Goal: Task Accomplishment & Management: Use online tool/utility

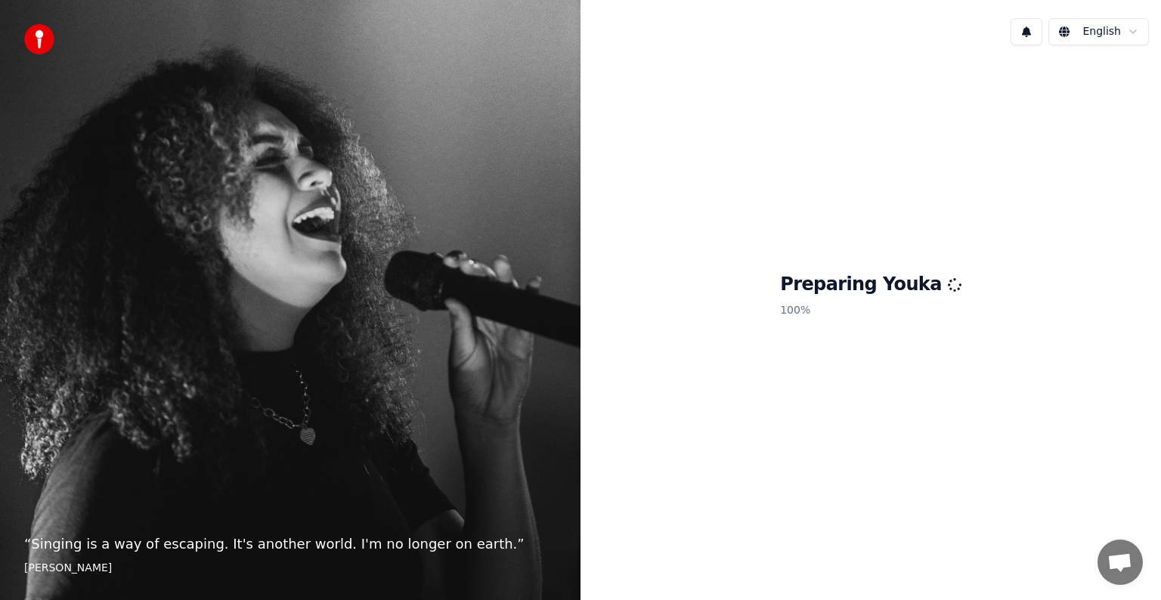
scroll to position [6889, 0]
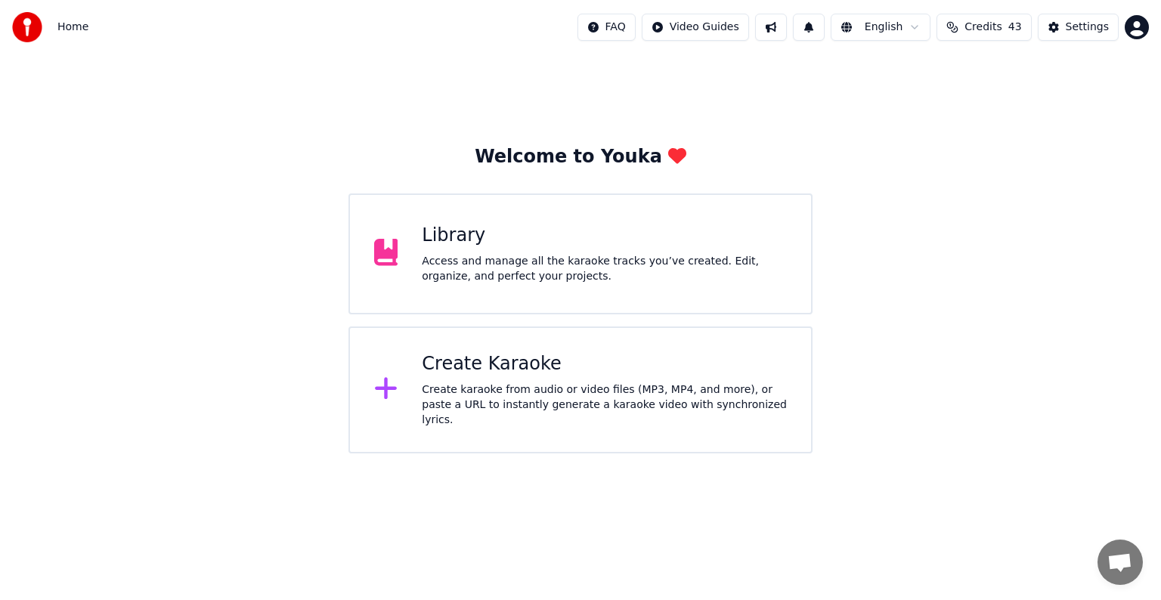
click at [626, 361] on div "Create Karaoke" at bounding box center [604, 364] width 365 height 24
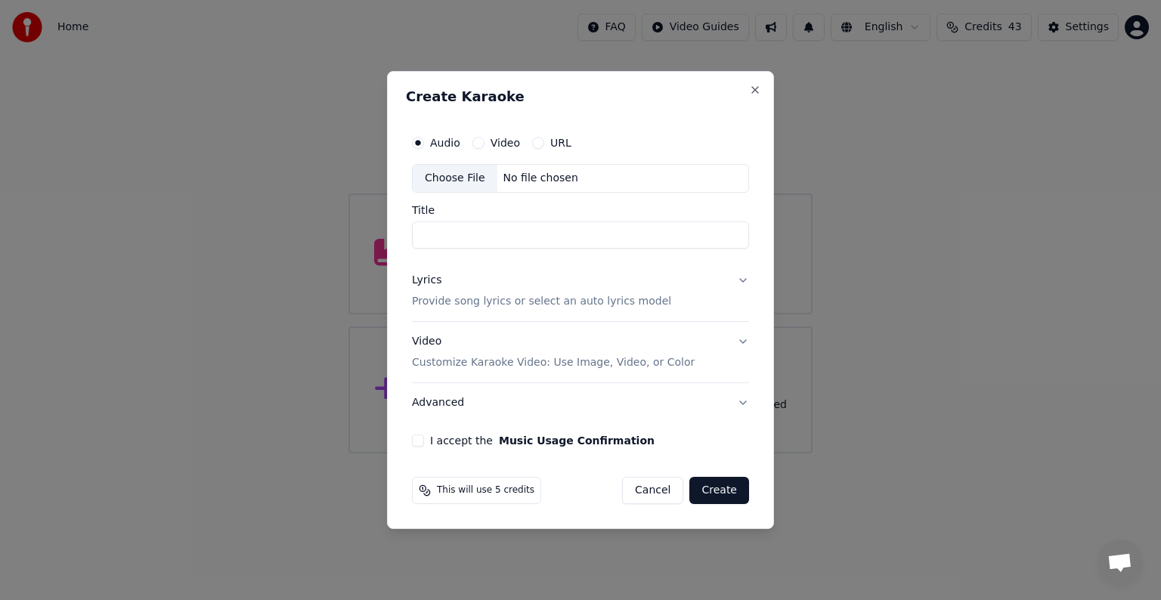
click at [448, 173] on div "Choose File" at bounding box center [455, 178] width 85 height 27
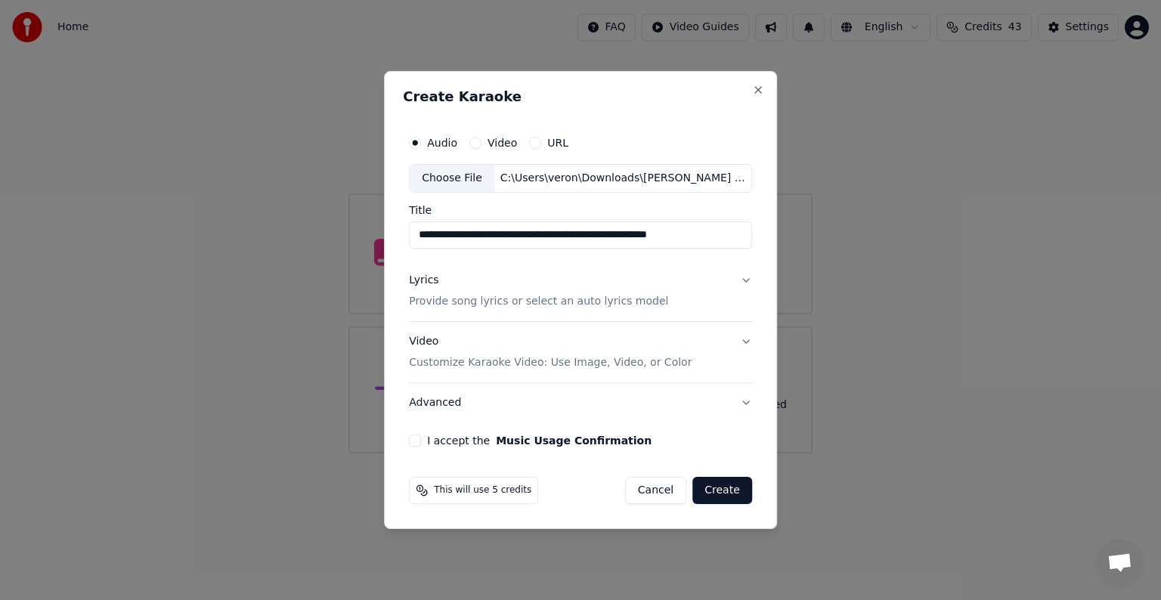
drag, startPoint x: 483, startPoint y: 235, endPoint x: 345, endPoint y: 221, distance: 139.1
click at [345, 221] on body "Home FAQ Video Guides English Credits 43 Settings Welcome to Youka Library Acce…" at bounding box center [580, 227] width 1161 height 454
drag, startPoint x: 481, startPoint y: 233, endPoint x: 519, endPoint y: 241, distance: 38.7
click at [519, 241] on input "**********" at bounding box center [580, 235] width 343 height 27
drag, startPoint x: 541, startPoint y: 242, endPoint x: 674, endPoint y: 244, distance: 132.3
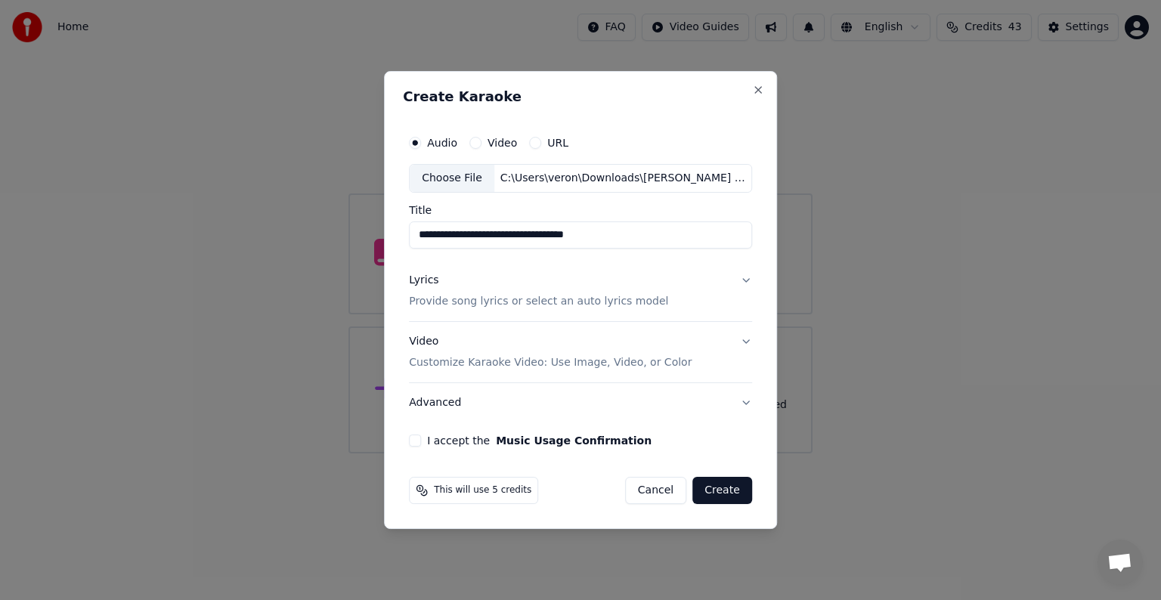
click at [674, 244] on input "**********" at bounding box center [580, 235] width 343 height 27
type input "**********"
click at [437, 299] on p "Provide song lyrics or select an auto lyrics model" at bounding box center [538, 301] width 259 height 15
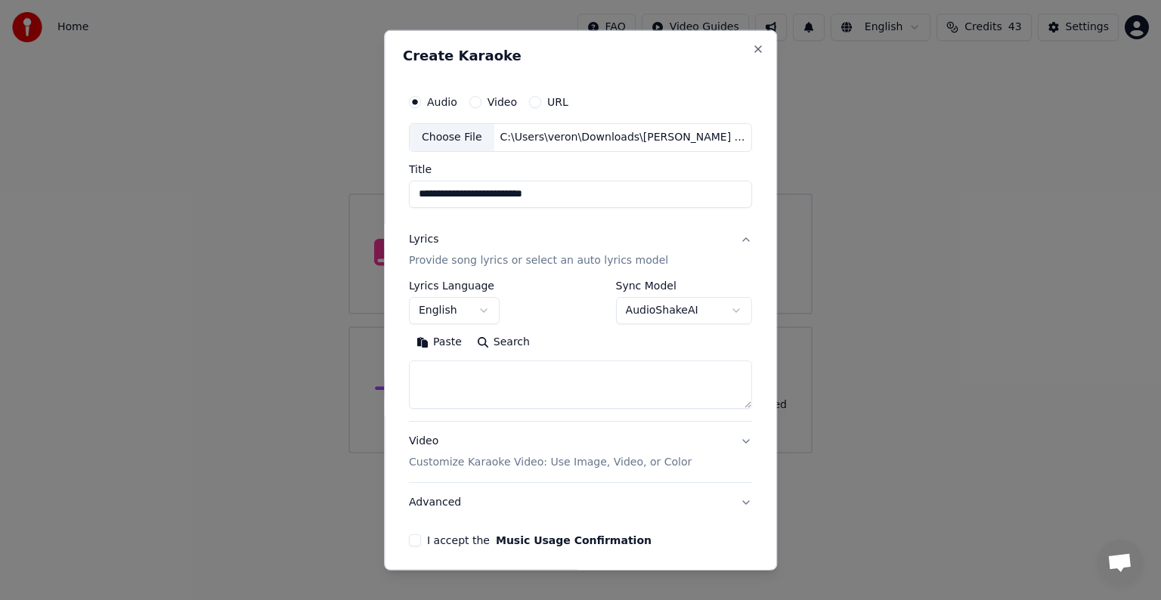
click at [486, 386] on textarea at bounding box center [580, 385] width 343 height 48
paste textarea "**********"
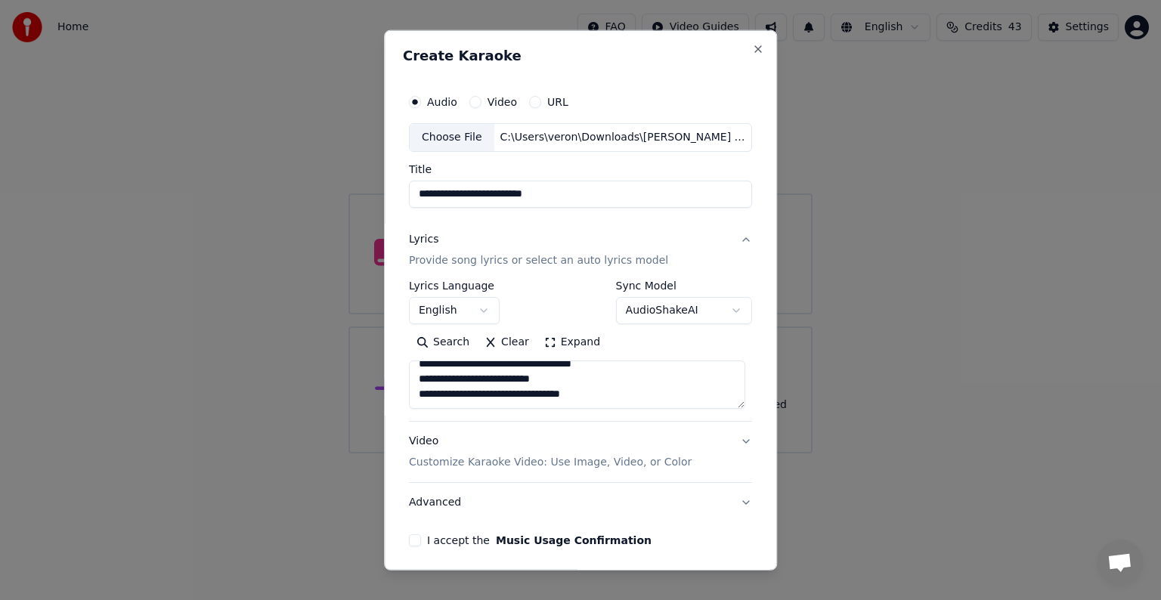
scroll to position [64, 0]
paste textarea "**********"
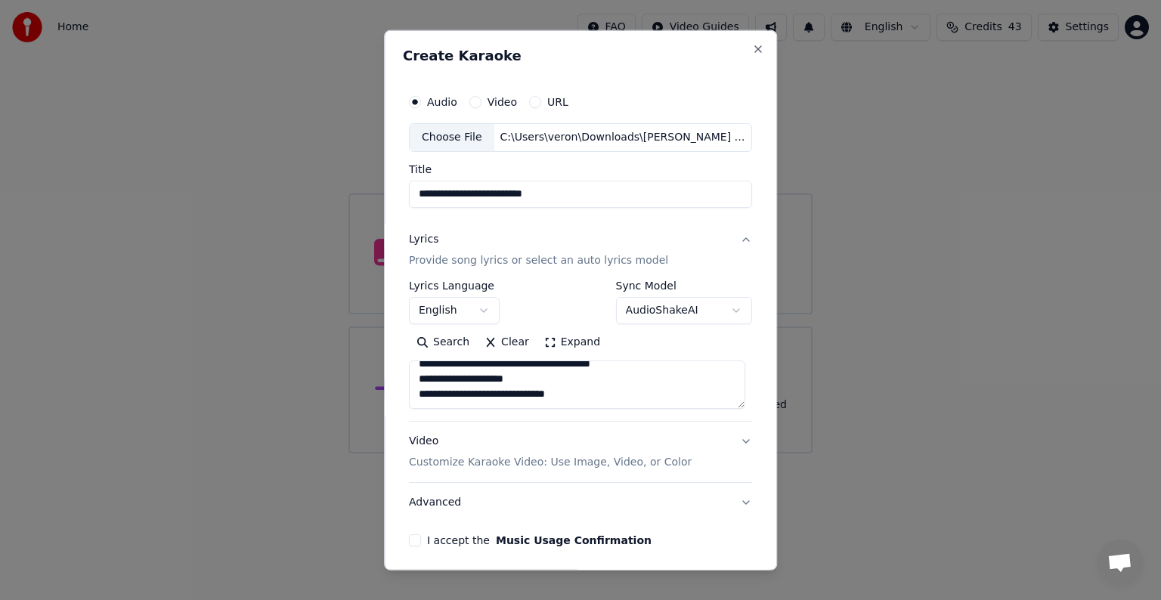
paste textarea "**********"
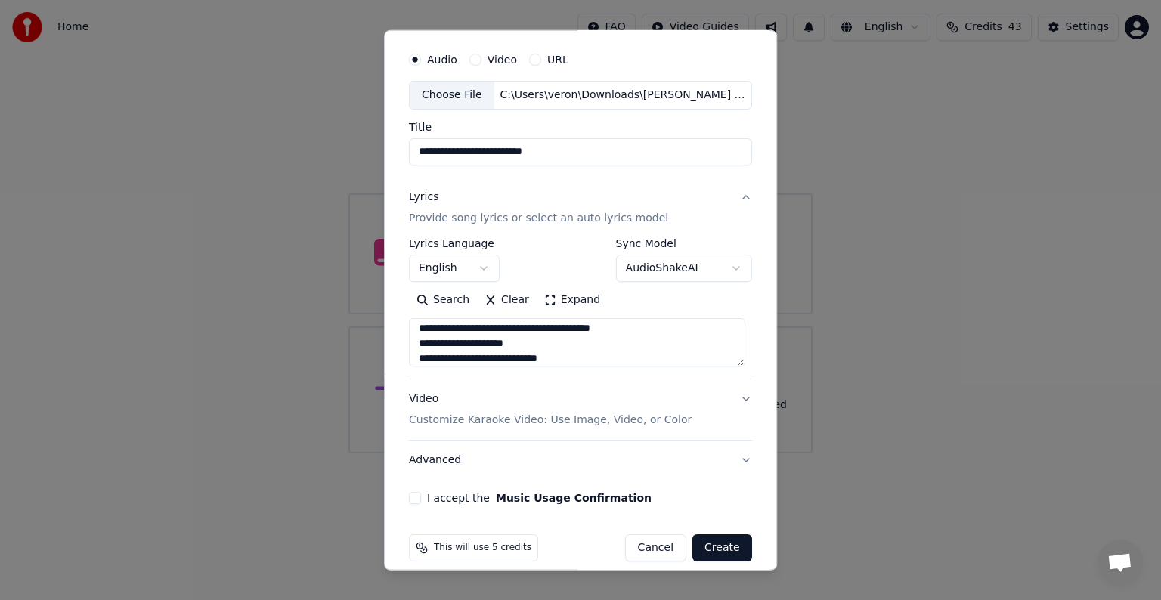
scroll to position [57, 0]
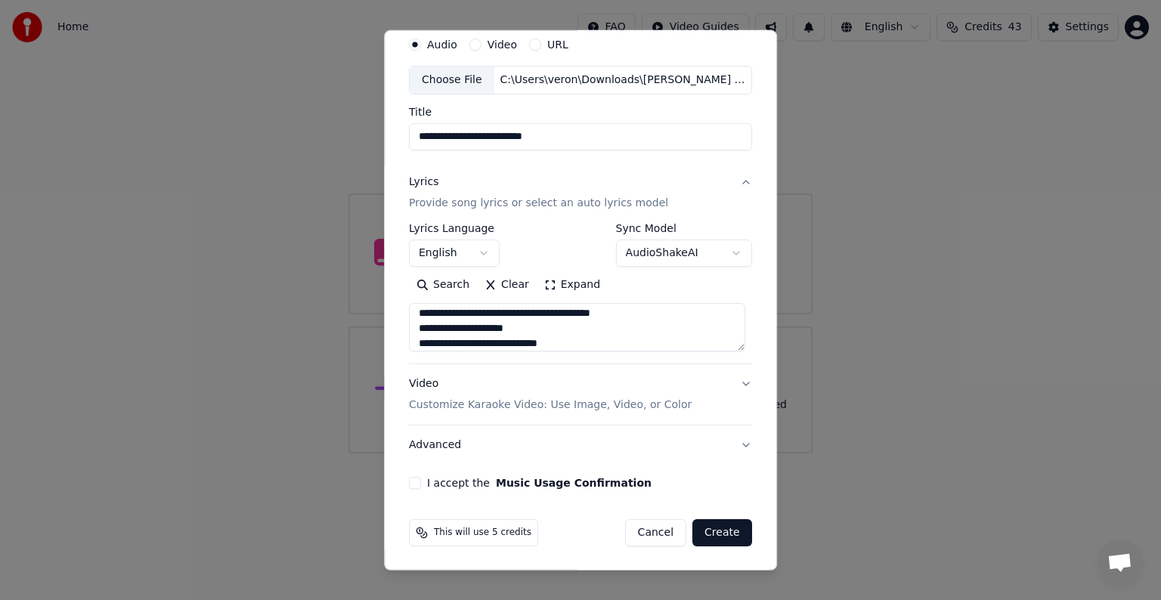
type textarea "**********"
click at [411, 483] on button "I accept the Music Usage Confirmation" at bounding box center [415, 483] width 12 height 12
click at [714, 535] on button "Create" at bounding box center [723, 532] width 60 height 27
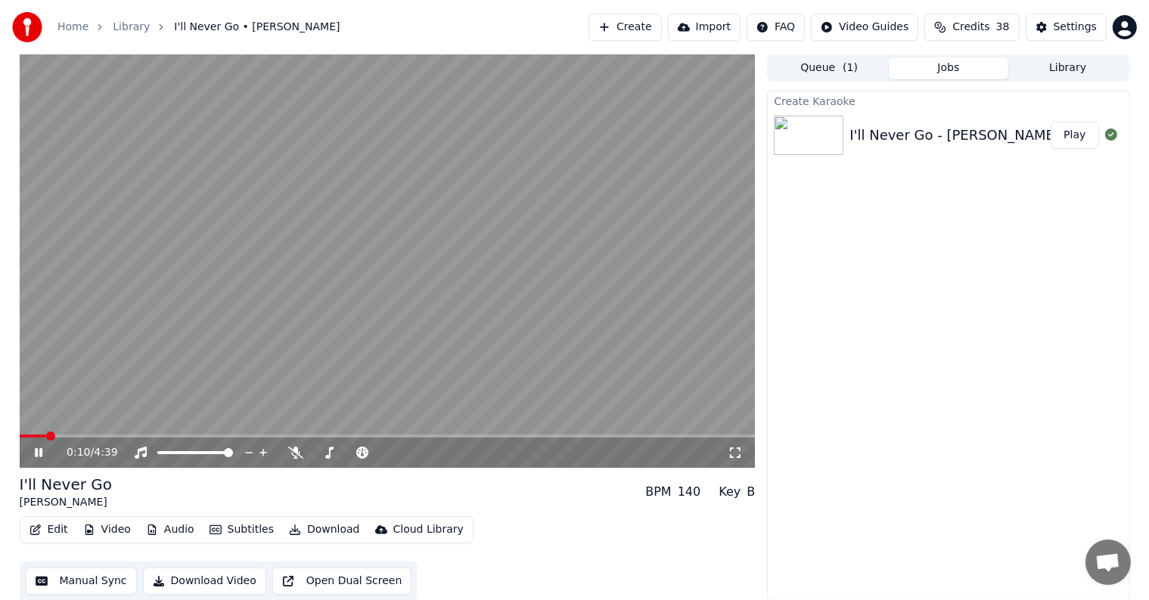
click at [371, 237] on video at bounding box center [388, 261] width 736 height 414
click at [1055, 33] on button "Settings" at bounding box center [1065, 27] width 81 height 27
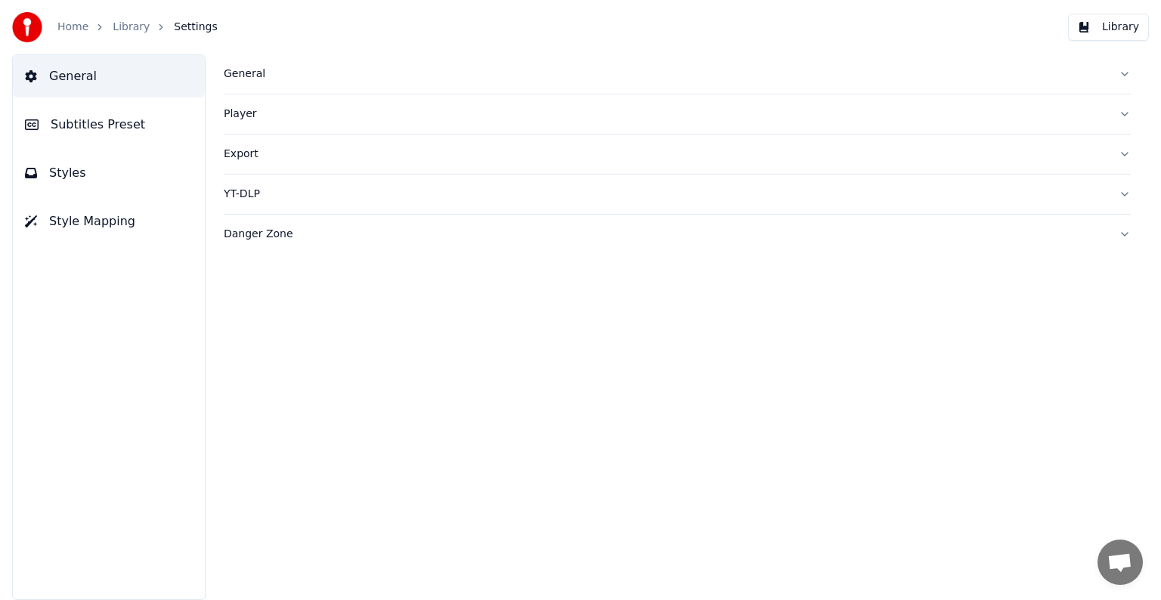
click at [121, 124] on span "Subtitles Preset" at bounding box center [98, 125] width 95 height 18
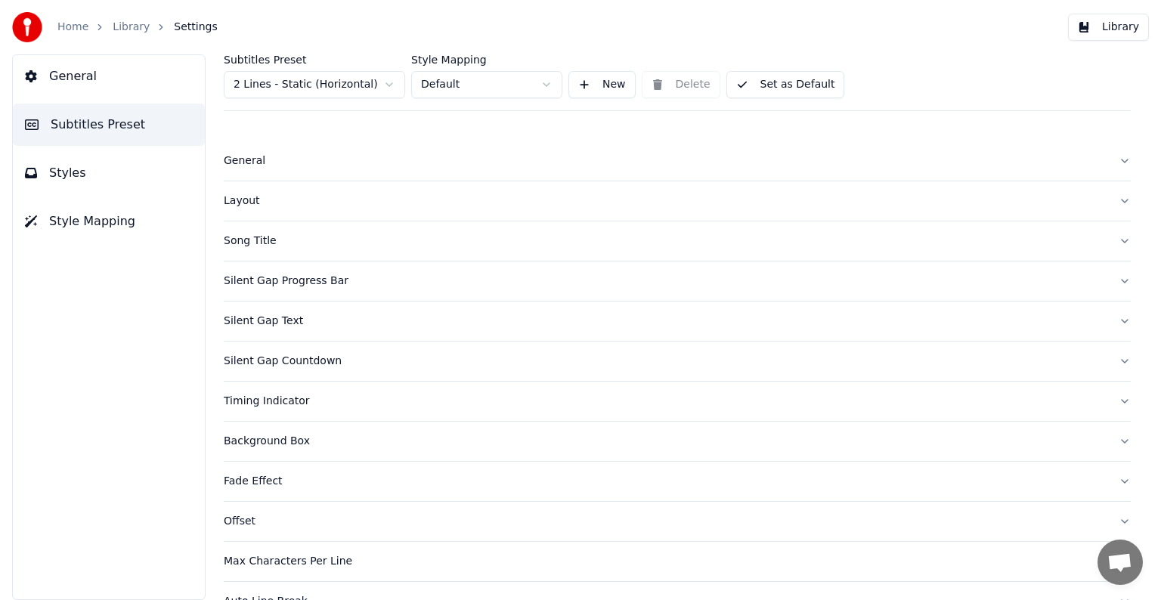
click at [263, 91] on html "Home Library Settings Library General Subtitles Preset Styles Style Mapping Sub…" at bounding box center [580, 300] width 1161 height 600
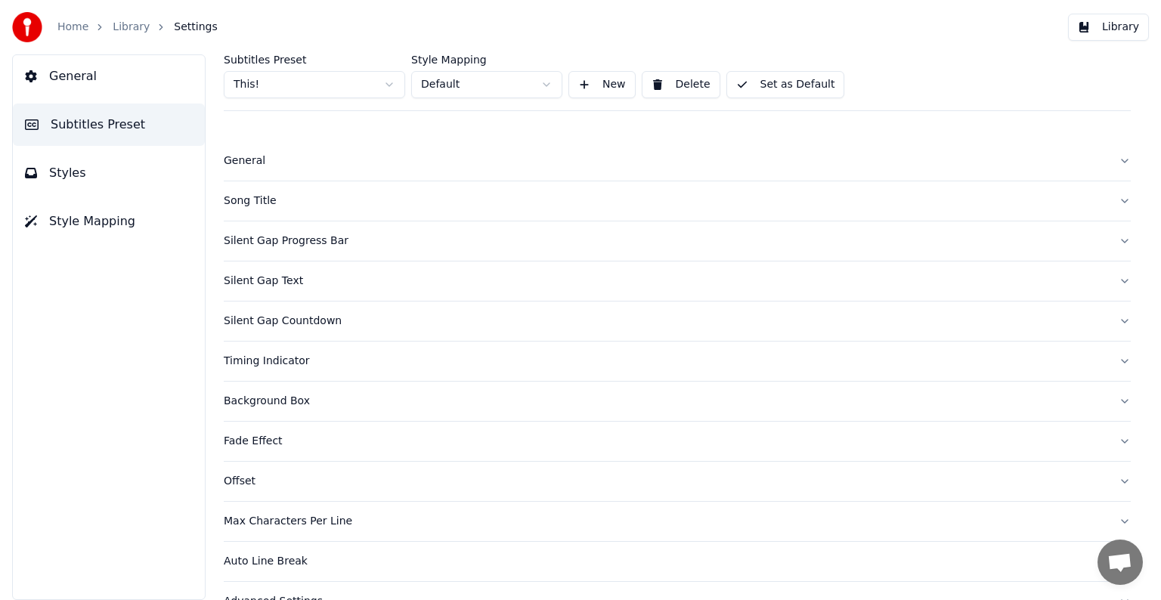
click at [254, 198] on div "Song Title" at bounding box center [665, 201] width 883 height 15
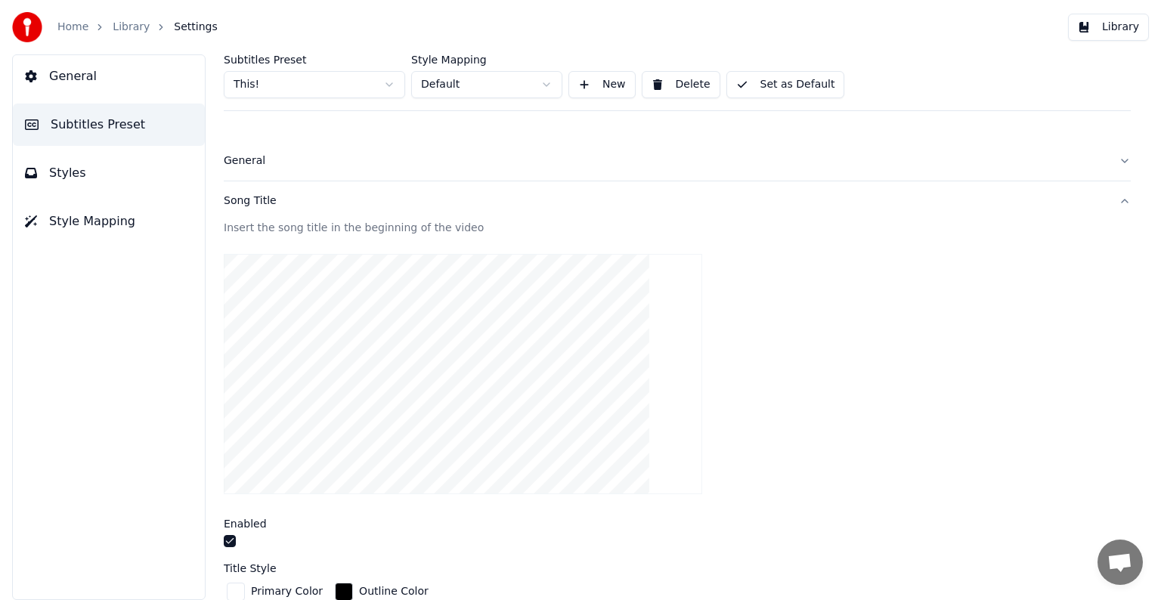
click at [254, 160] on div "General" at bounding box center [665, 161] width 883 height 15
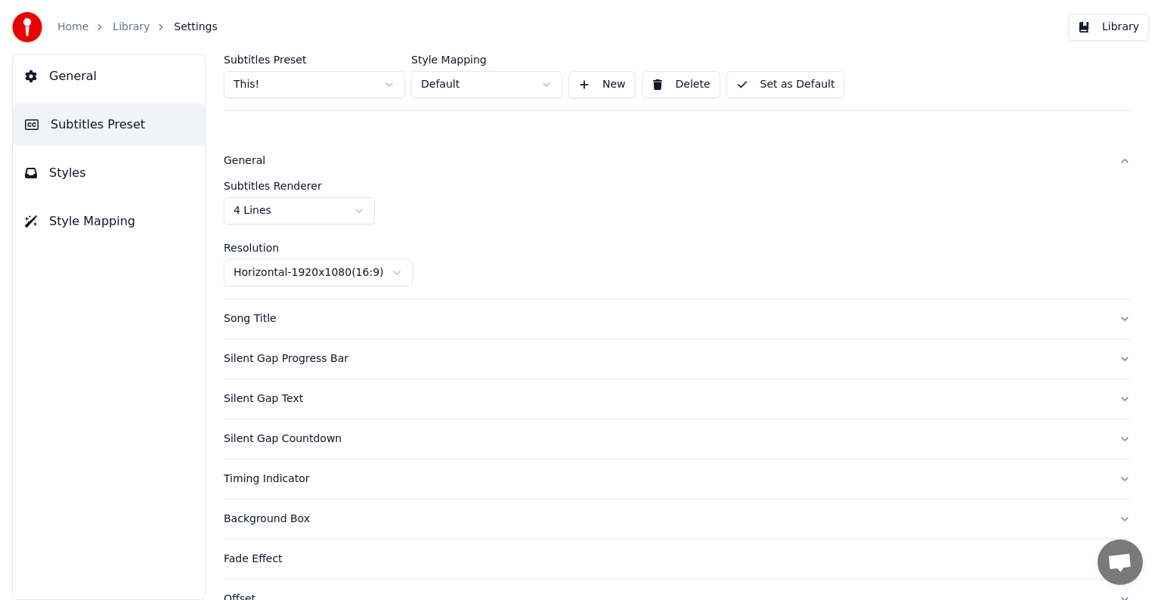
click at [279, 216] on html "Home Library Settings Library General Subtitles Preset Styles Style Mapping Sub…" at bounding box center [580, 300] width 1161 height 600
click at [773, 86] on button "Set as Default" at bounding box center [786, 84] width 119 height 27
click at [130, 27] on link "Library" at bounding box center [131, 27] width 37 height 15
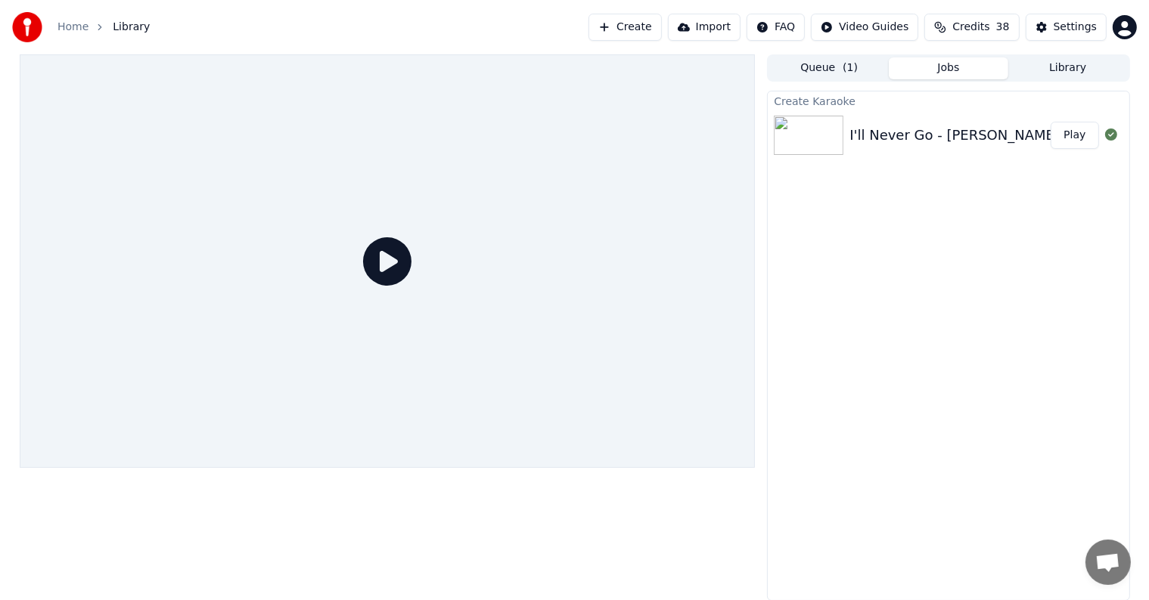
click at [1076, 135] on button "Play" at bounding box center [1074, 135] width 48 height 27
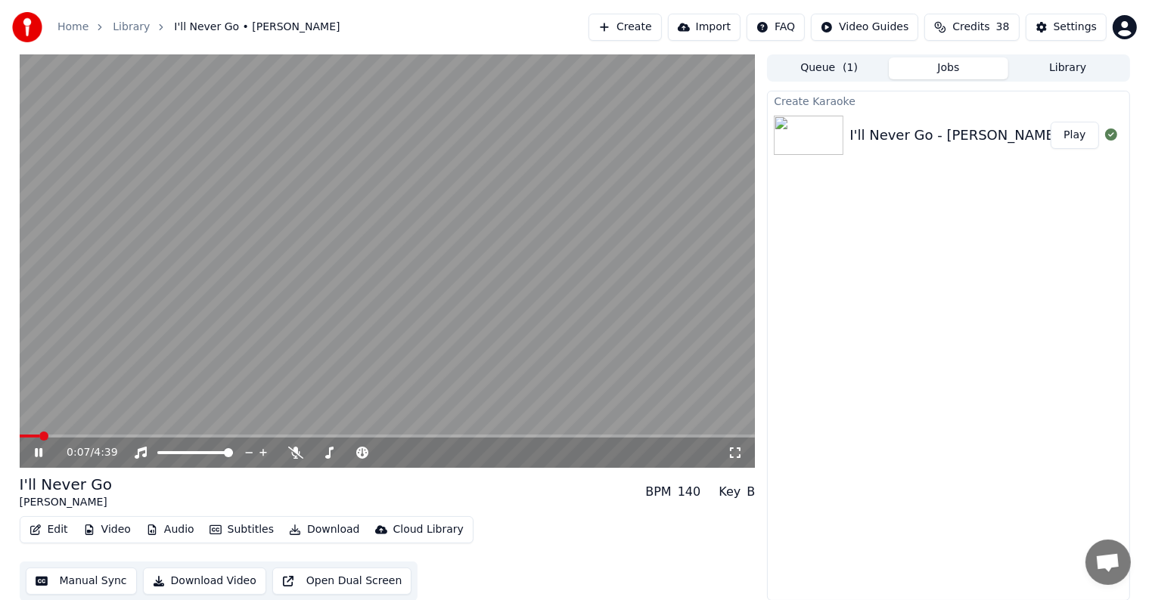
click at [51, 433] on video at bounding box center [388, 261] width 736 height 414
click at [51, 438] on span at bounding box center [388, 436] width 736 height 3
click at [45, 448] on icon at bounding box center [50, 453] width 36 height 12
click at [42, 448] on icon at bounding box center [50, 453] width 36 height 12
click at [1074, 24] on div "Settings" at bounding box center [1074, 27] width 43 height 15
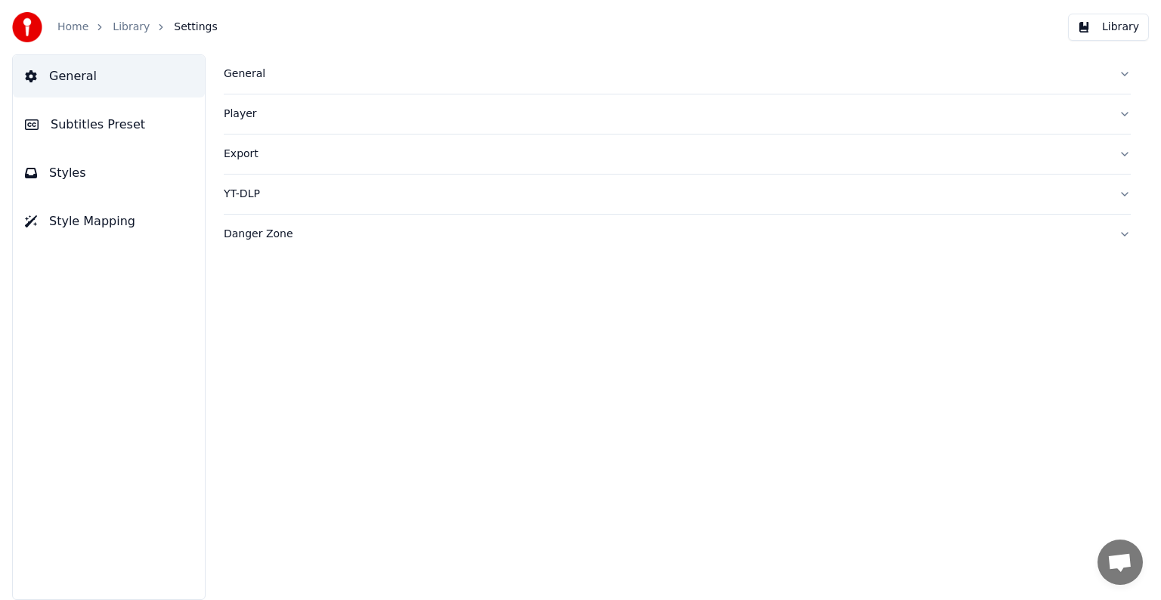
click at [112, 119] on span "Subtitles Preset" at bounding box center [98, 125] width 95 height 18
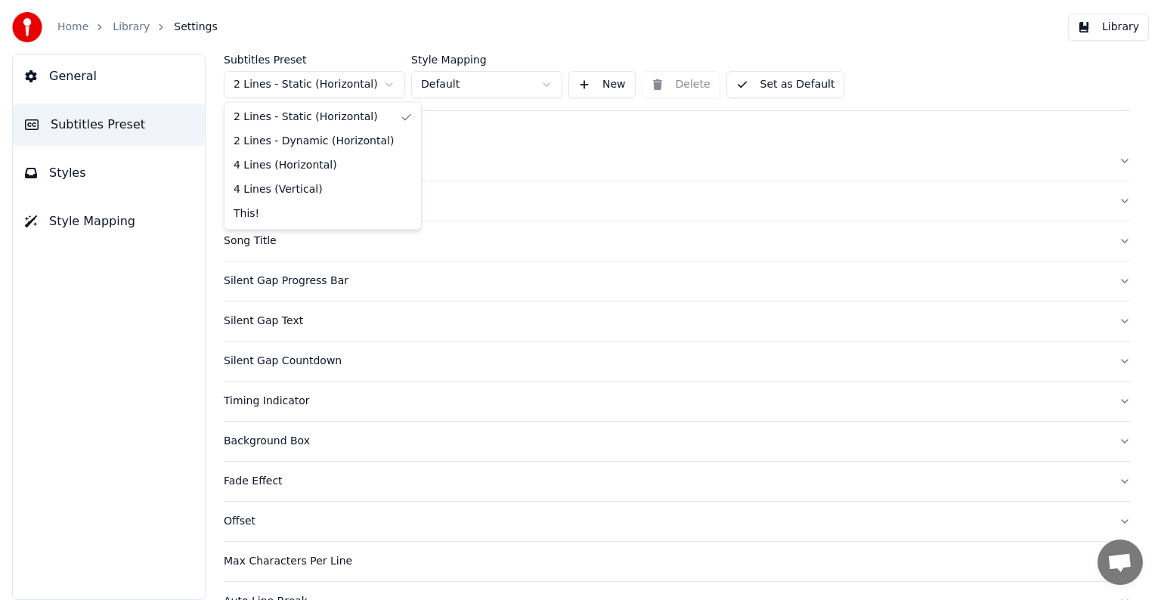
click at [260, 83] on html "Home Library Settings Library General Subtitles Preset Styles Style Mapping Sub…" at bounding box center [580, 300] width 1161 height 600
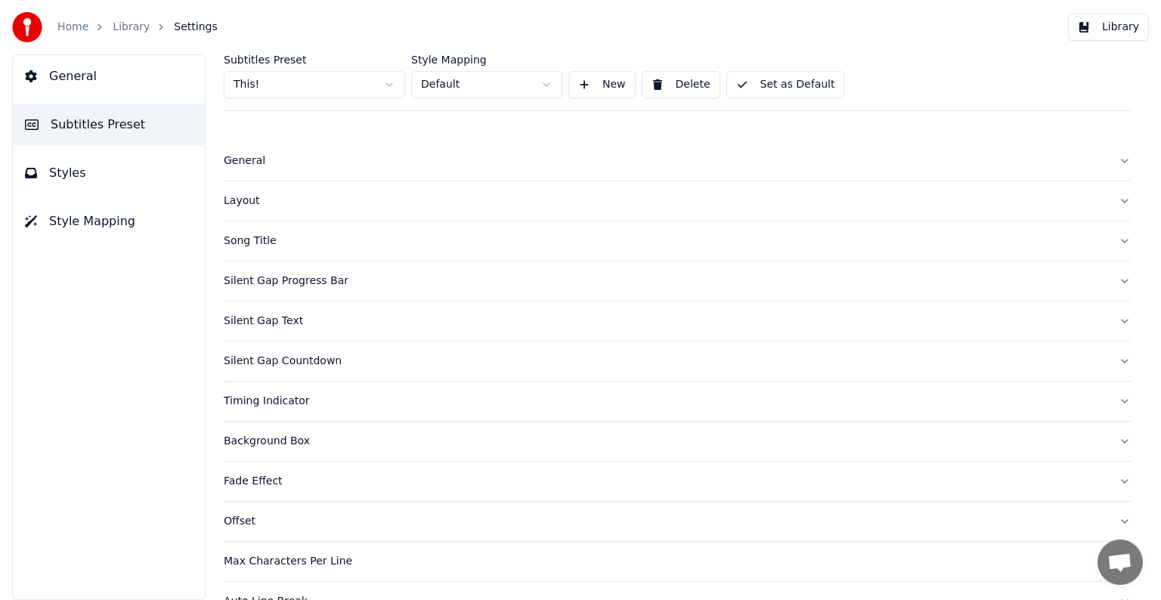
click at [243, 160] on div "General" at bounding box center [665, 161] width 883 height 15
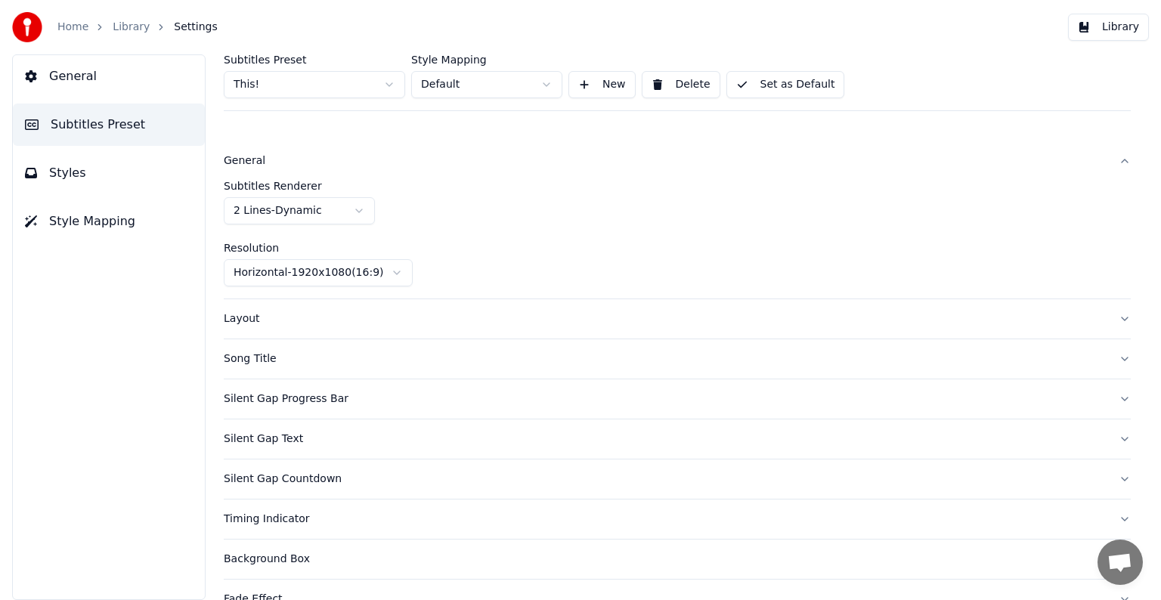
click at [290, 208] on html "Home Library Settings Library General Subtitles Preset Styles Style Mapping Sub…" at bounding box center [580, 300] width 1161 height 600
click at [789, 78] on button "Set as Default" at bounding box center [786, 84] width 119 height 27
click at [122, 23] on link "Library" at bounding box center [131, 27] width 37 height 15
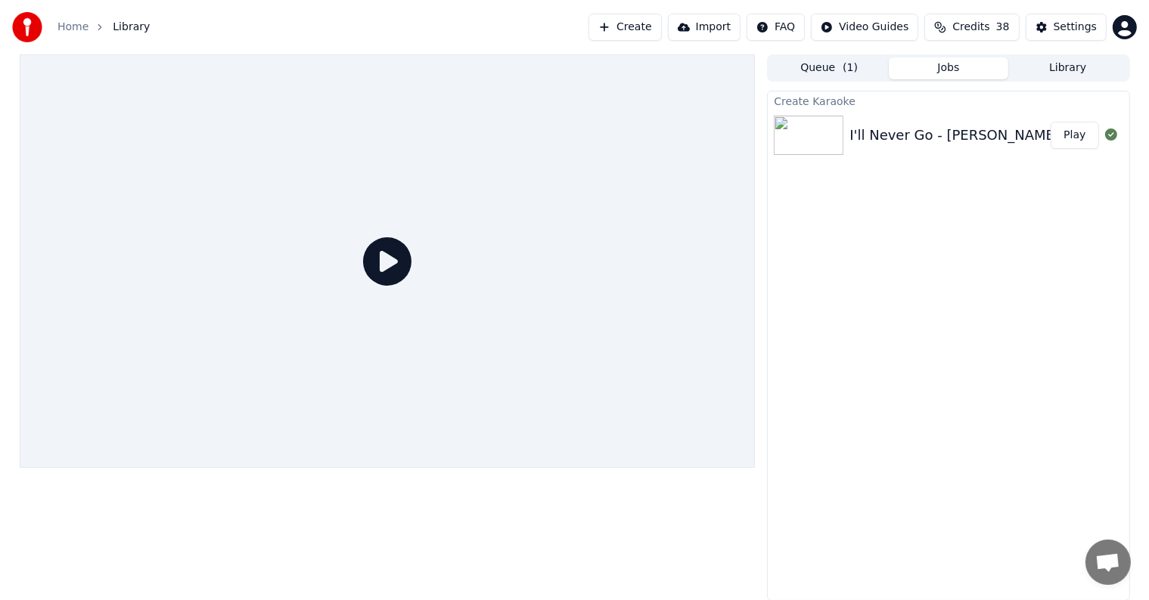
click at [1074, 141] on button "Play" at bounding box center [1074, 135] width 48 height 27
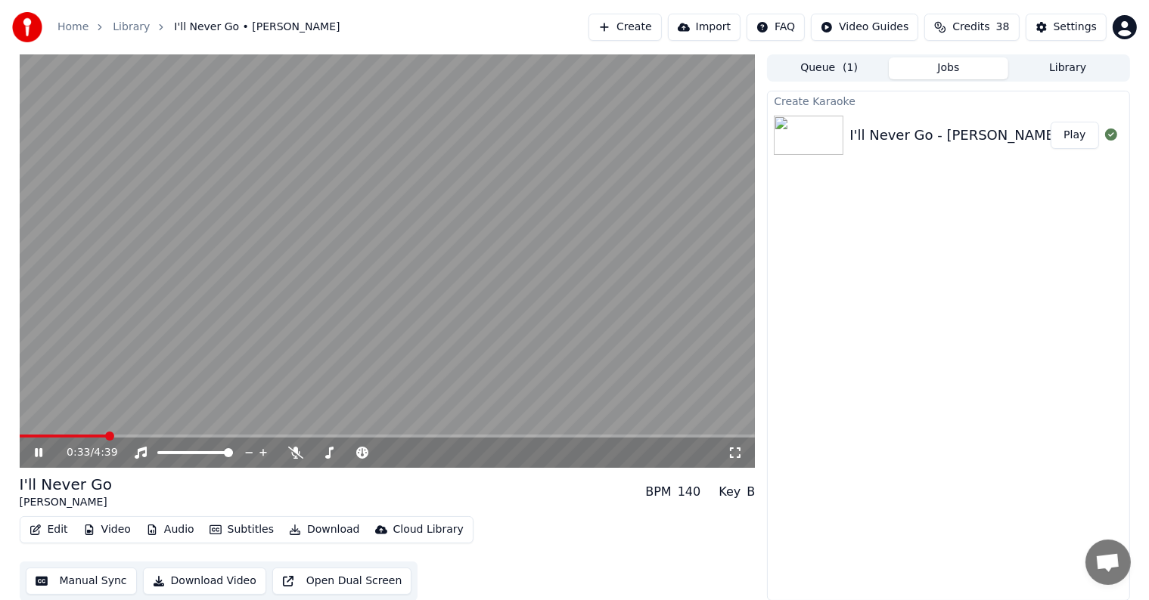
click at [417, 287] on video at bounding box center [388, 261] width 736 height 414
click at [1059, 20] on div "Settings" at bounding box center [1074, 27] width 43 height 15
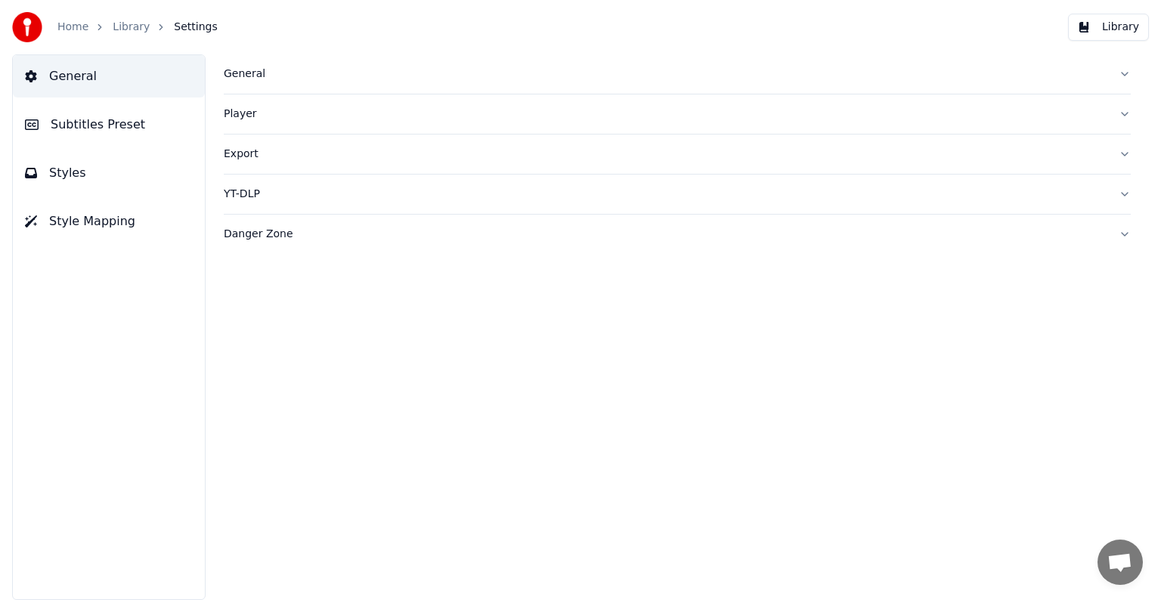
click at [79, 118] on span "Subtitles Preset" at bounding box center [98, 125] width 95 height 18
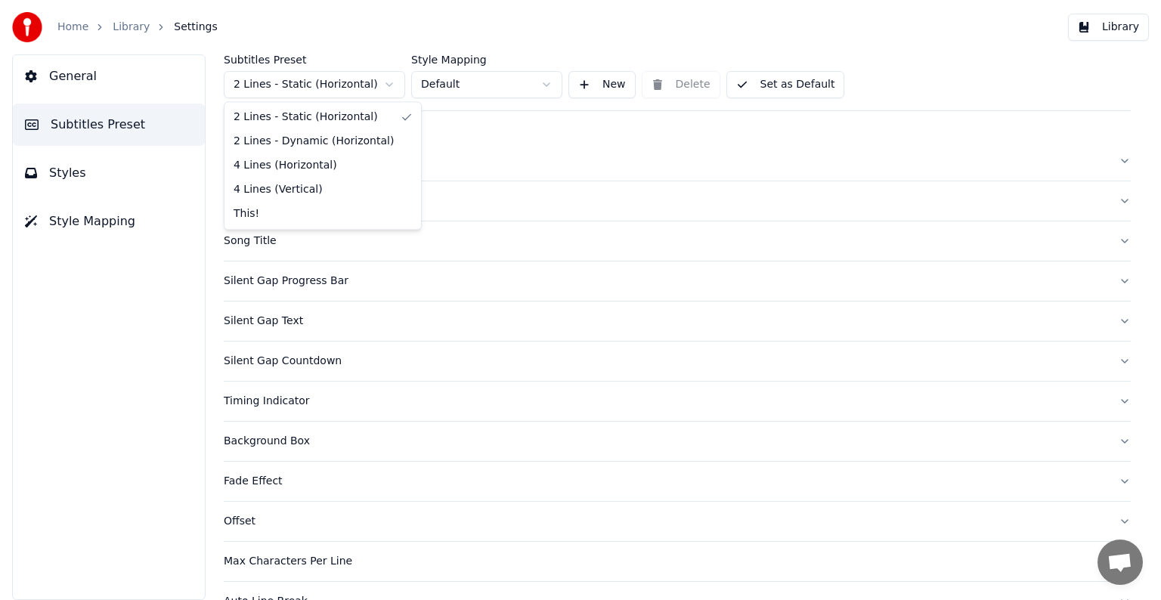
click at [309, 82] on html "Home Library Settings Library General Subtitles Preset Styles Style Mapping Sub…" at bounding box center [580, 300] width 1161 height 600
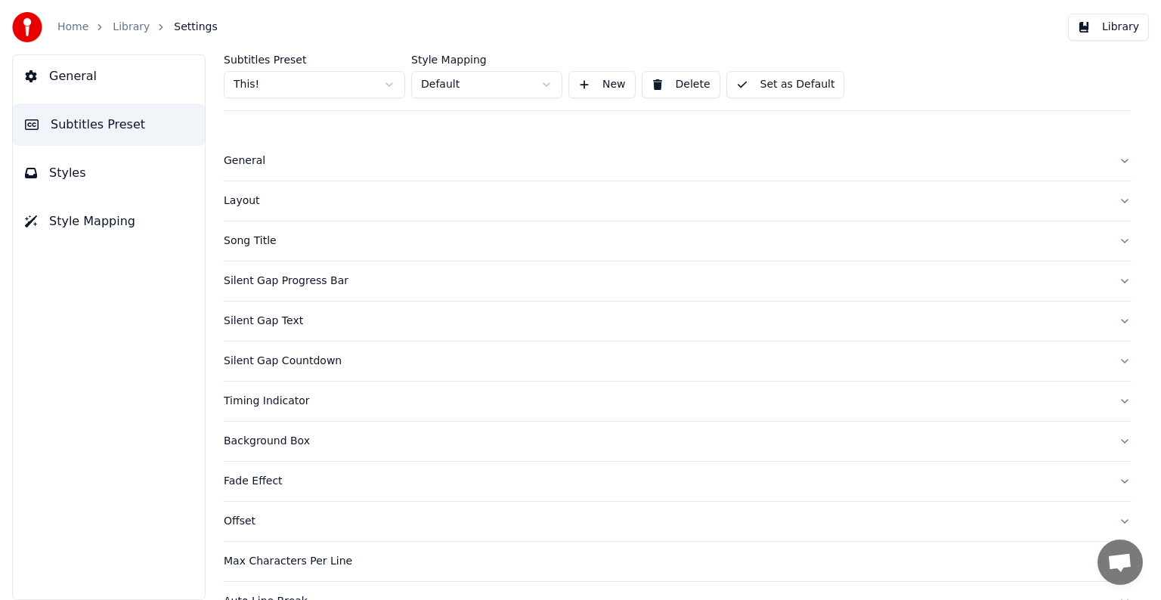
click at [248, 157] on div "General" at bounding box center [665, 161] width 883 height 15
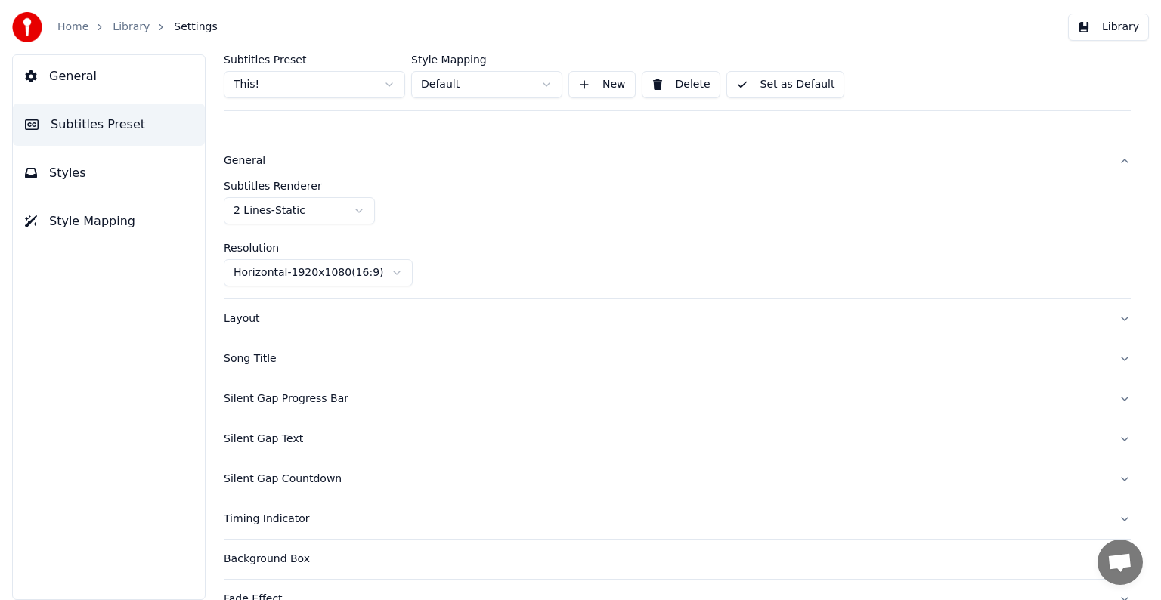
click at [241, 318] on div "Layout" at bounding box center [665, 319] width 883 height 15
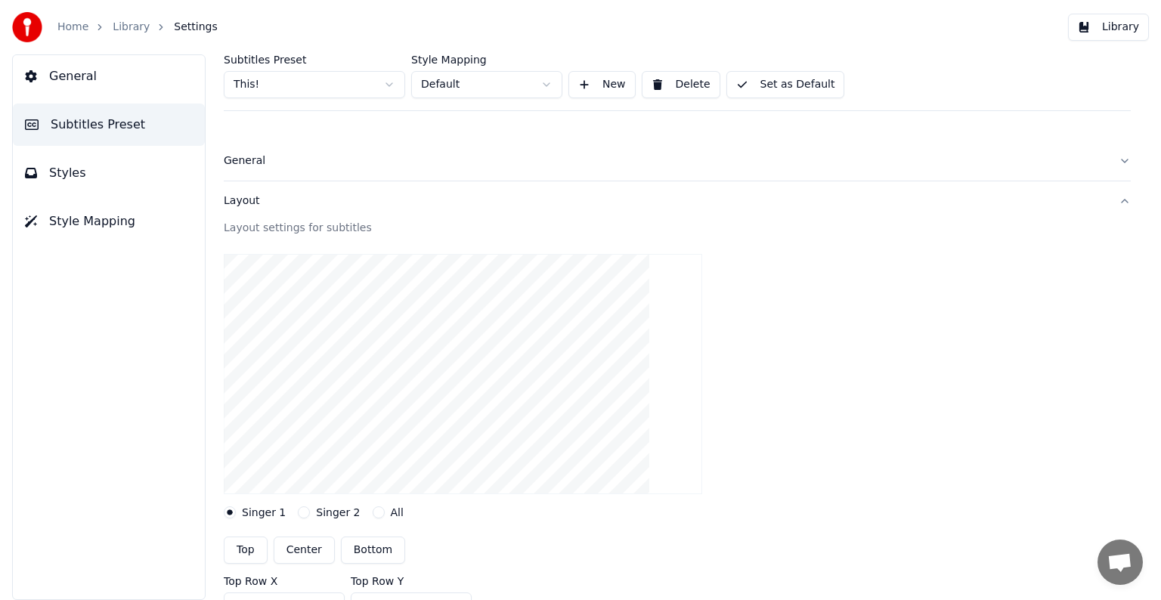
click at [238, 203] on div "Layout" at bounding box center [665, 201] width 883 height 15
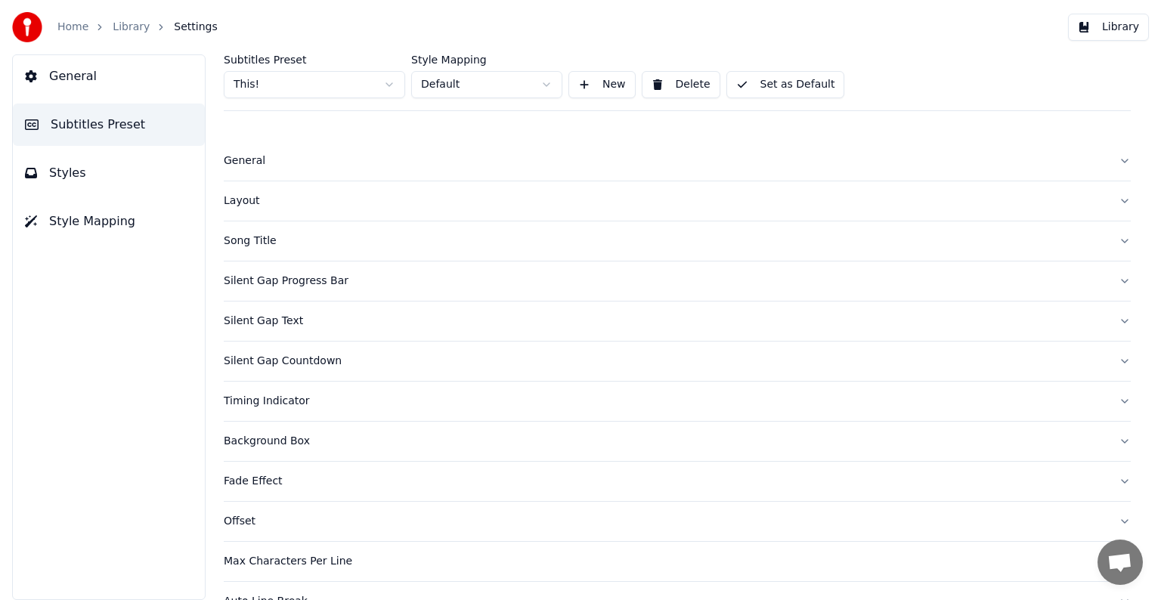
click at [67, 166] on span "Styles" at bounding box center [67, 173] width 37 height 18
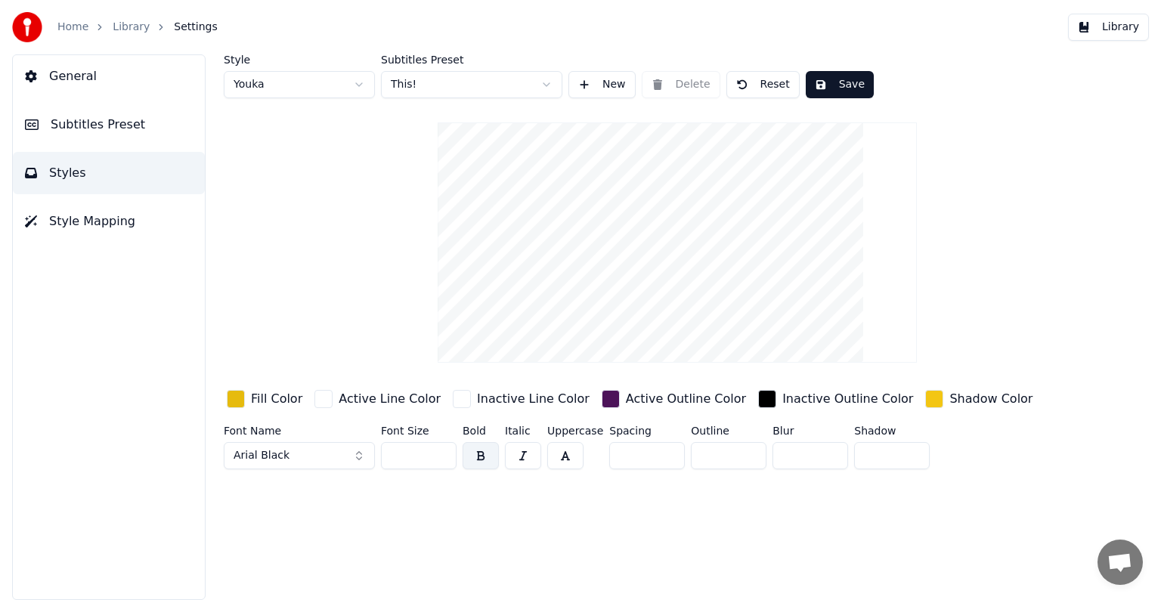
click at [758, 394] on div "button" at bounding box center [767, 399] width 18 height 18
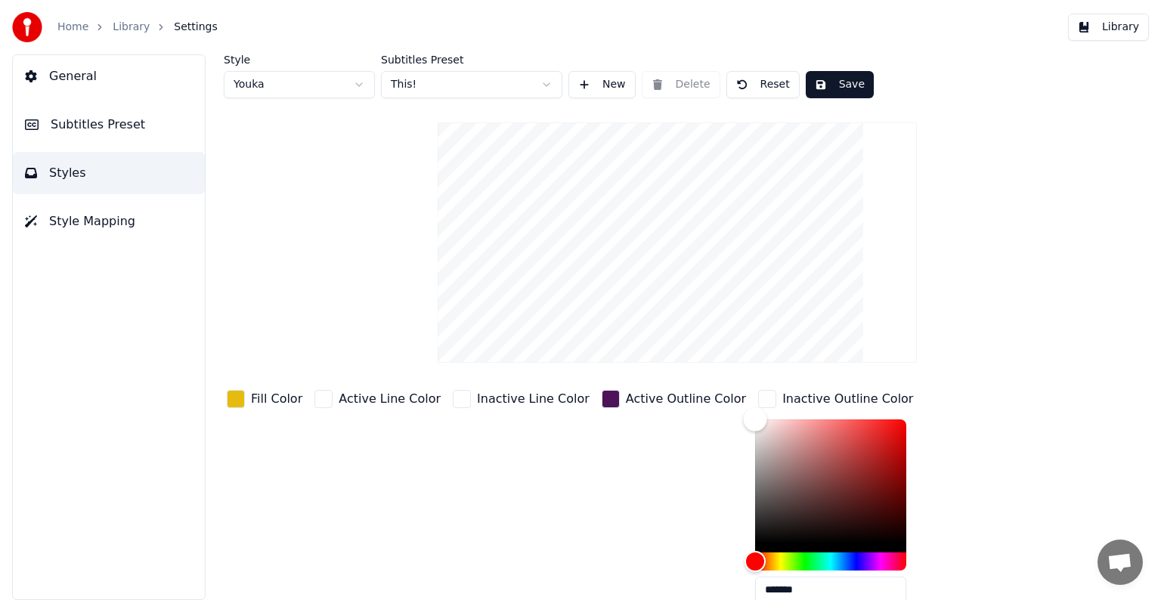
type input "*******"
drag, startPoint x: 714, startPoint y: 428, endPoint x: 691, endPoint y: 385, distance: 48.7
click at [691, 387] on div "Fill Color Active Line Color Inactive Line Color Active Outline Color Inactive …" at bounding box center [630, 518] width 813 height 262
click at [602, 395] on div "button" at bounding box center [611, 399] width 18 height 18
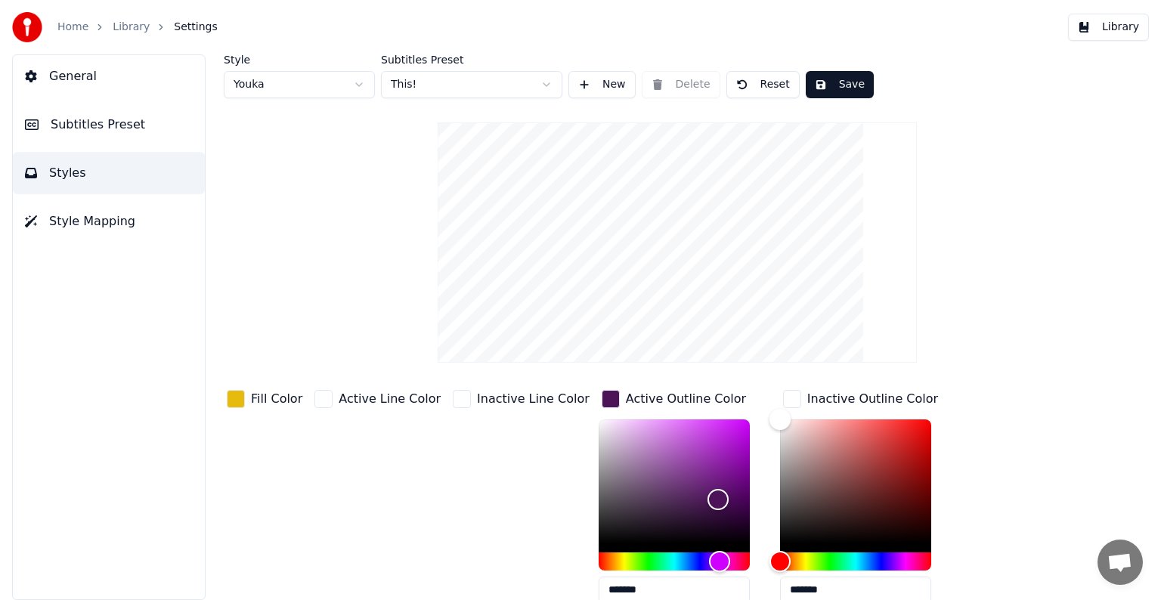
drag, startPoint x: 708, startPoint y: 544, endPoint x: 727, endPoint y: 554, distance: 22.0
click at [727, 554] on div "*******" at bounding box center [686, 515] width 175 height 191
click at [712, 546] on div at bounding box center [674, 486] width 151 height 133
click at [715, 547] on div at bounding box center [674, 486] width 151 height 133
type input "*******"
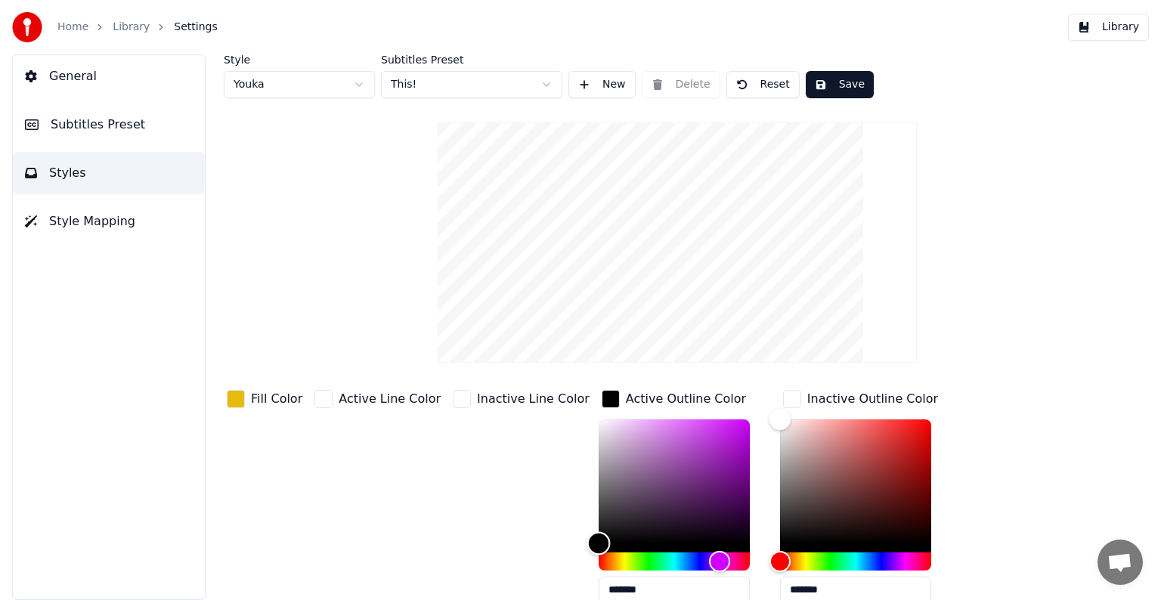
drag, startPoint x: 687, startPoint y: 503, endPoint x: 536, endPoint y: 569, distance: 164.2
click at [536, 569] on div "Fill Color Active Line Color Inactive Line Color Active Outline Color ******* I…" at bounding box center [630, 518] width 813 height 262
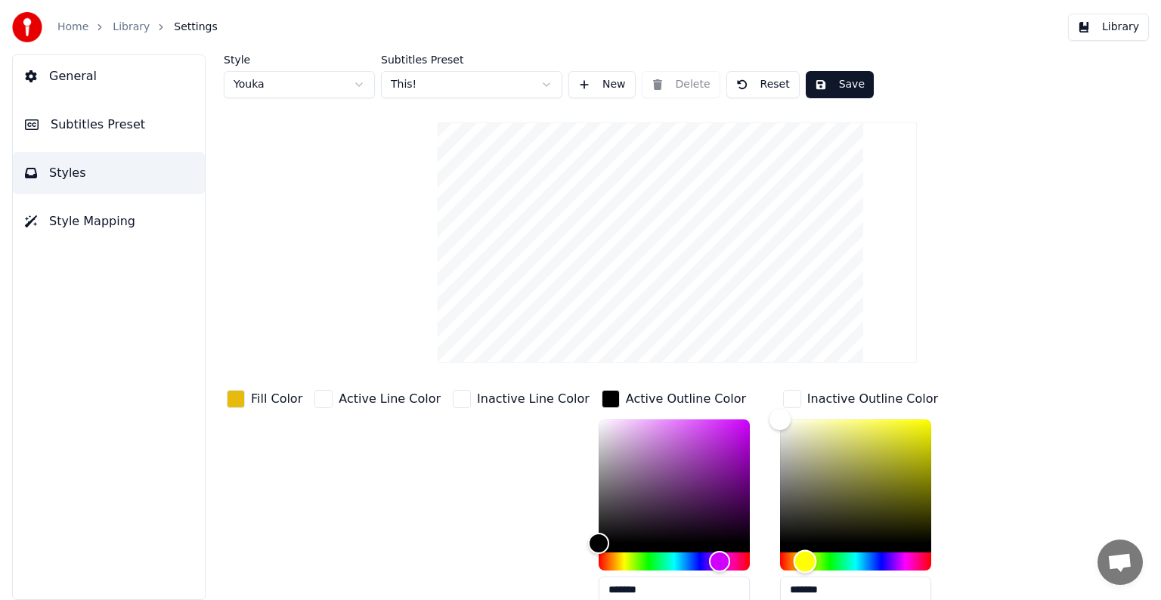
click at [780, 561] on div "Hue" at bounding box center [855, 562] width 151 height 18
click at [233, 401] on div "button" at bounding box center [236, 399] width 18 height 18
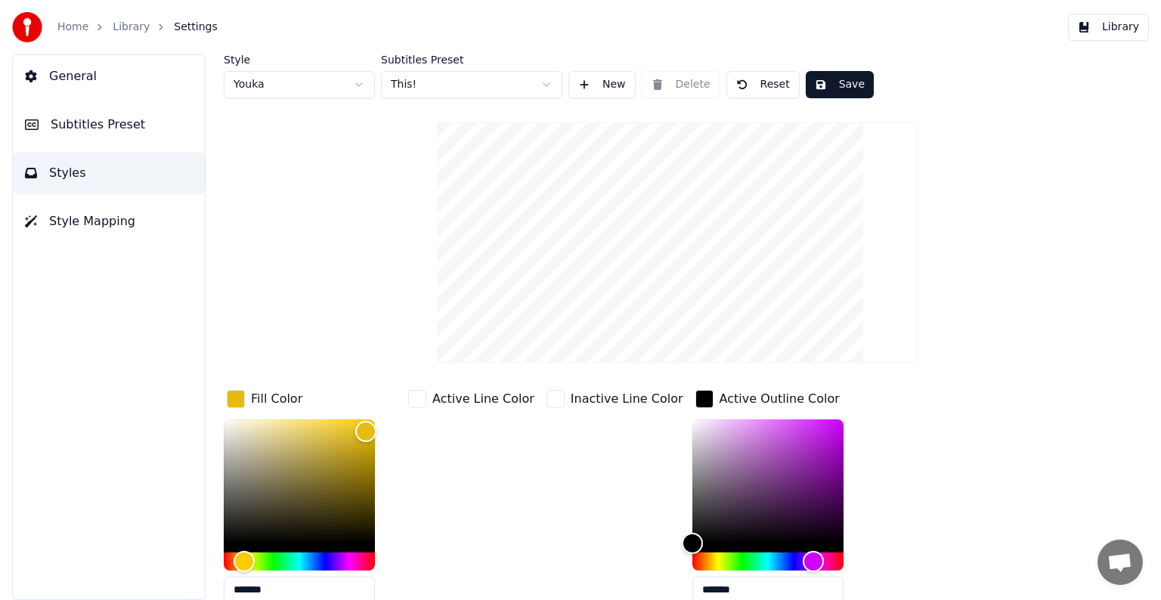
drag, startPoint x: 305, startPoint y: 591, endPoint x: 178, endPoint y: 569, distance: 128.9
click at [178, 569] on div "General Subtitles Preset Styles Style Mapping Style Youka Subtitles Preset This…" at bounding box center [580, 327] width 1161 height 546
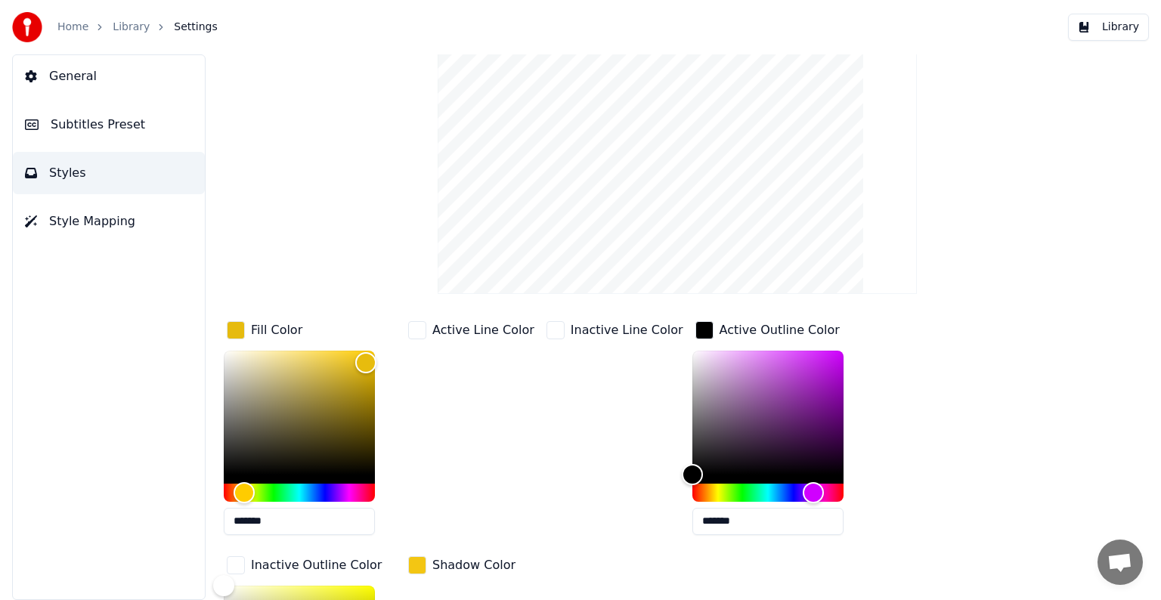
scroll to position [108, 0]
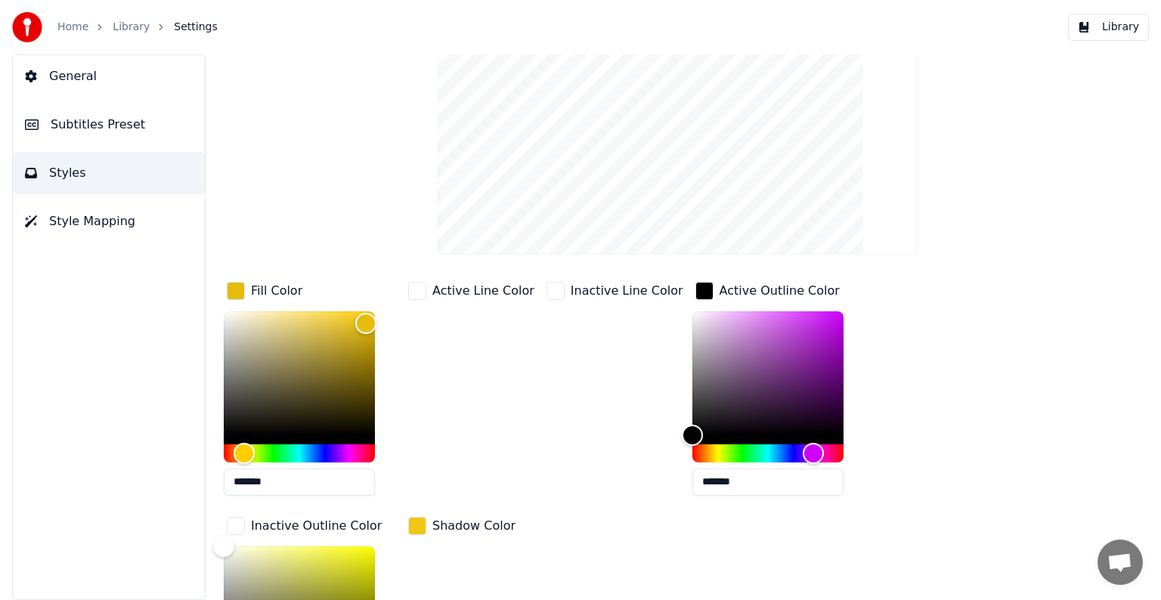
drag, startPoint x: 893, startPoint y: 594, endPoint x: 814, endPoint y: 599, distance: 79.5
click at [814, 599] on div "Fill Color ******* Active Line Color Inactive Line Color Active Outline Color *…" at bounding box center [630, 542] width 813 height 526
paste input "text"
type input "*******"
drag, startPoint x: 847, startPoint y: 316, endPoint x: 823, endPoint y: 274, distance: 48.8
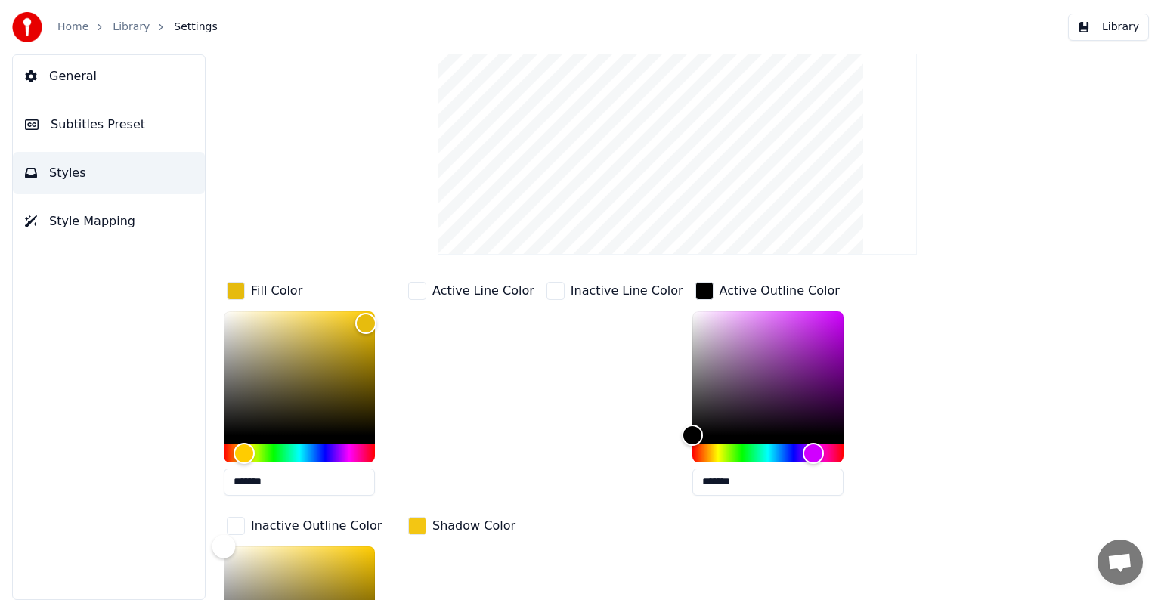
click at [823, 275] on div "Style Youka Subtitles Preset This! New Delete Reset Save Fill Color ******* Act…" at bounding box center [677, 375] width 907 height 859
click at [547, 286] on div "button" at bounding box center [556, 291] width 18 height 18
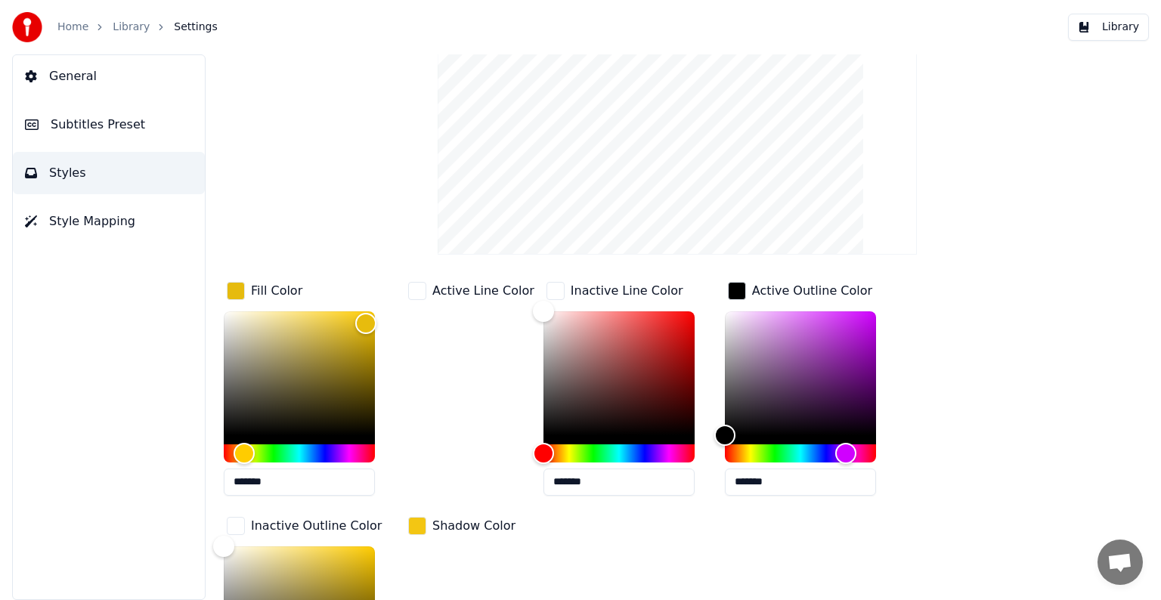
drag, startPoint x: 593, startPoint y: 484, endPoint x: 477, endPoint y: 472, distance: 116.3
click at [478, 472] on div "Fill Color ******* Active Line Color Inactive Line Color ******* Active Outline…" at bounding box center [630, 511] width 813 height 464
paste input "text"
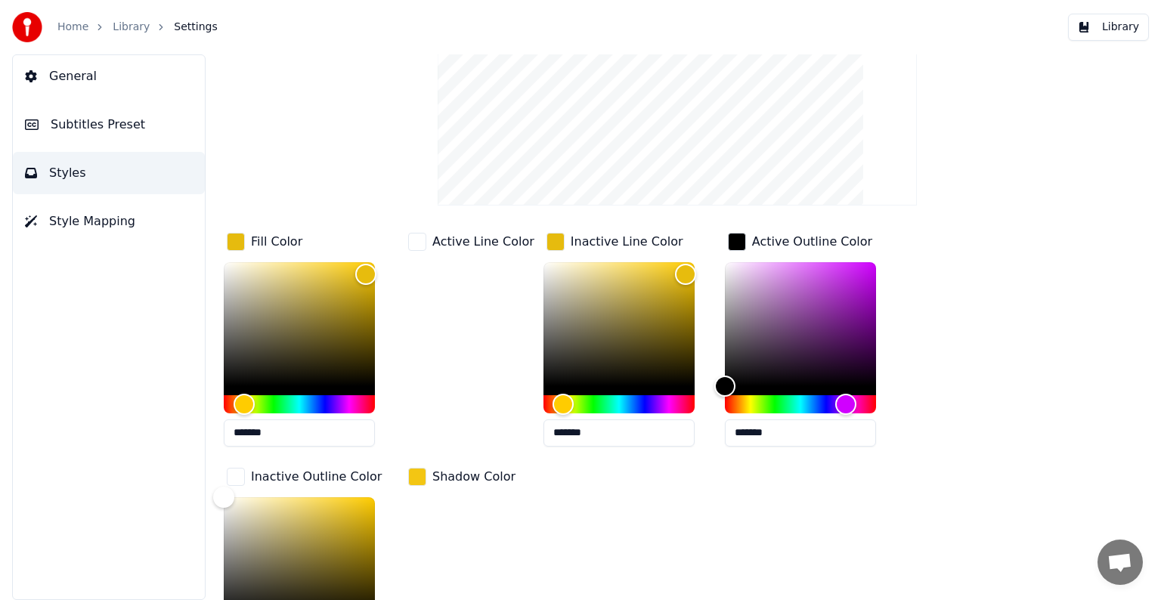
scroll to position [184, 0]
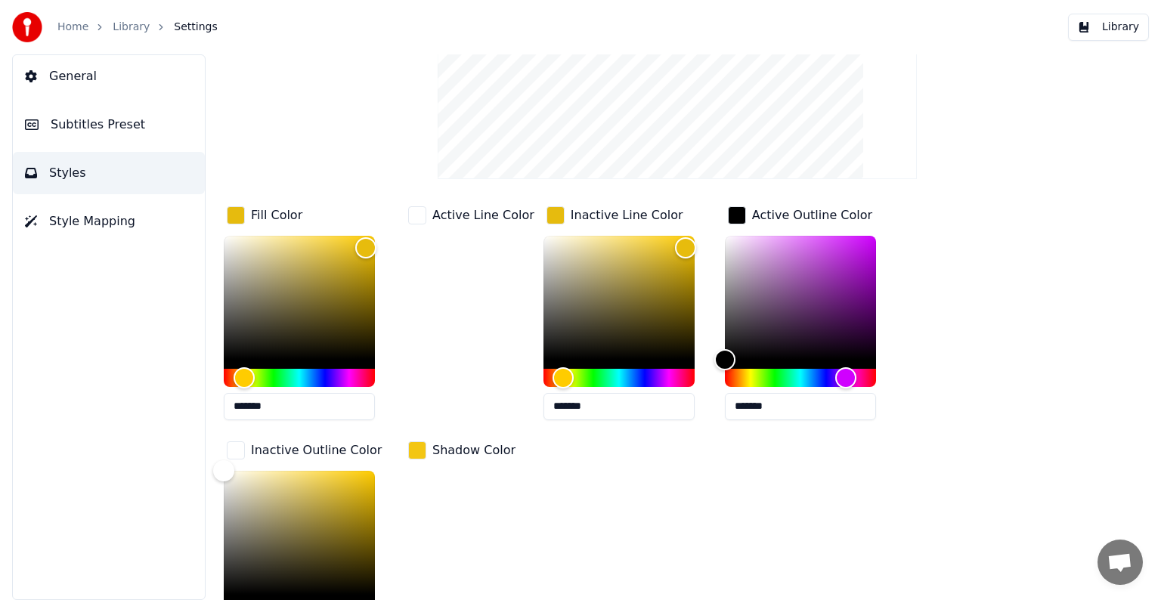
type input "*******"
drag, startPoint x: 712, startPoint y: 355, endPoint x: 671, endPoint y: 202, distance: 158.8
click at [678, 205] on div "Fill Color ******* Active Line Color Inactive Line Color ******* Active Outline…" at bounding box center [630, 435] width 813 height 464
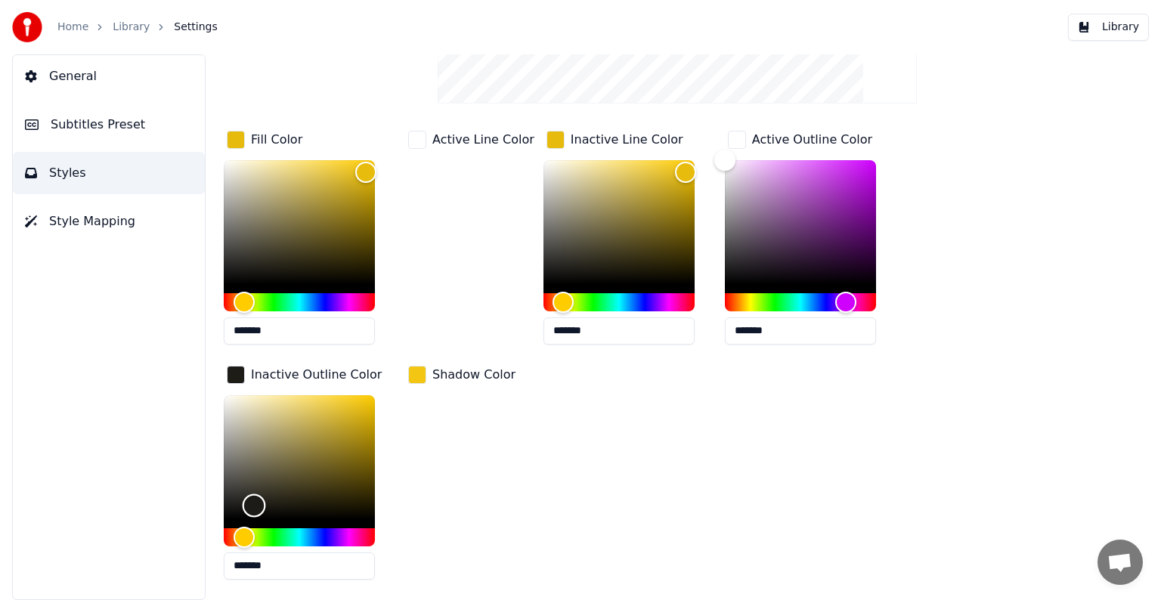
type input "*******"
drag, startPoint x: 226, startPoint y: 396, endPoint x: 206, endPoint y: 533, distance: 138.3
click at [206, 533] on div "Style Youka Subtitles Preset This! New Delete Reset Save Fill Color ******* Act…" at bounding box center [678, 327] width 968 height 546
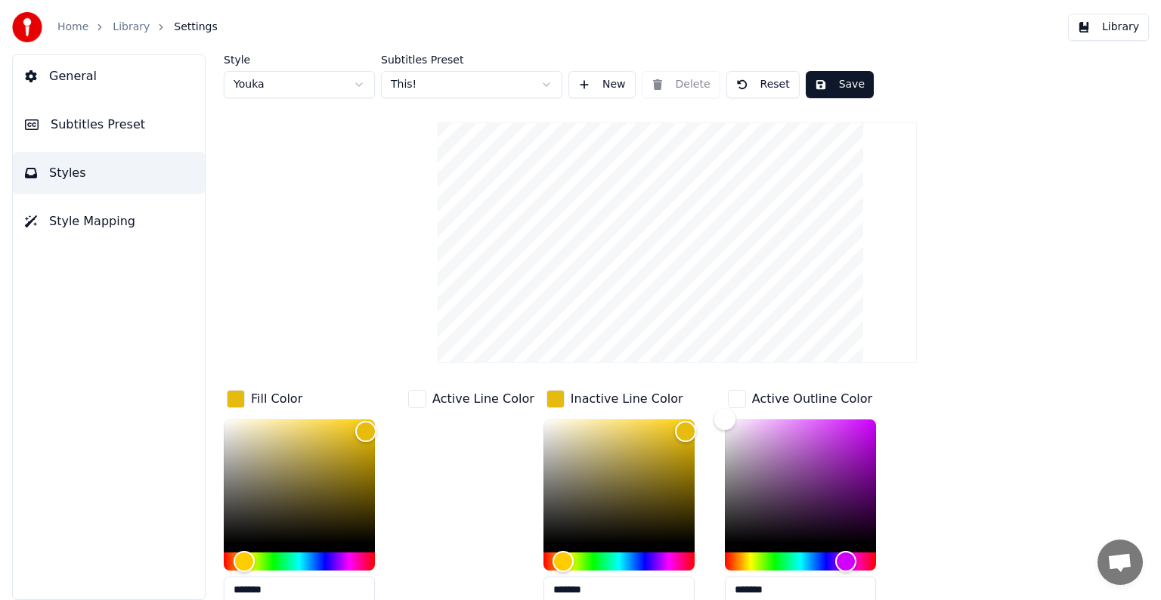
scroll to position [0, 0]
click at [824, 80] on button "Save" at bounding box center [840, 84] width 68 height 27
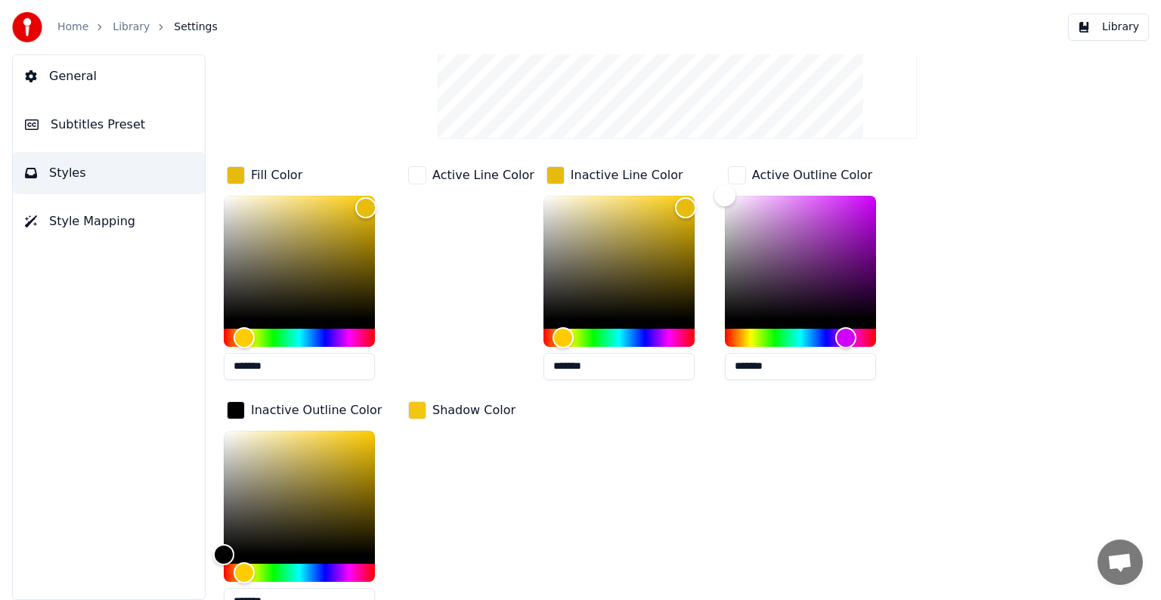
scroll to position [227, 0]
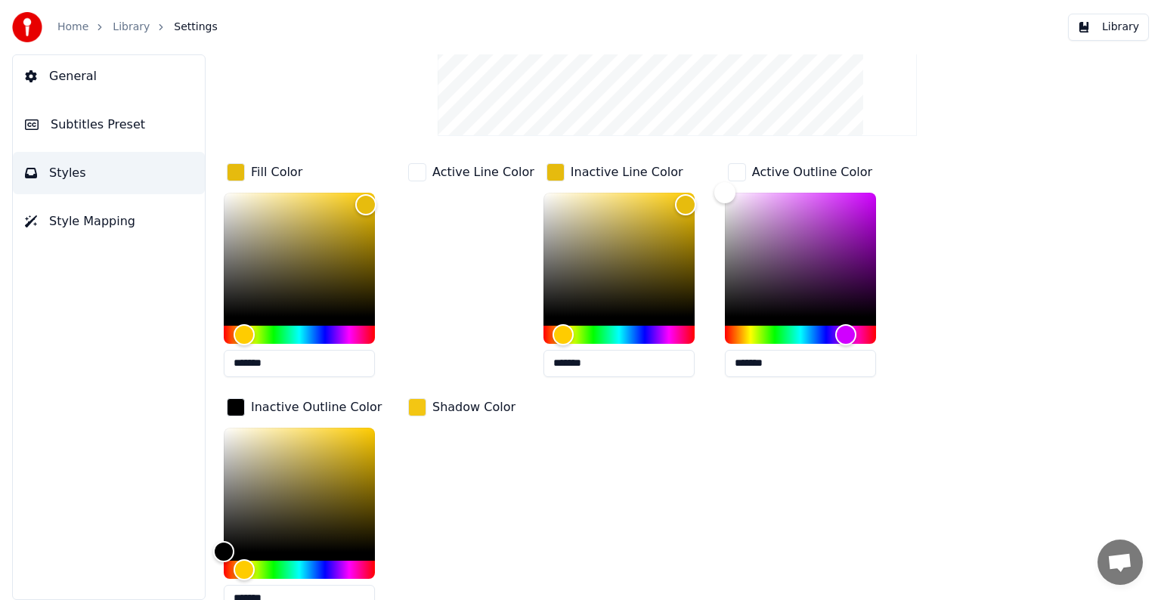
click at [75, 70] on span "General" at bounding box center [73, 76] width 48 height 18
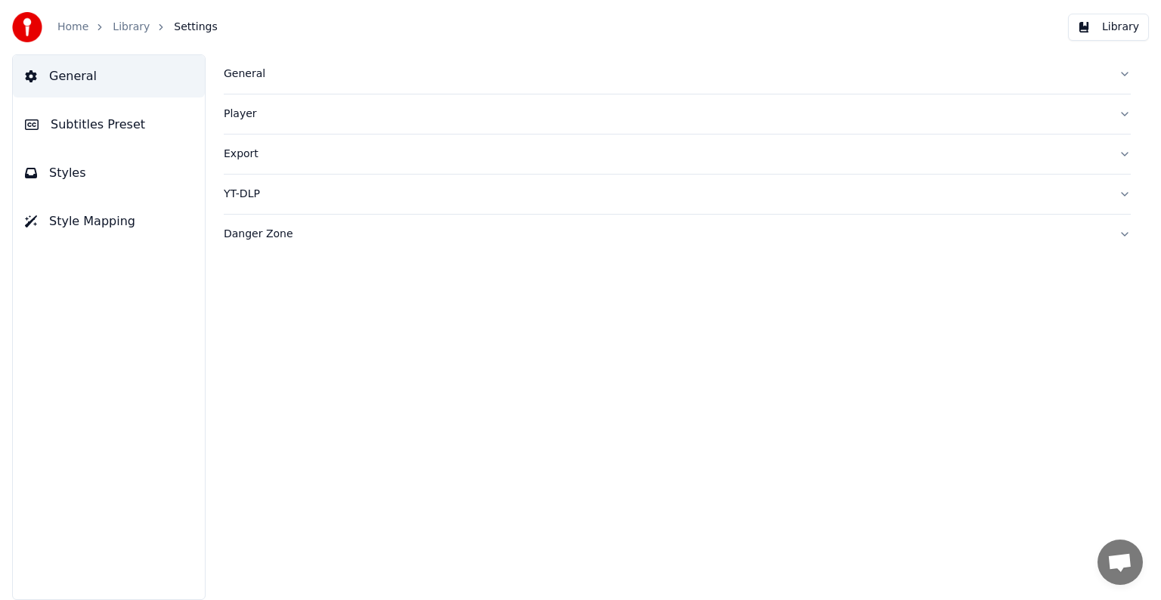
click at [91, 121] on span "Subtitles Preset" at bounding box center [98, 125] width 95 height 18
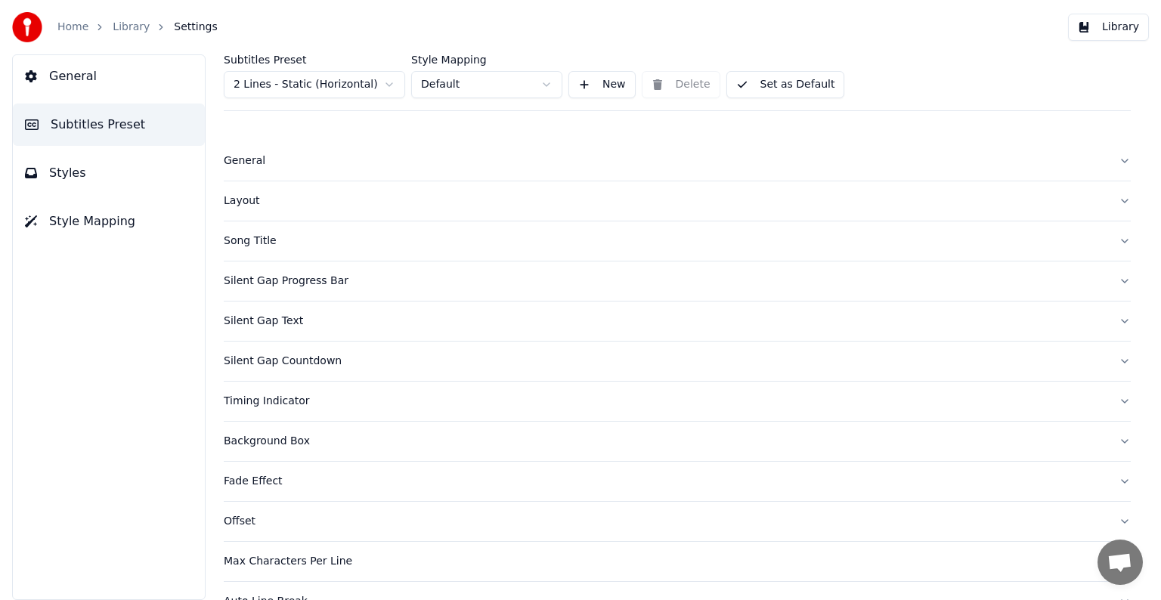
click at [236, 196] on div "Layout" at bounding box center [665, 201] width 883 height 15
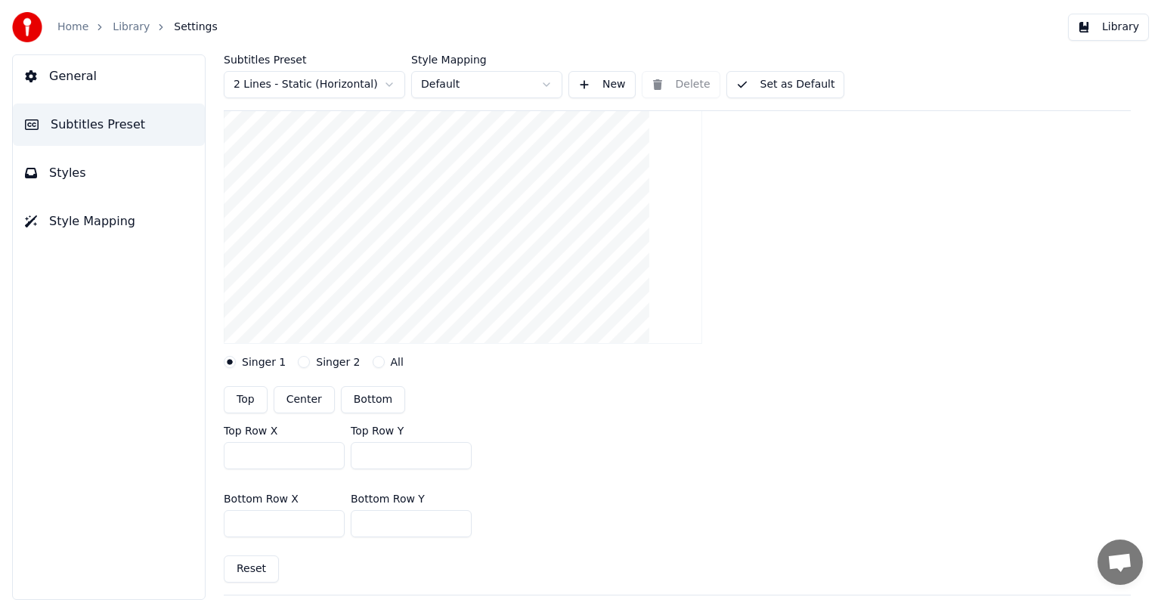
scroll to position [151, 0]
click at [305, 399] on button "Center" at bounding box center [304, 399] width 61 height 27
click at [768, 84] on button "Set as Default" at bounding box center [786, 84] width 119 height 27
click at [106, 21] on ol "Home Library Settings" at bounding box center [137, 27] width 160 height 15
click at [118, 25] on link "Library" at bounding box center [131, 27] width 37 height 15
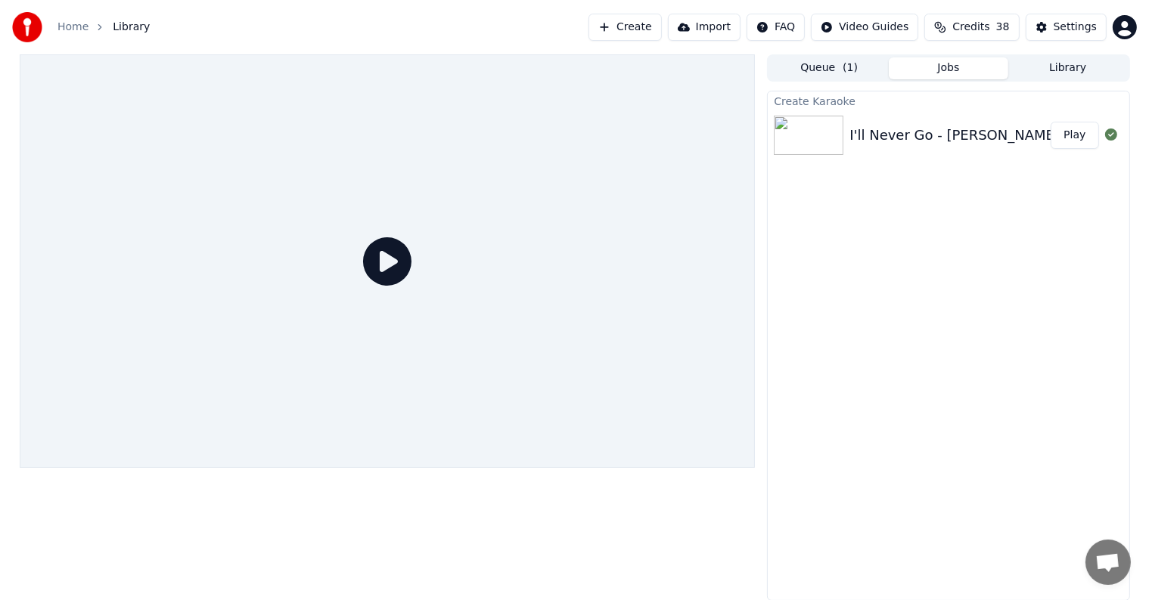
click at [1073, 130] on button "Play" at bounding box center [1074, 135] width 48 height 27
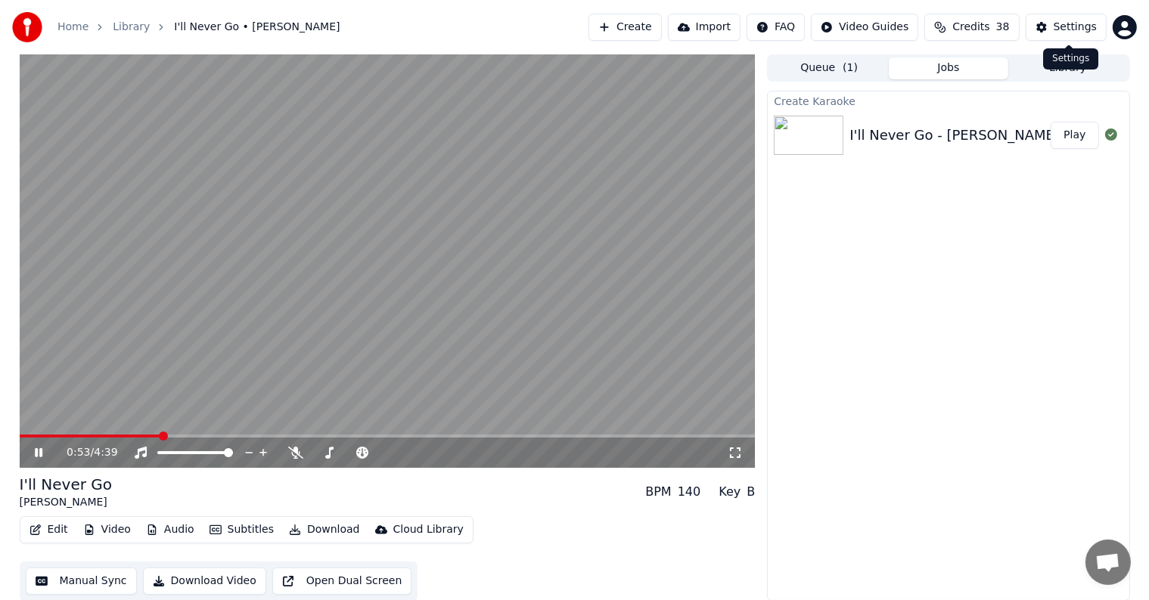
click at [1081, 22] on div "Settings" at bounding box center [1074, 27] width 43 height 15
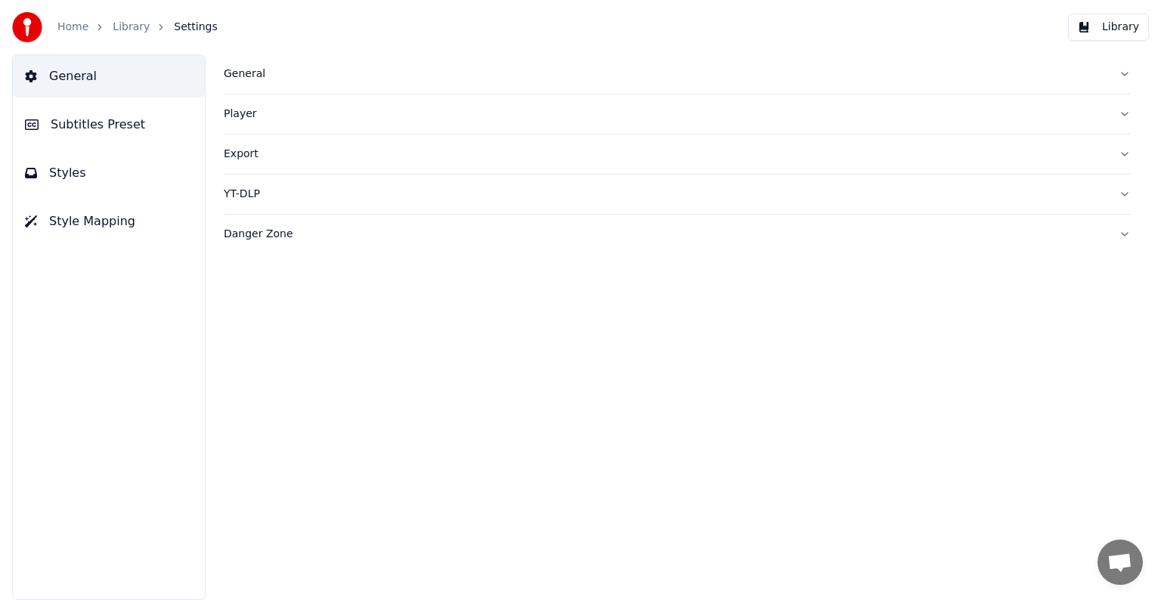
click at [93, 127] on span "Subtitles Preset" at bounding box center [98, 125] width 95 height 18
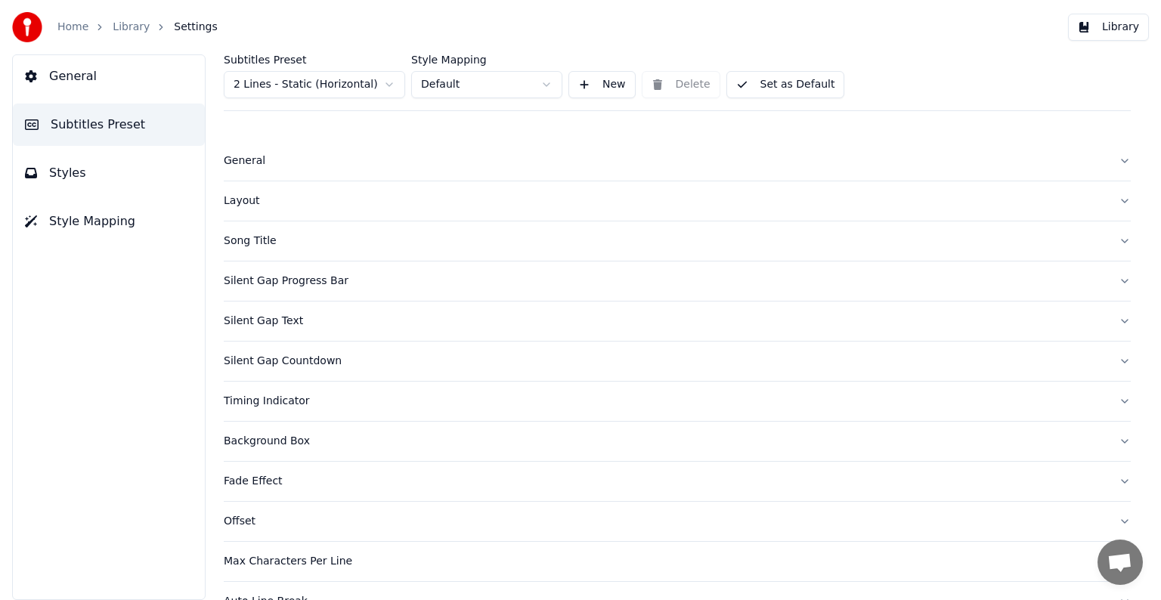
click at [327, 84] on html "Home Library Settings Library General Subtitles Preset Styles Style Mapping Sub…" at bounding box center [580, 300] width 1161 height 600
click at [243, 160] on div "General" at bounding box center [665, 161] width 883 height 15
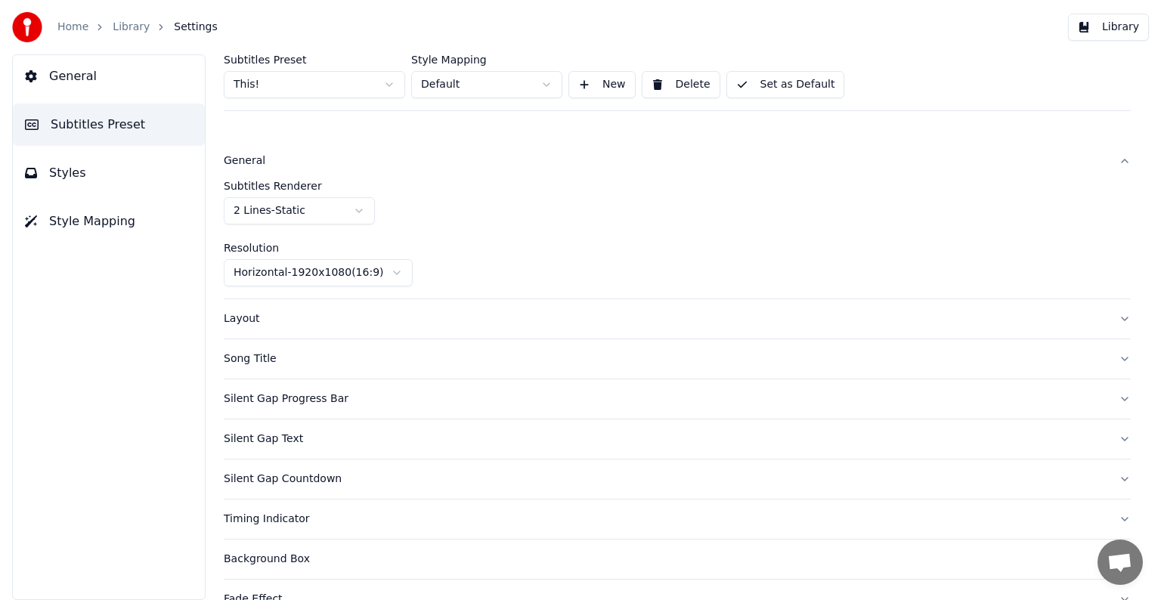
click at [296, 208] on html "Home Library Settings Library General Subtitles Preset Styles Style Mapping Sub…" at bounding box center [580, 300] width 1161 height 600
click at [768, 85] on button "Set as Default" at bounding box center [786, 84] width 119 height 27
click at [129, 15] on div "Home Library Settings" at bounding box center [115, 27] width 206 height 30
click at [128, 22] on link "Library" at bounding box center [131, 27] width 37 height 15
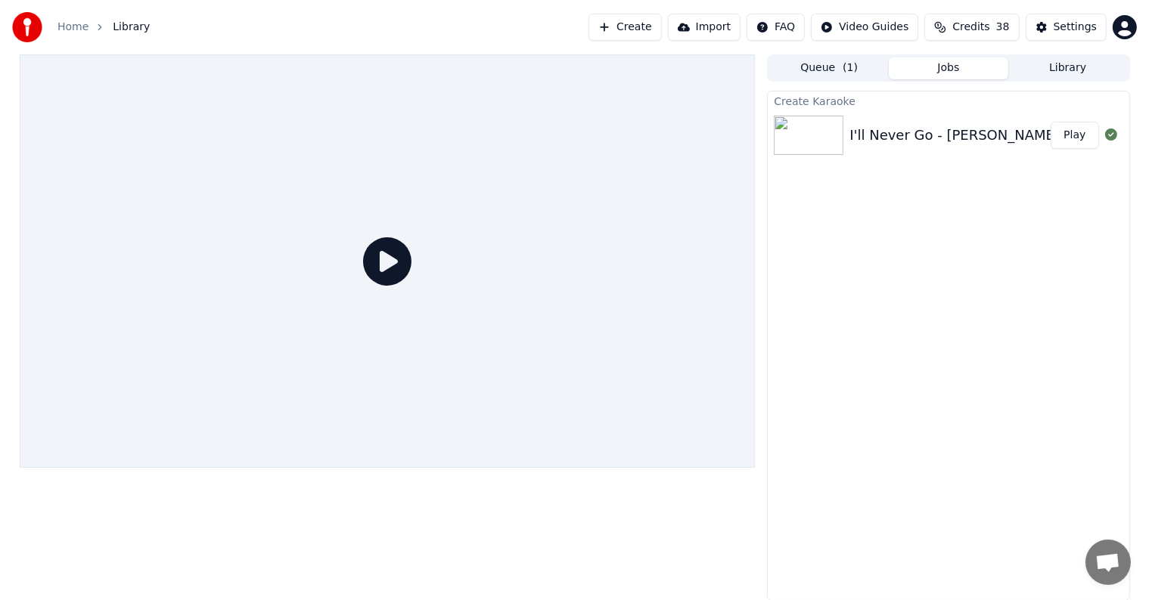
click at [1070, 126] on button "Play" at bounding box center [1074, 135] width 48 height 27
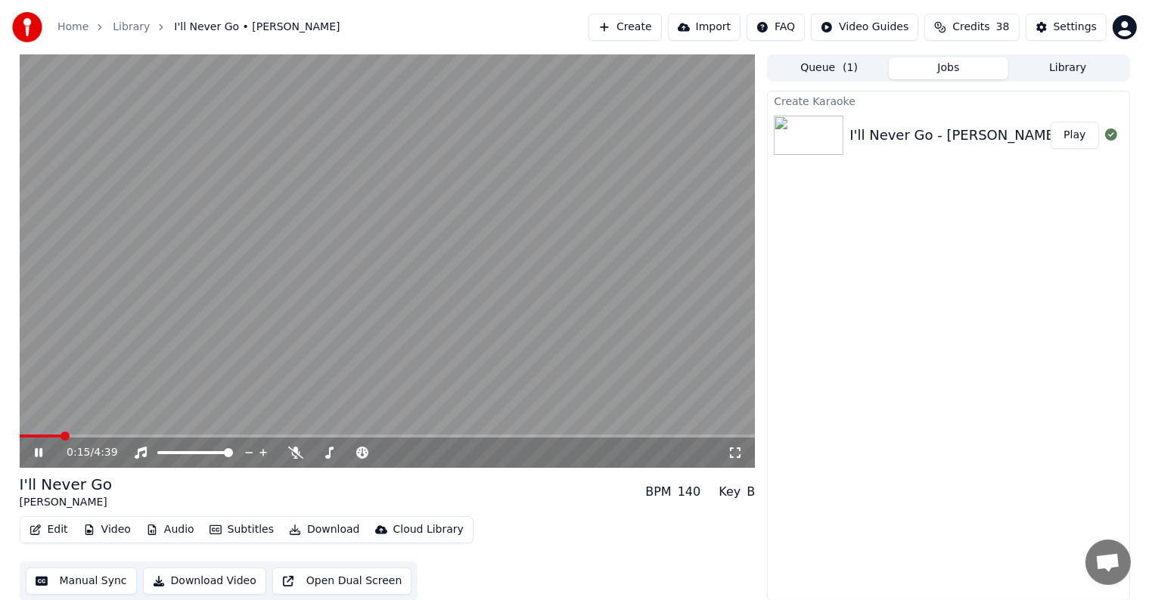
click at [414, 240] on video at bounding box center [388, 261] width 736 height 414
click at [1068, 17] on button "Settings" at bounding box center [1065, 27] width 81 height 27
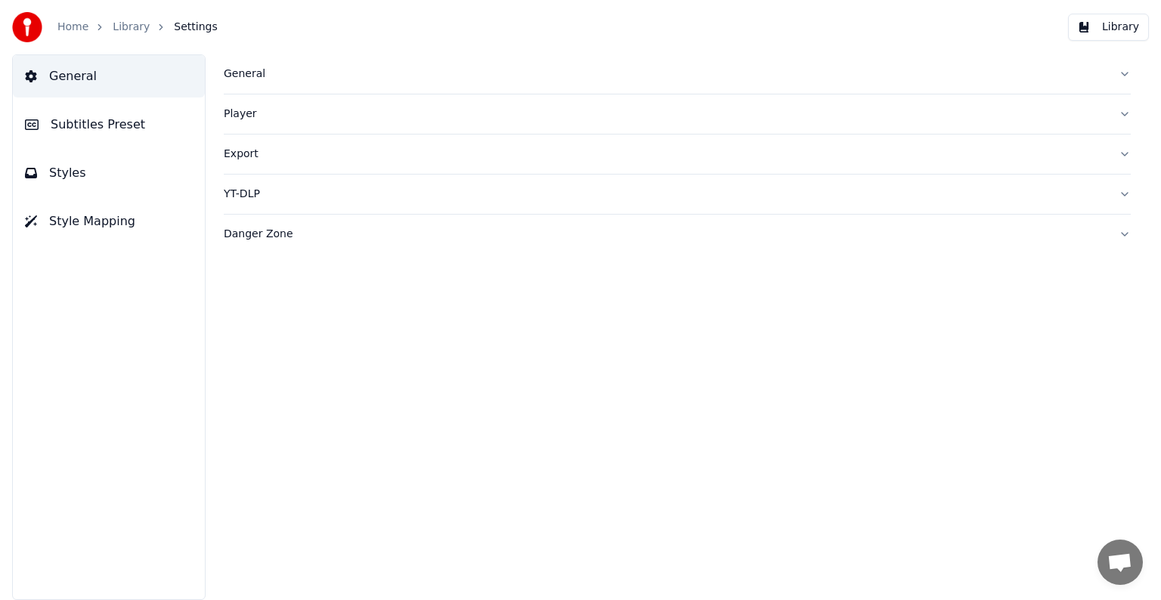
click at [101, 121] on span "Subtitles Preset" at bounding box center [98, 125] width 95 height 18
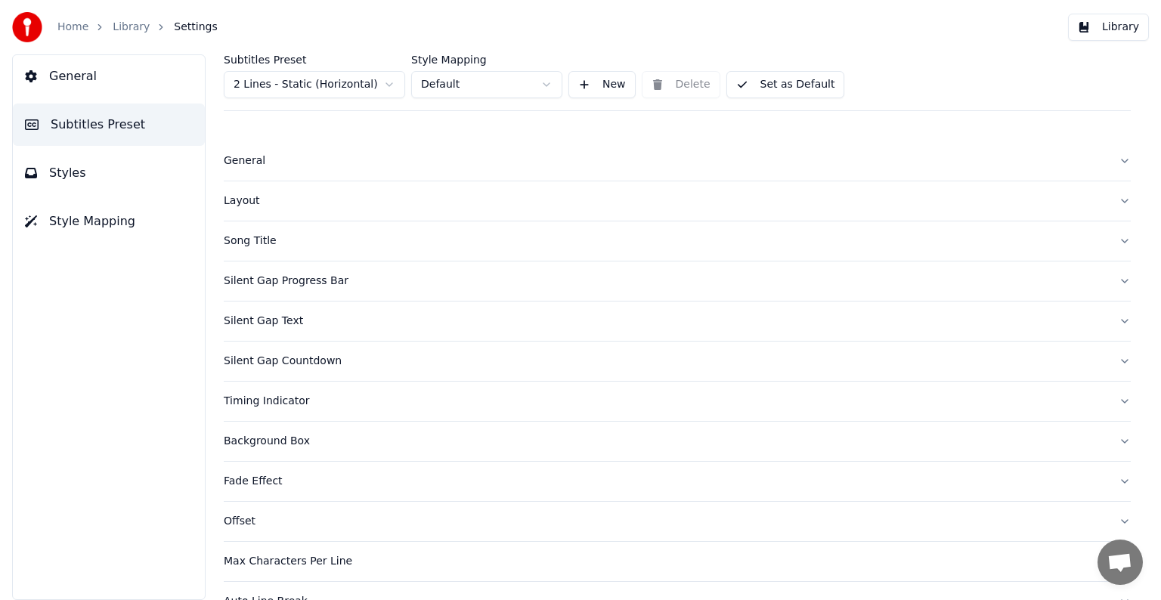
click at [245, 200] on div "Layout" at bounding box center [665, 201] width 883 height 15
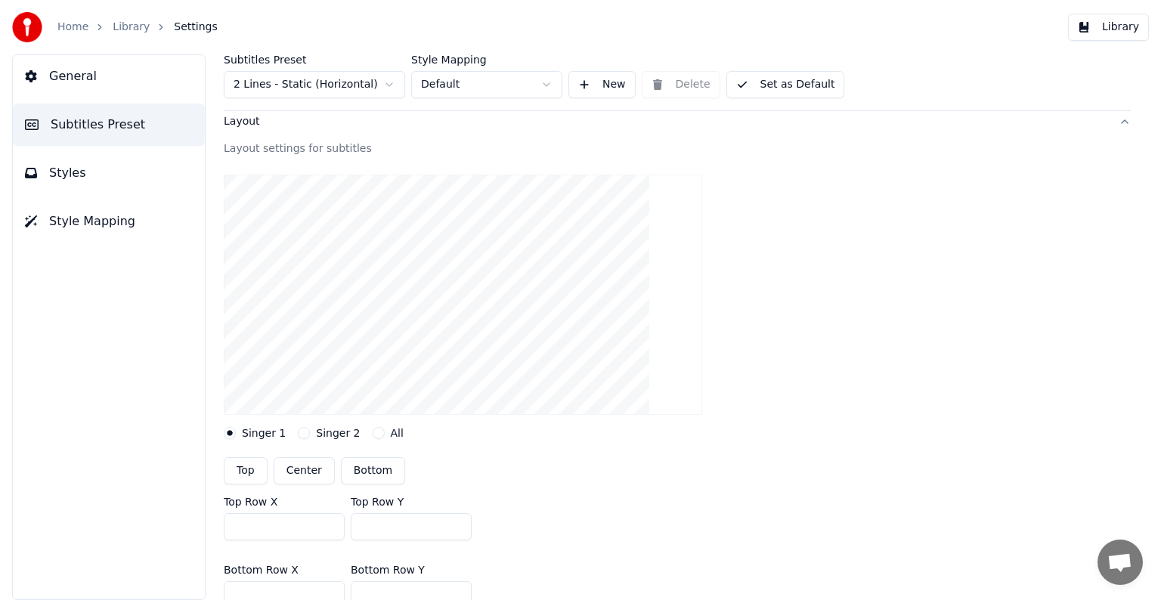
scroll to position [151, 0]
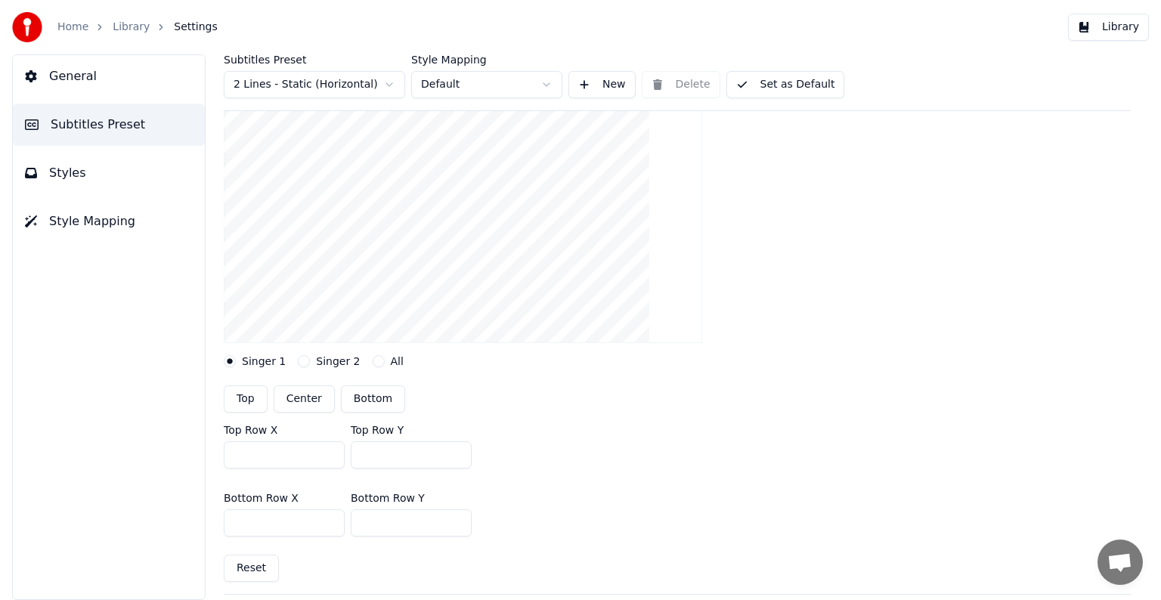
click at [147, 130] on button "Subtitles Preset" at bounding box center [109, 125] width 192 height 42
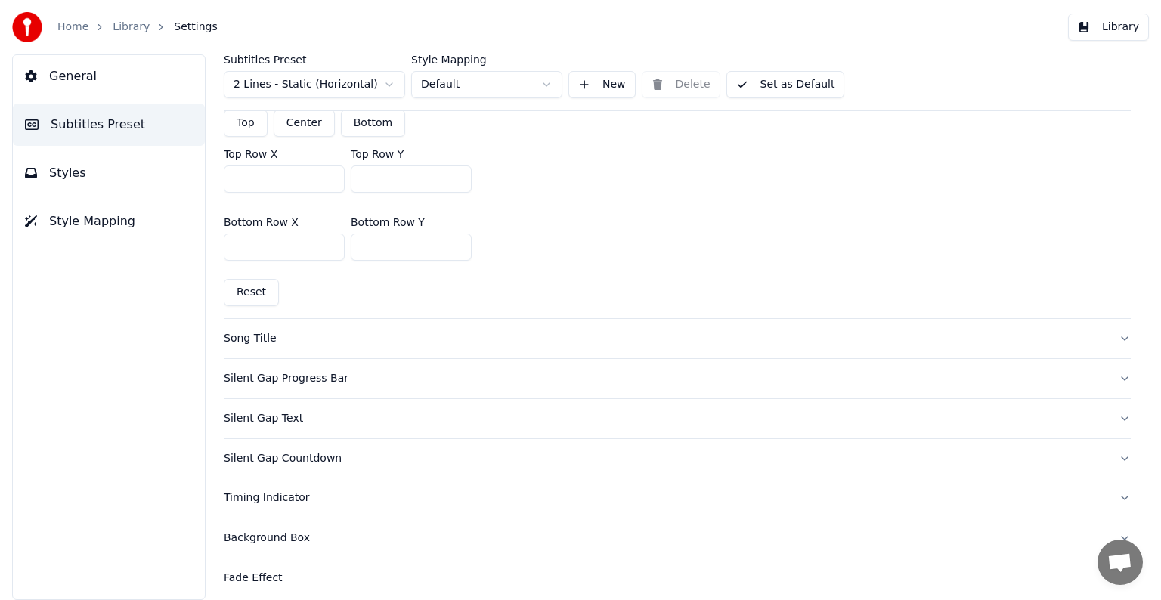
scroll to position [454, 0]
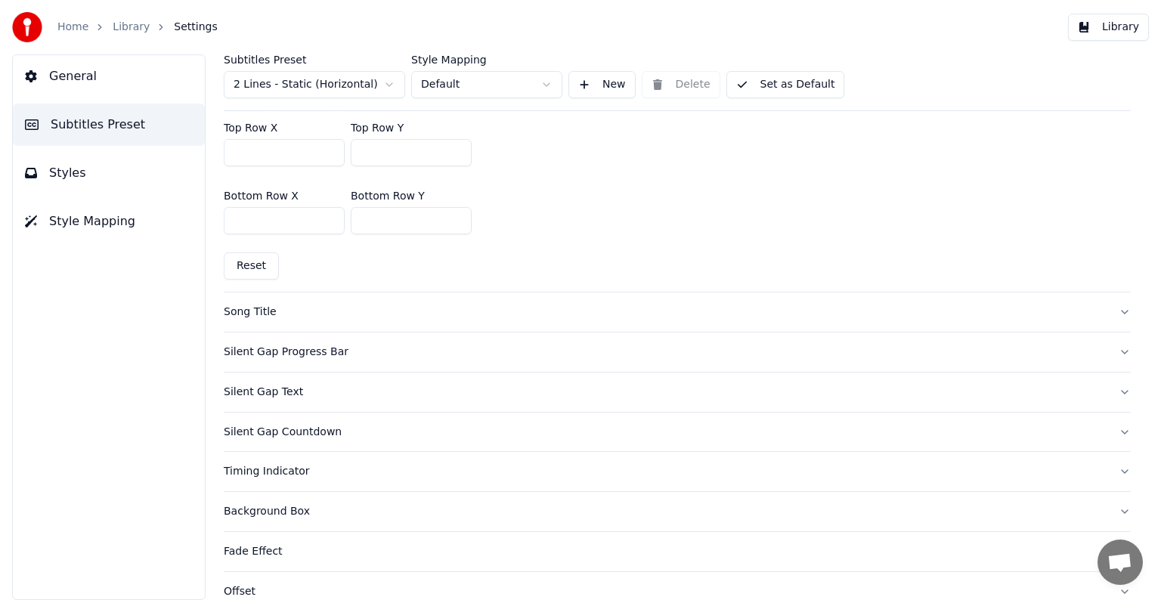
click at [79, 169] on span "Styles" at bounding box center [67, 173] width 37 height 18
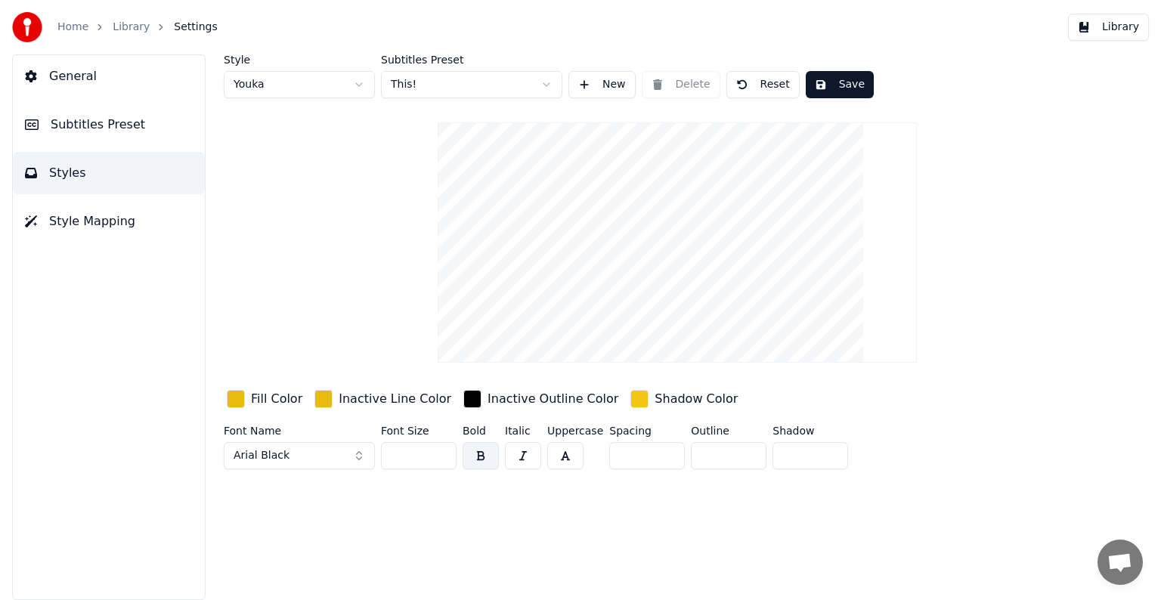
click at [317, 398] on div "button" at bounding box center [324, 399] width 18 height 18
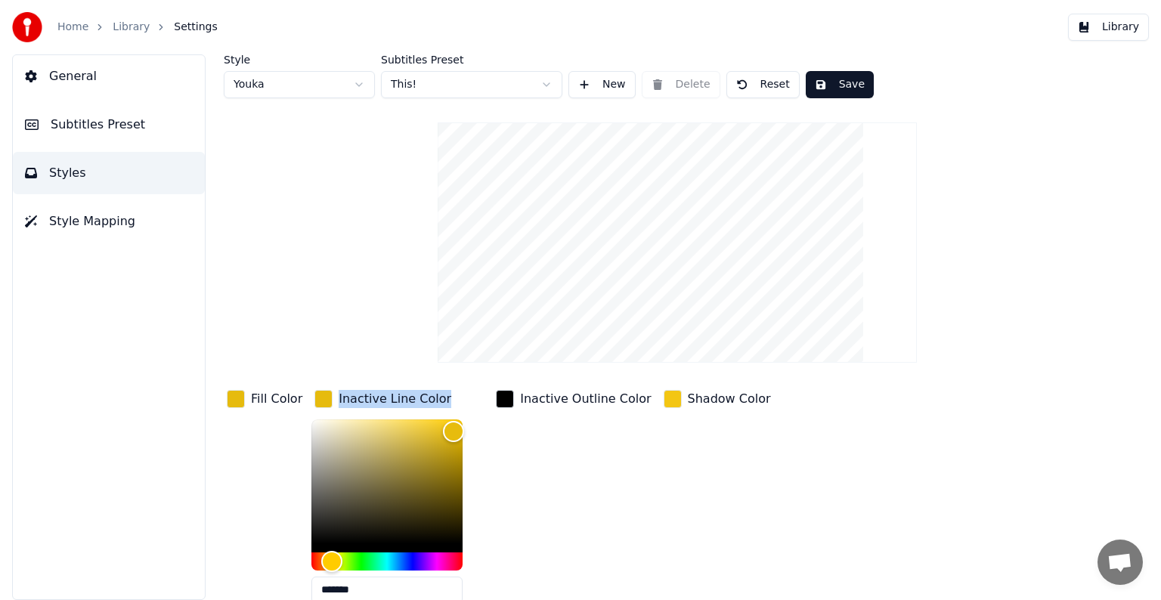
click at [303, 428] on div "Fill Color Inactive Line Color ******* Inactive Outline Color Shadow Color" at bounding box center [630, 501] width 813 height 229
type input "*******"
drag, startPoint x: 317, startPoint y: 423, endPoint x: 228, endPoint y: 385, distance: 97.2
click at [234, 387] on div "Fill Color Inactive Line Color ******* Inactive Outline Color Shadow Color" at bounding box center [630, 501] width 813 height 229
click at [833, 85] on button "Save" at bounding box center [840, 84] width 68 height 27
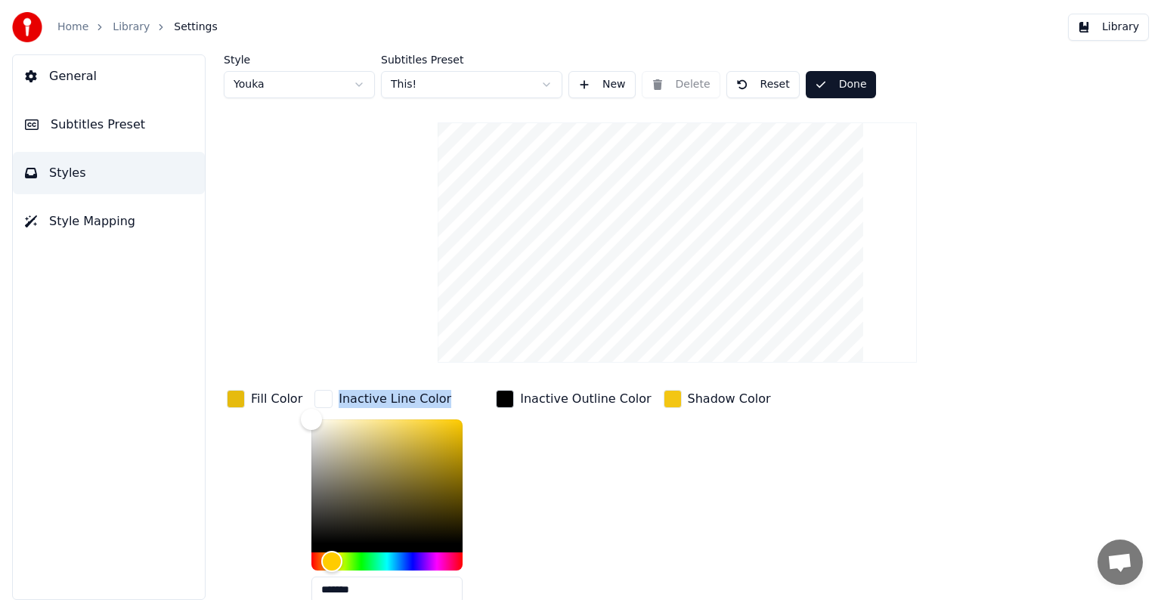
click at [121, 27] on link "Library" at bounding box center [131, 27] width 37 height 15
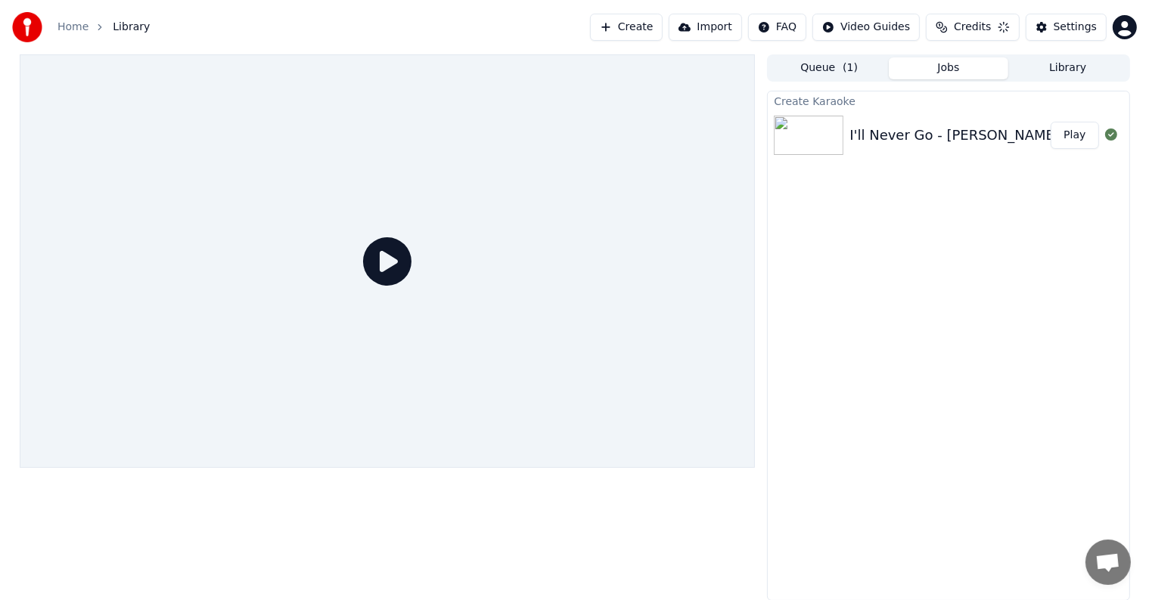
click at [1066, 129] on button "Play" at bounding box center [1074, 135] width 48 height 27
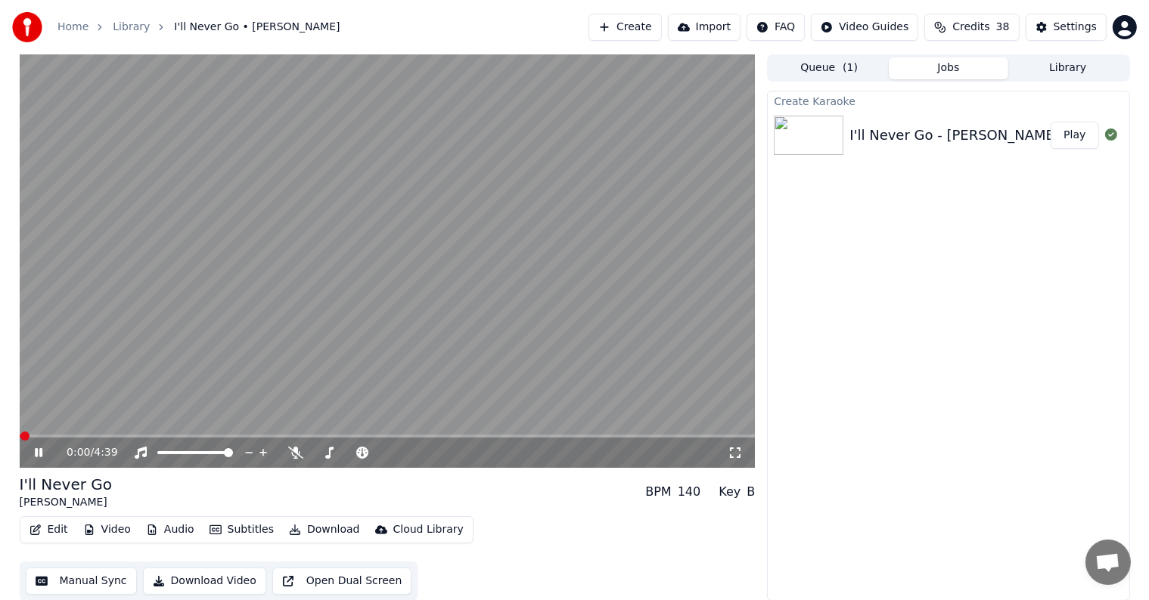
click at [51, 436] on span at bounding box center [388, 436] width 736 height 3
click at [399, 252] on video at bounding box center [388, 261] width 736 height 414
click at [81, 581] on button "Manual Sync" at bounding box center [81, 581] width 111 height 27
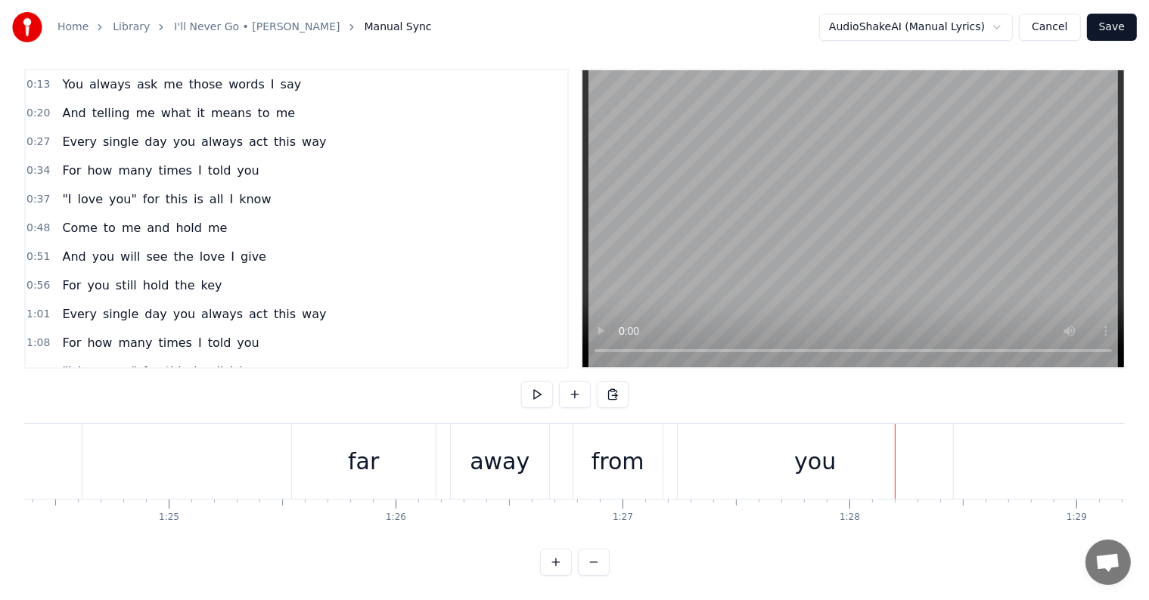
scroll to position [0, 18745]
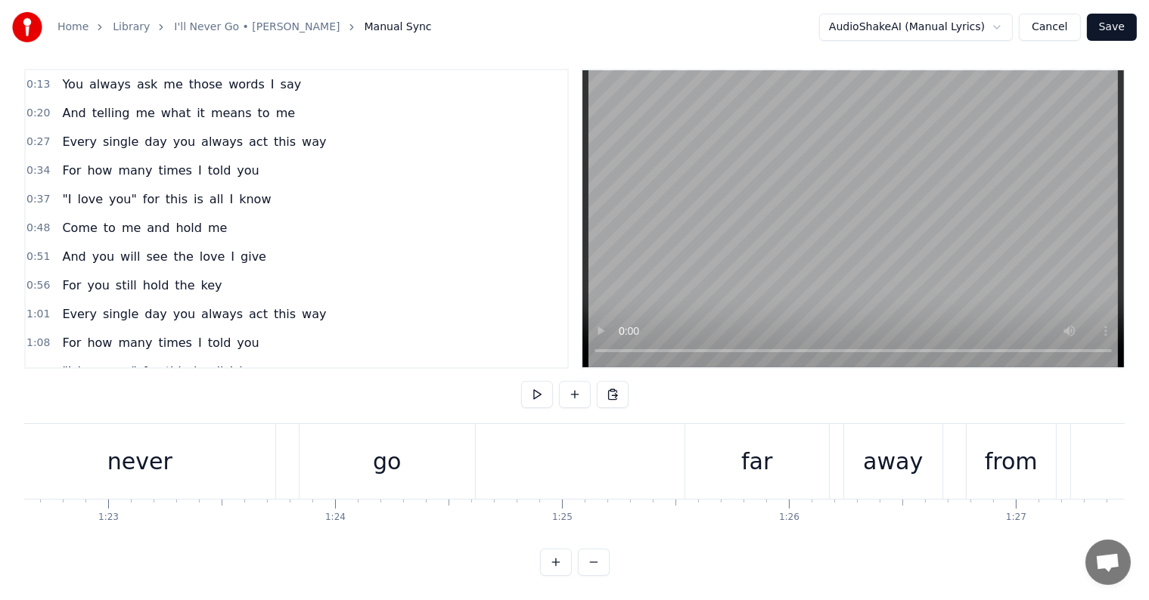
click at [426, 445] on div "go" at bounding box center [386, 461] width 175 height 75
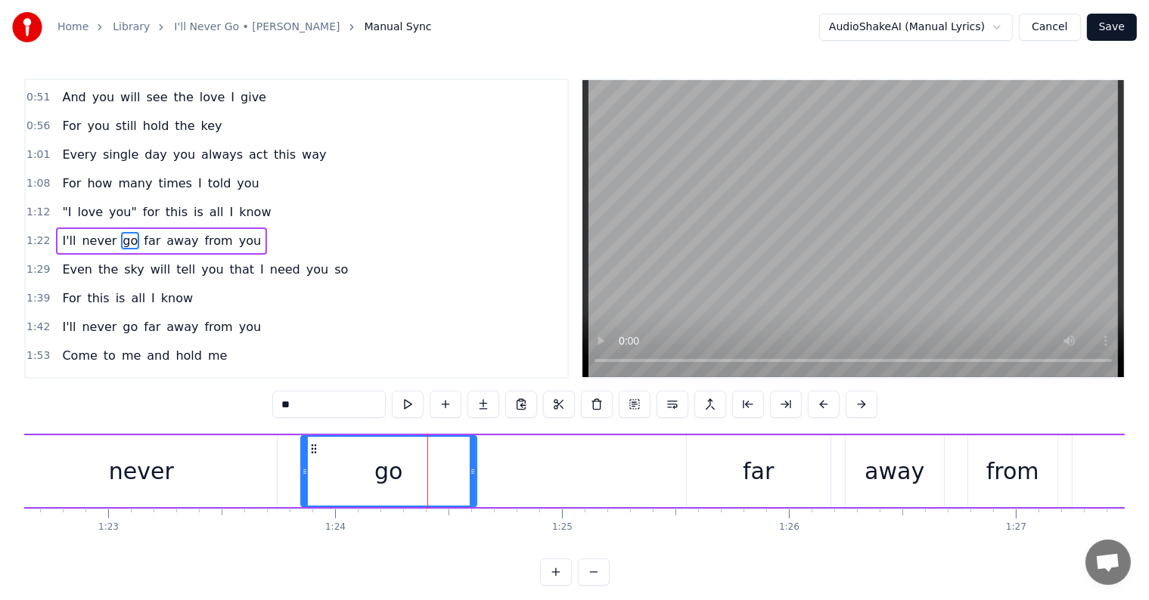
scroll to position [171, 0]
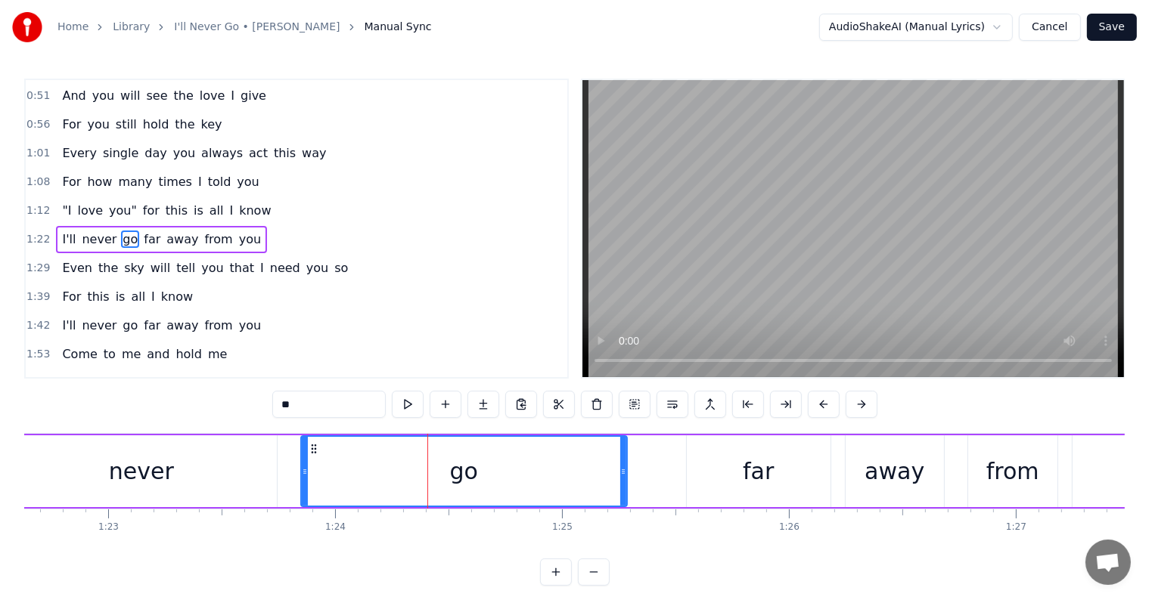
drag, startPoint x: 473, startPoint y: 469, endPoint x: 623, endPoint y: 480, distance: 150.9
click at [623, 480] on div at bounding box center [623, 471] width 6 height 69
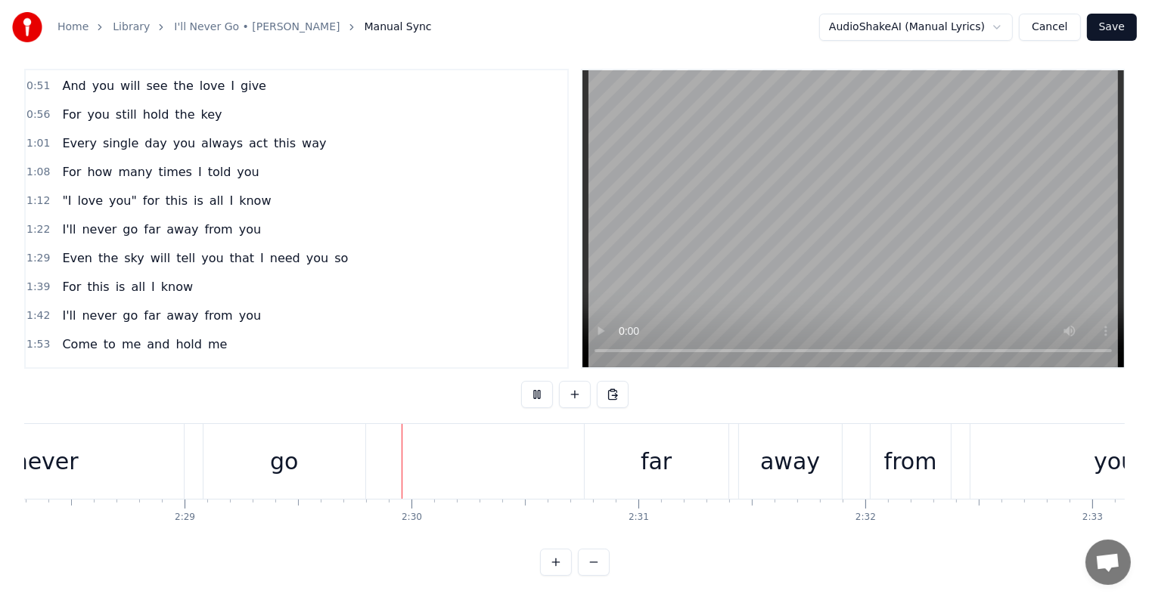
scroll to position [0, 33819]
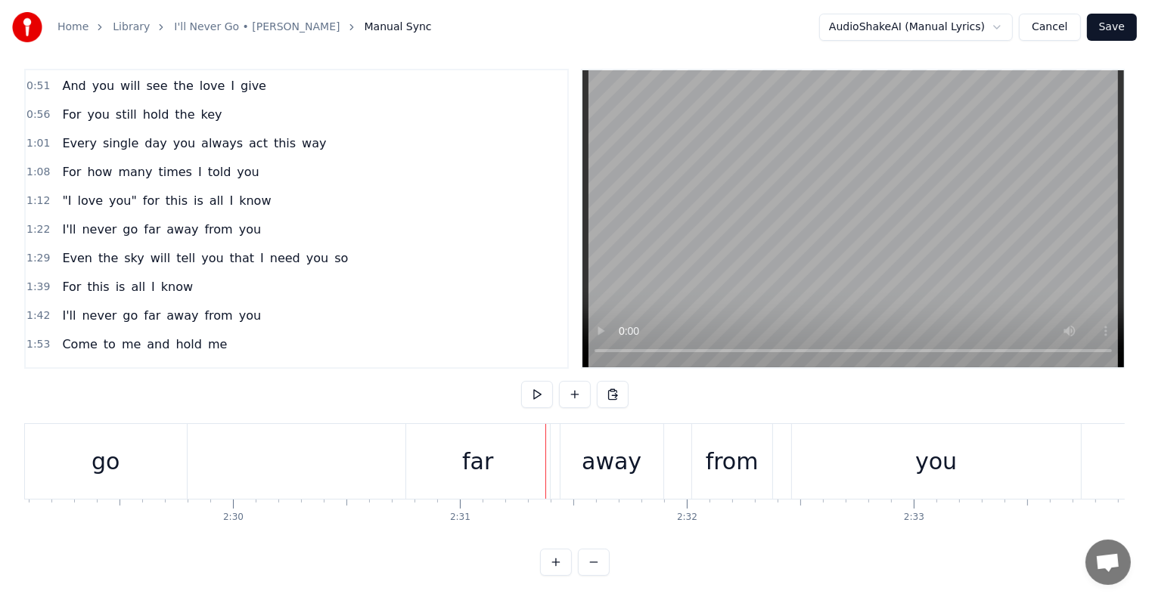
click at [160, 446] on div "go" at bounding box center [106, 461] width 162 height 75
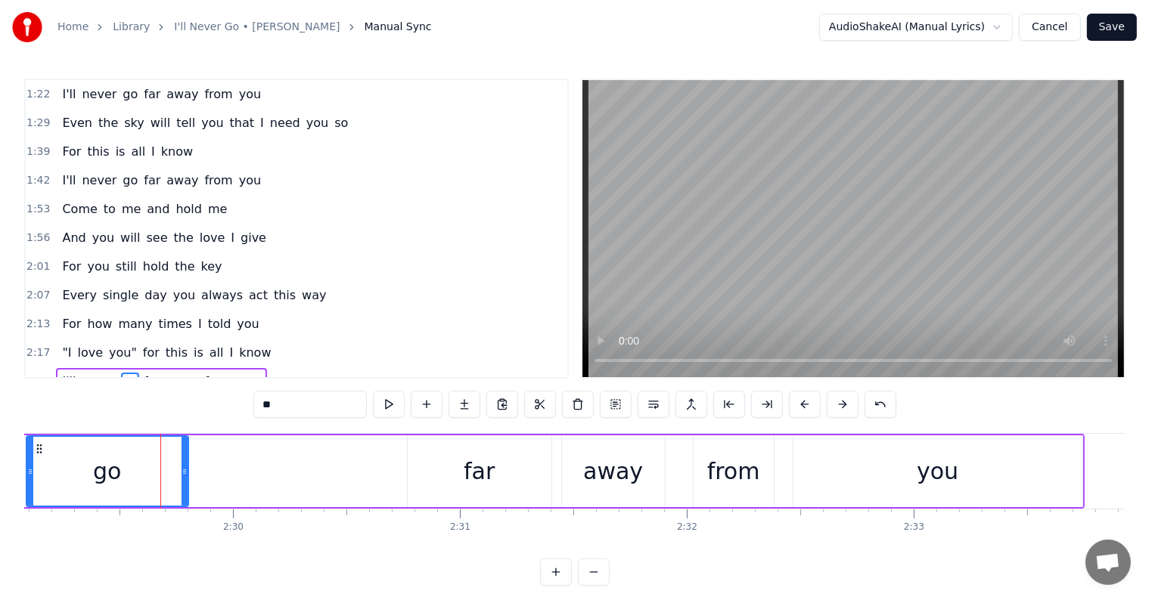
scroll to position [449, 0]
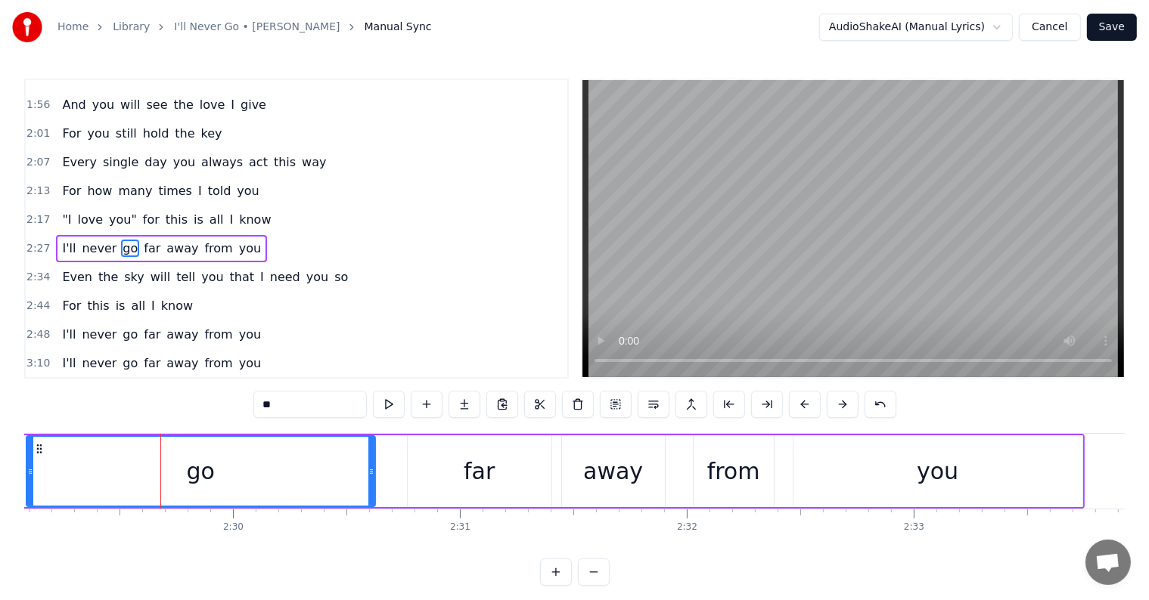
drag, startPoint x: 185, startPoint y: 463, endPoint x: 371, endPoint y: 489, distance: 188.6
click at [371, 489] on div at bounding box center [371, 471] width 6 height 69
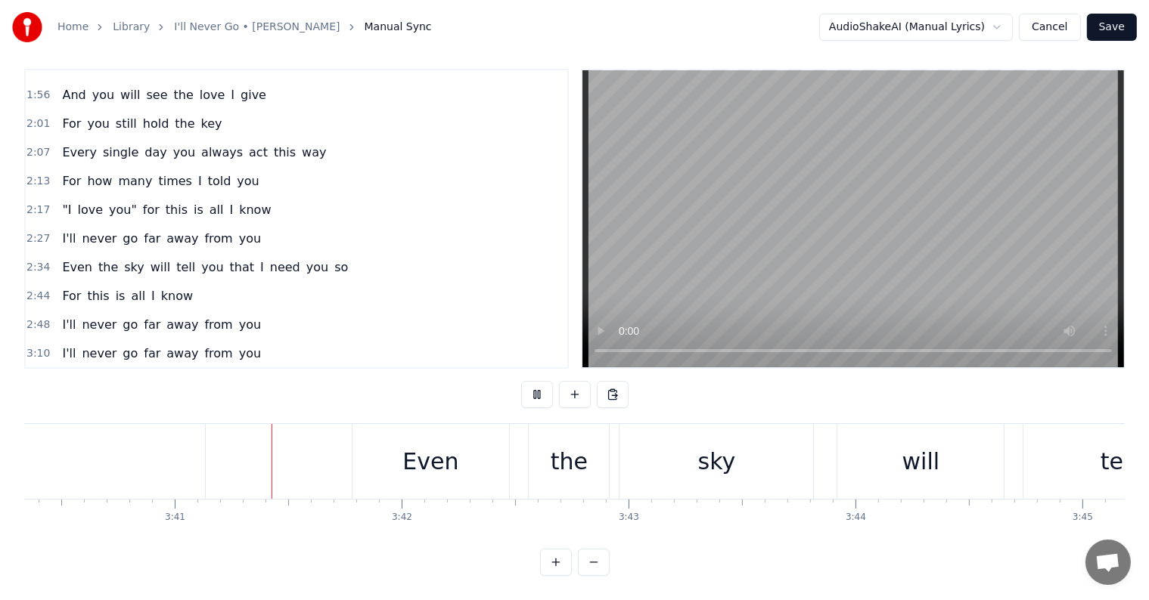
scroll to position [0, 50013]
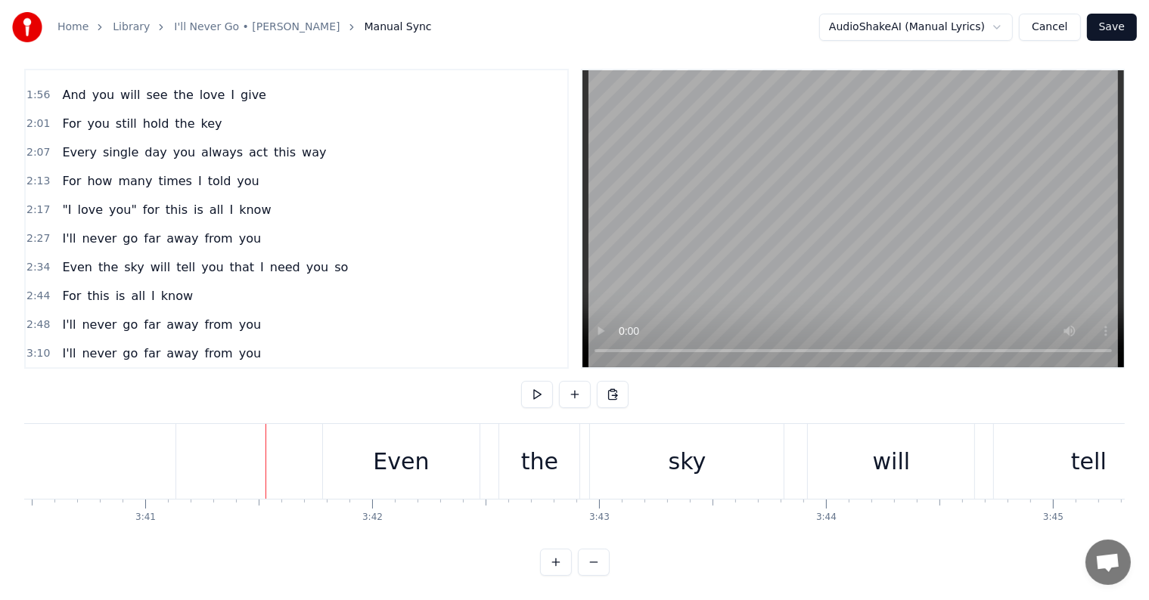
click at [410, 449] on div "Even" at bounding box center [401, 462] width 56 height 34
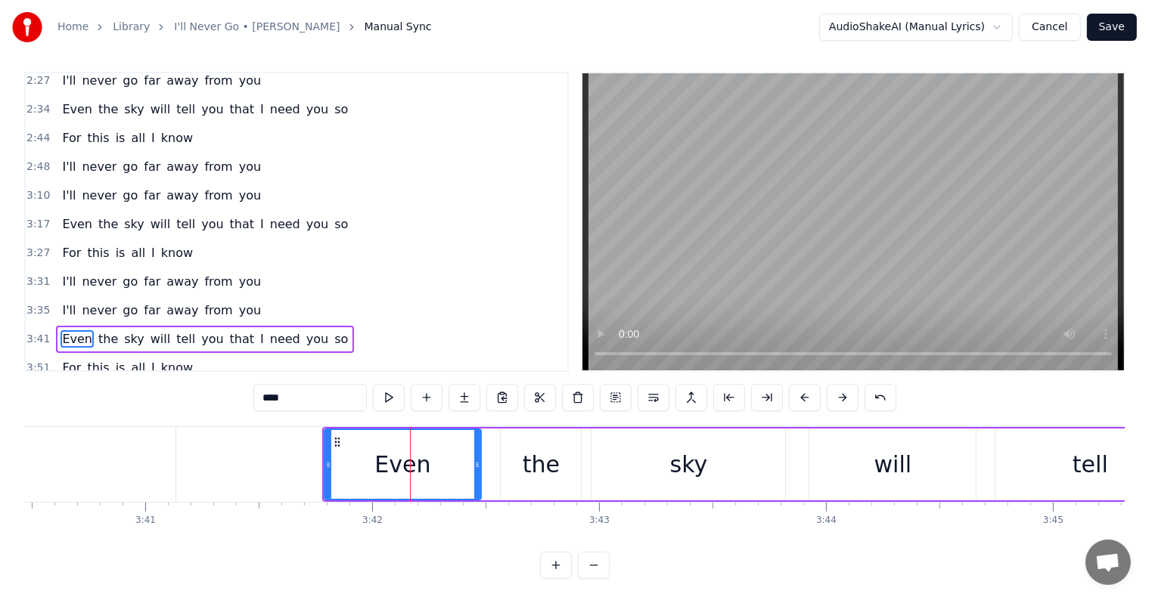
scroll to position [620, 0]
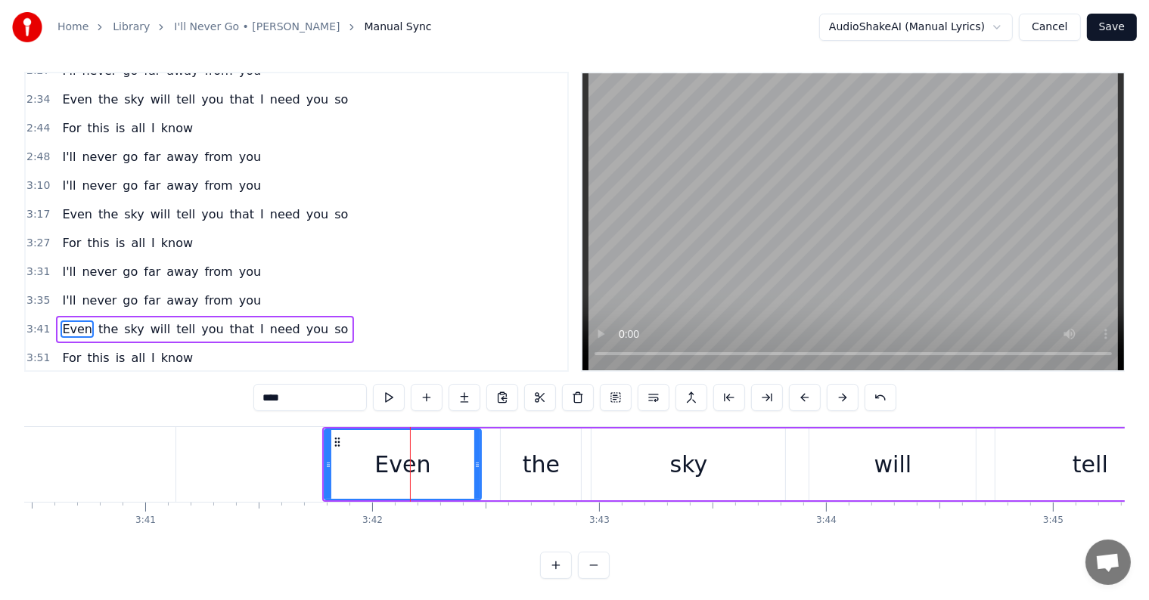
click at [56, 287] on div "I'll never go far away from you" at bounding box center [161, 300] width 211 height 27
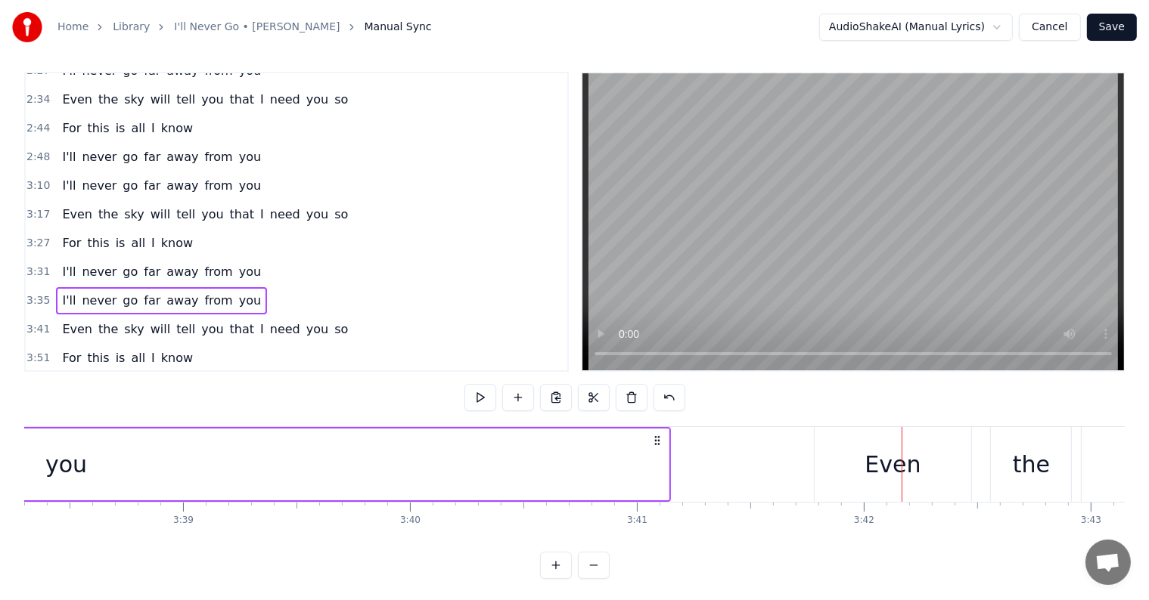
click at [60, 292] on span "I'll" at bounding box center [68, 300] width 17 height 17
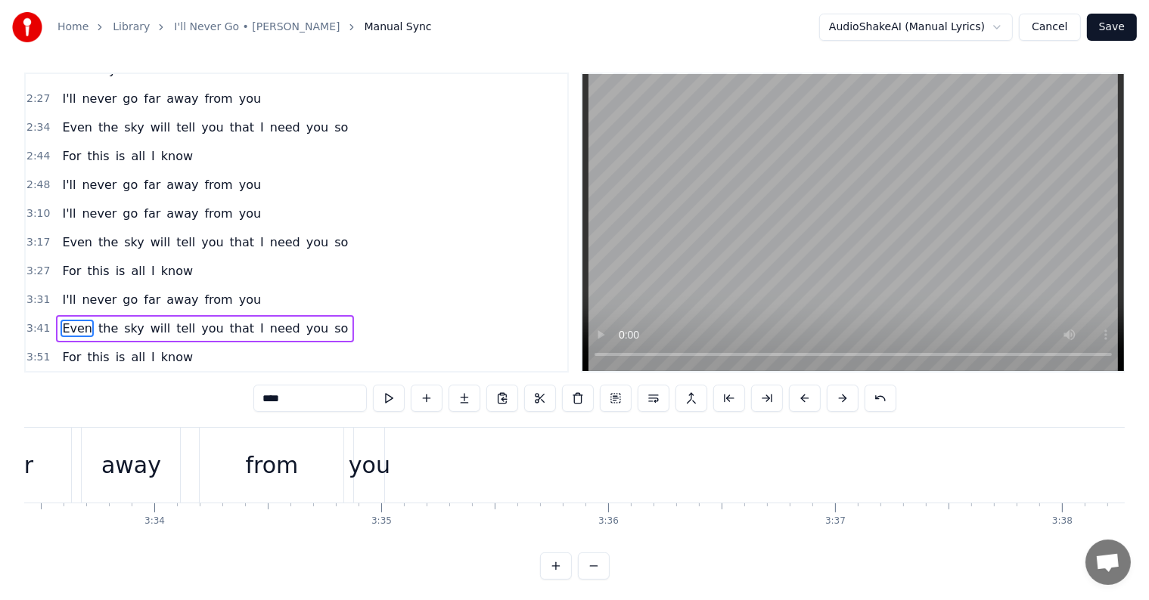
scroll to position [0, 48309]
click at [481, 463] on div "you" at bounding box center [476, 465] width 42 height 34
type input "***"
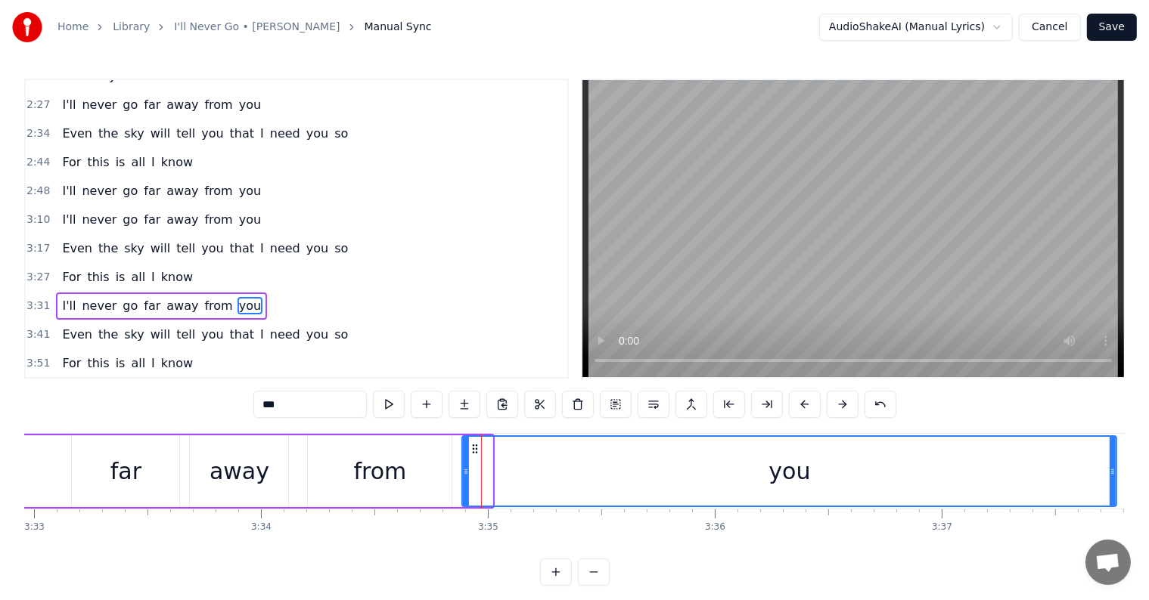
drag, startPoint x: 488, startPoint y: 473, endPoint x: 1119, endPoint y: 482, distance: 631.5
click at [1115, 482] on div at bounding box center [1112, 471] width 6 height 69
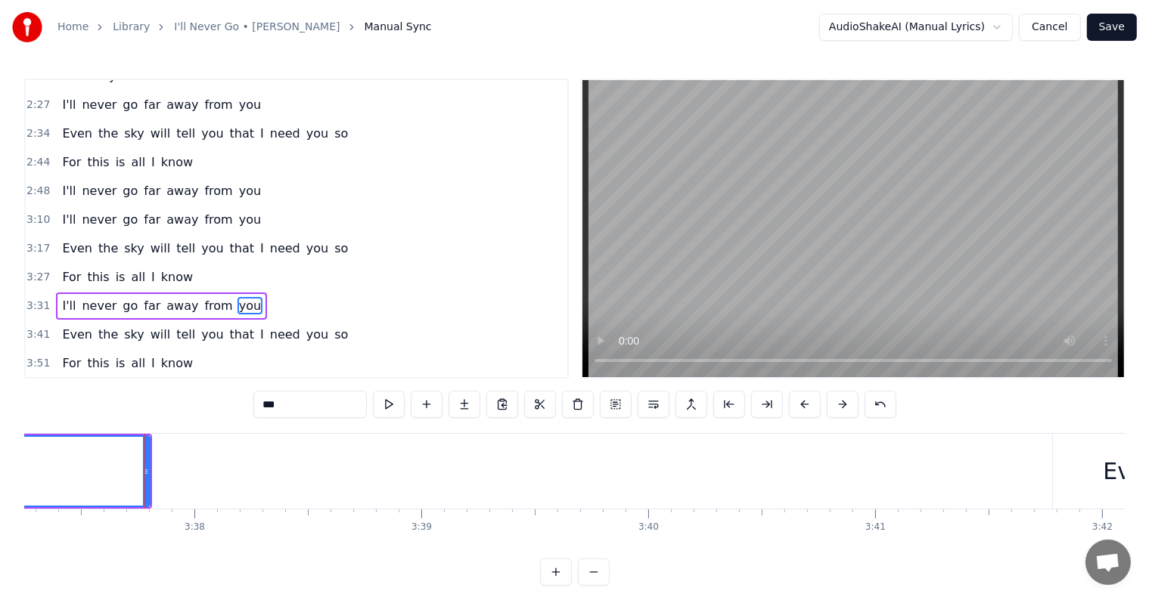
scroll to position [0, 49327]
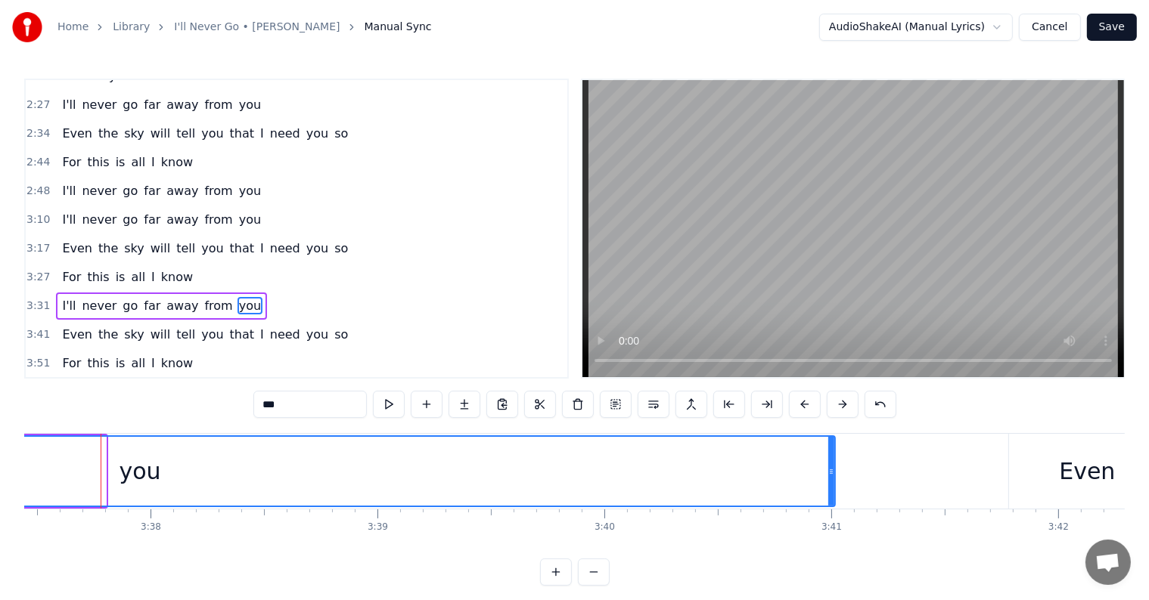
drag, startPoint x: 103, startPoint y: 467, endPoint x: 857, endPoint y: 469, distance: 753.9
click at [834, 469] on icon at bounding box center [831, 472] width 6 height 12
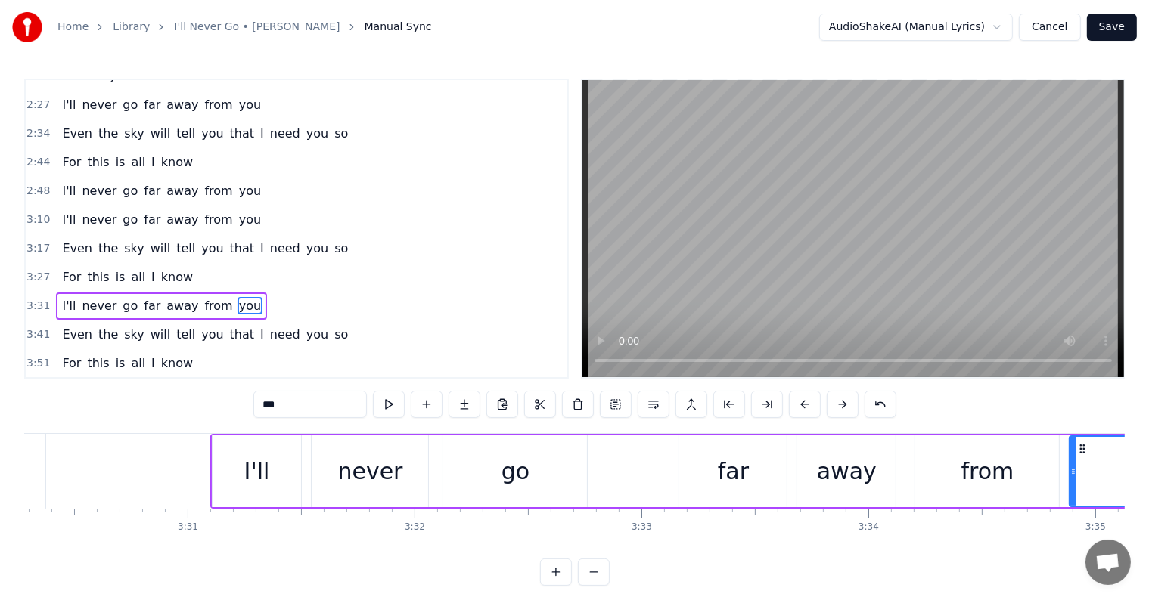
scroll to position [0, 47631]
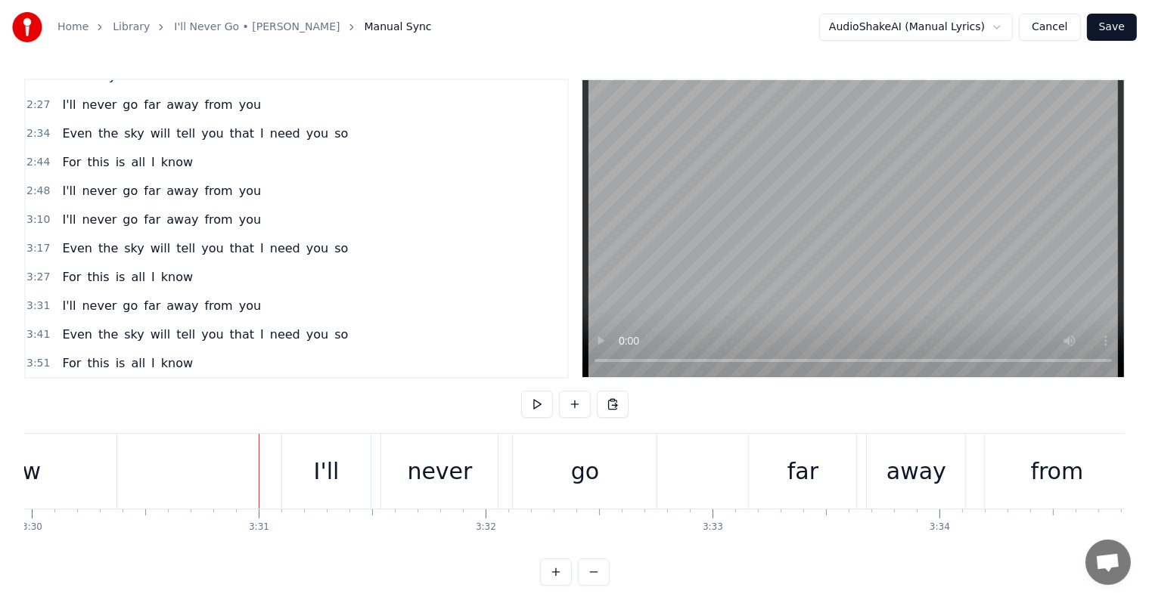
click at [290, 459] on div "I'll" at bounding box center [326, 471] width 89 height 75
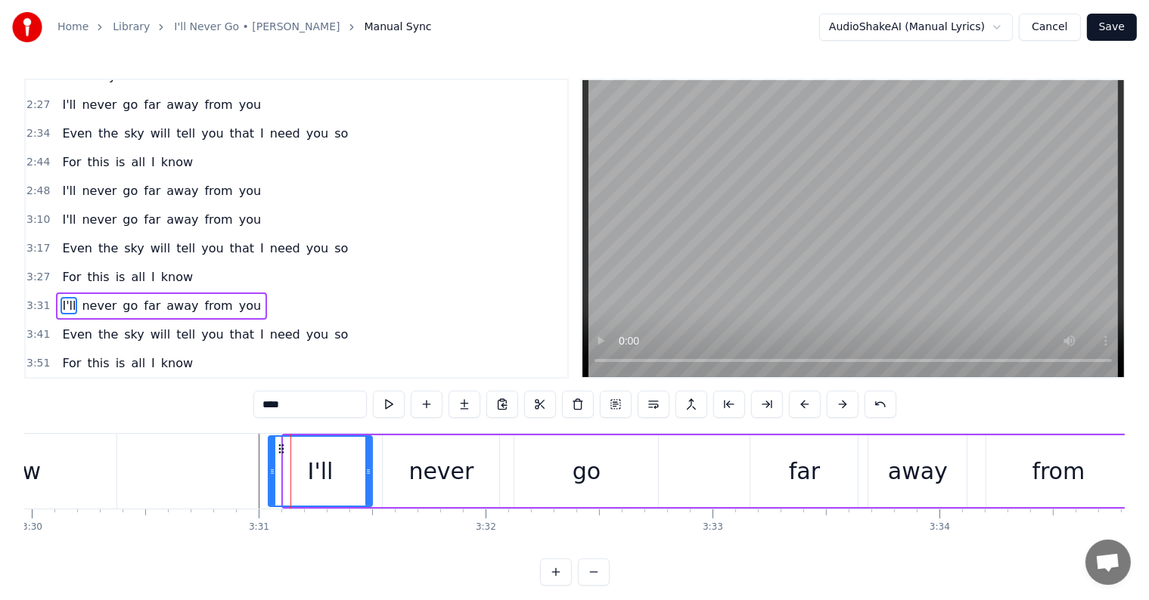
drag, startPoint x: 284, startPoint y: 459, endPoint x: 264, endPoint y: 458, distance: 20.4
click at [269, 458] on div at bounding box center [272, 471] width 6 height 69
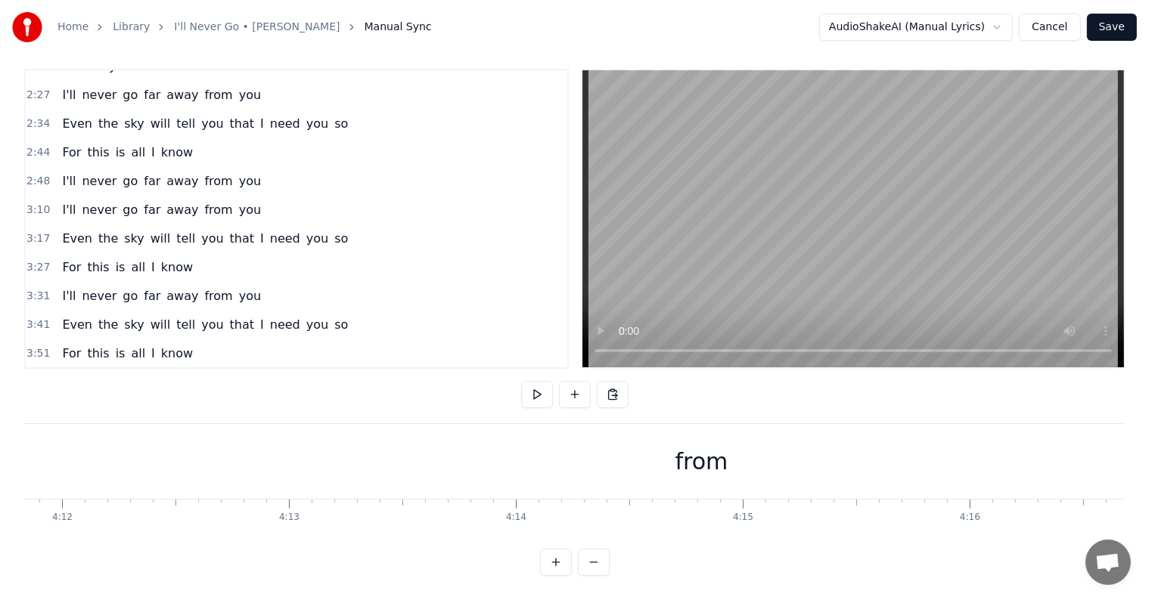
scroll to position [0, 57022]
click at [873, 465] on div "from" at bounding box center [807, 461] width 7521 height 75
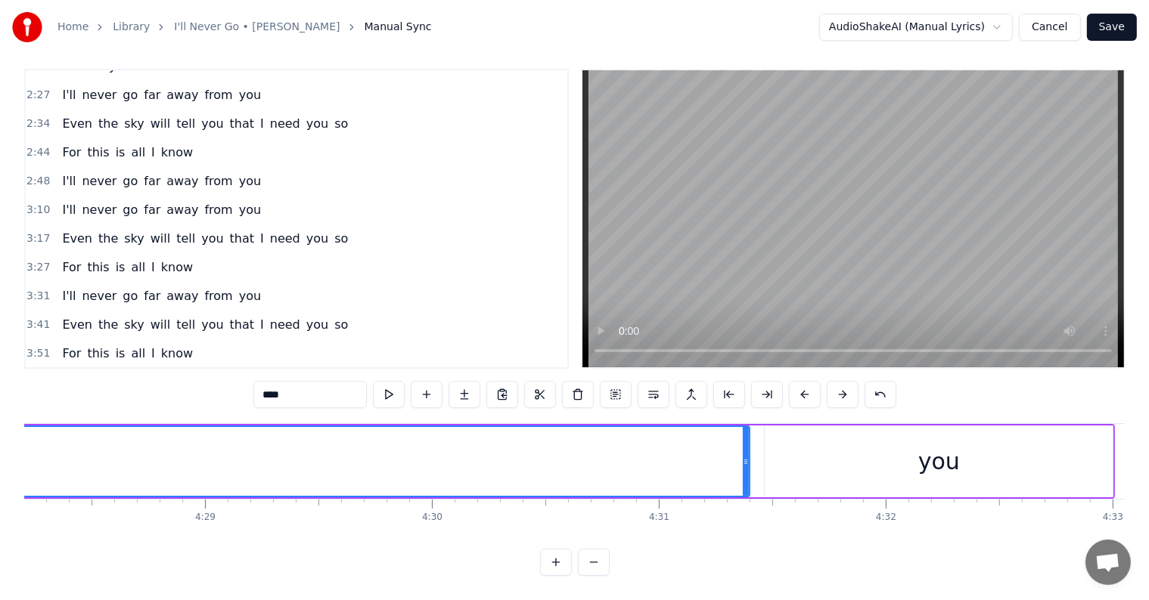
scroll to position [0, 60985]
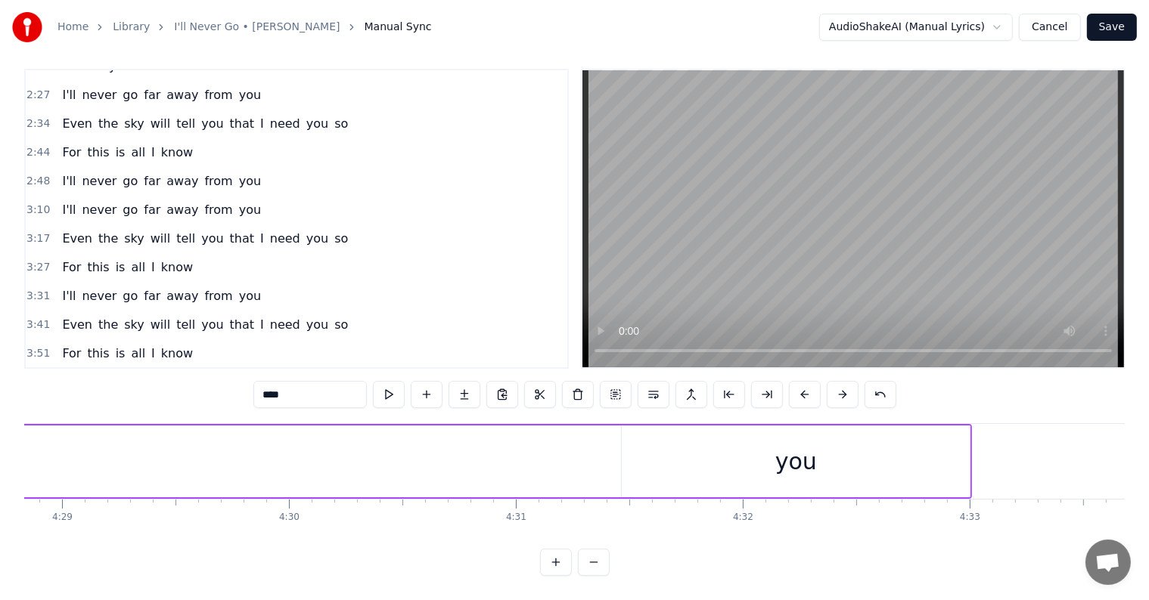
drag, startPoint x: 602, startPoint y: 447, endPoint x: 284, endPoint y: 465, distance: 318.9
click at [0, 439] on div "Home Library I'll Never Go • [PERSON_NAME] Manual Sync AudioShakeAI (Manual Lyr…" at bounding box center [574, 283] width 1149 height 586
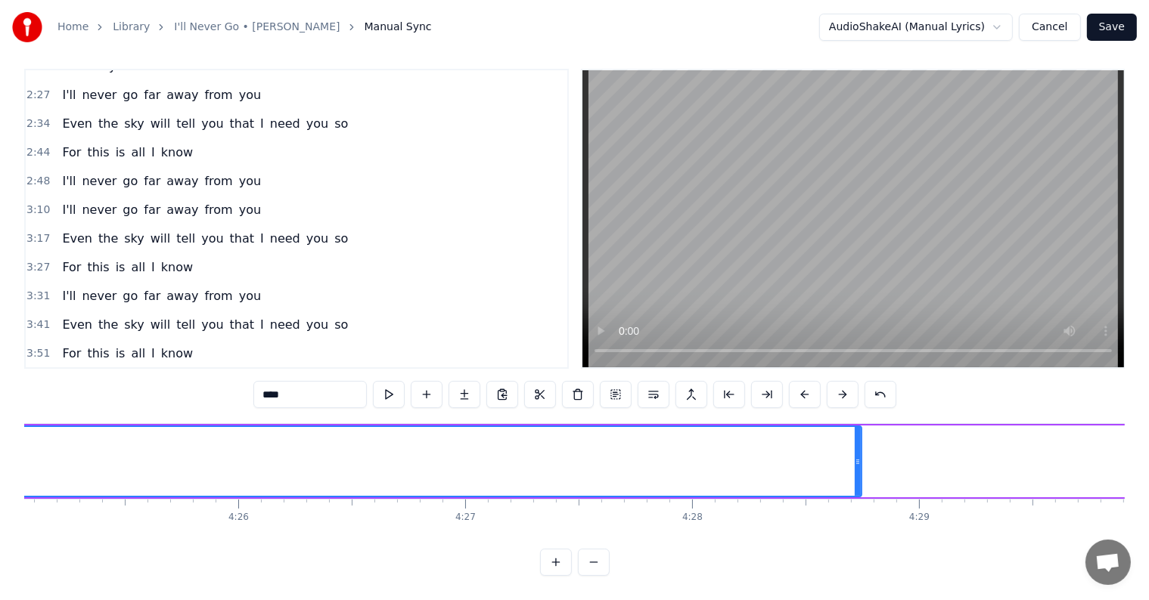
scroll to position [0, 60093]
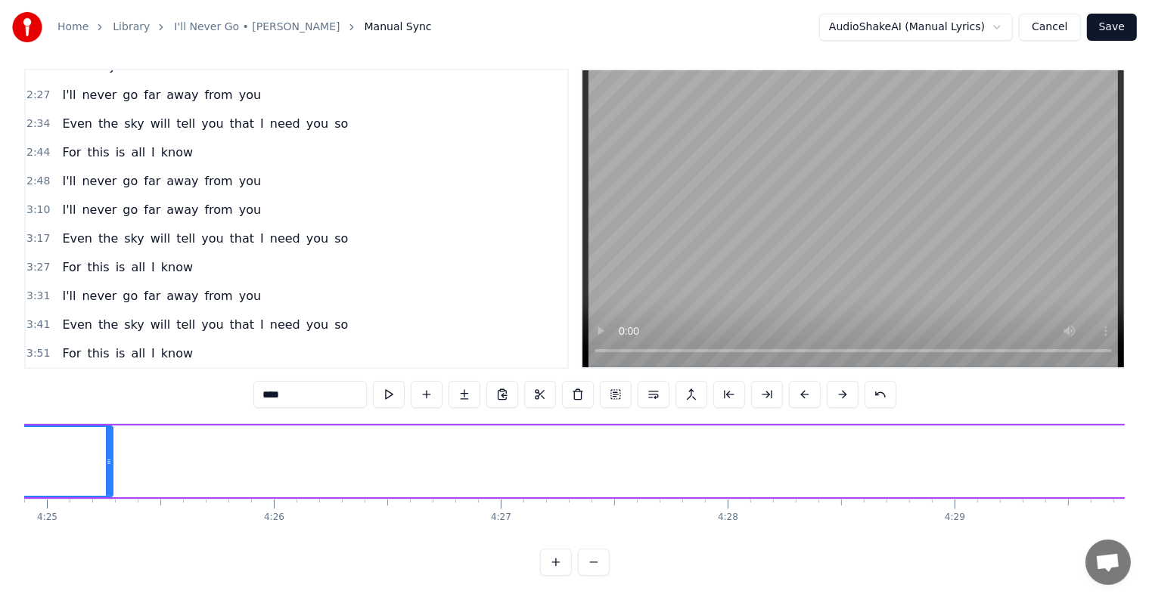
drag, startPoint x: 892, startPoint y: 448, endPoint x: 0, endPoint y: 410, distance: 893.1
click at [0, 410] on div "Home Library I'll Never Go • [PERSON_NAME] Manual Sync AudioShakeAI (Manual Lyr…" at bounding box center [574, 283] width 1149 height 586
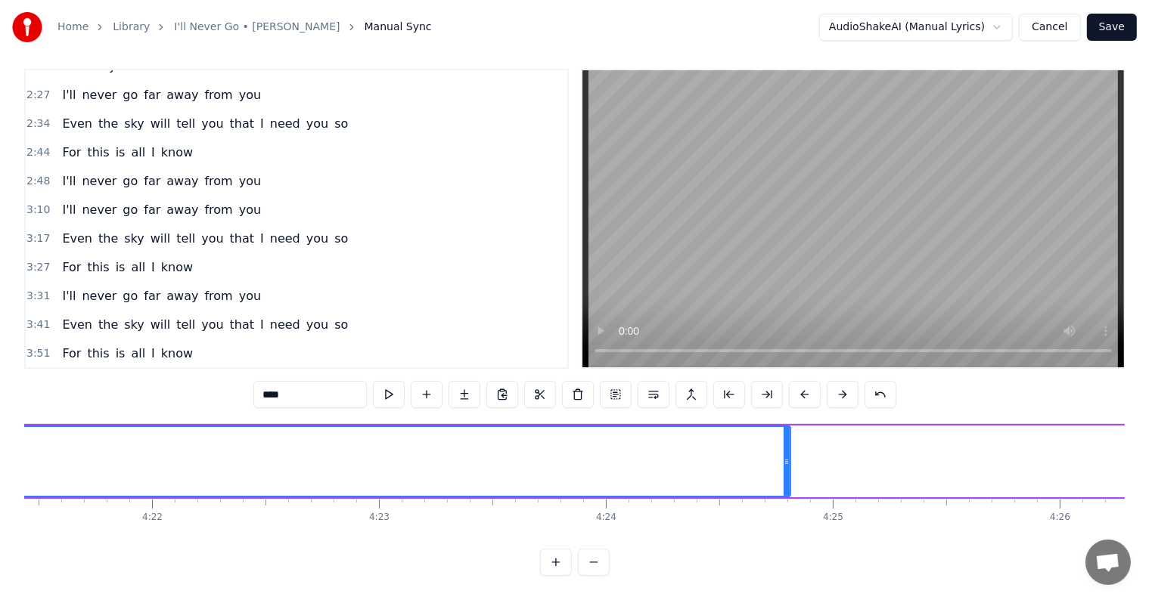
scroll to position [0, 59378]
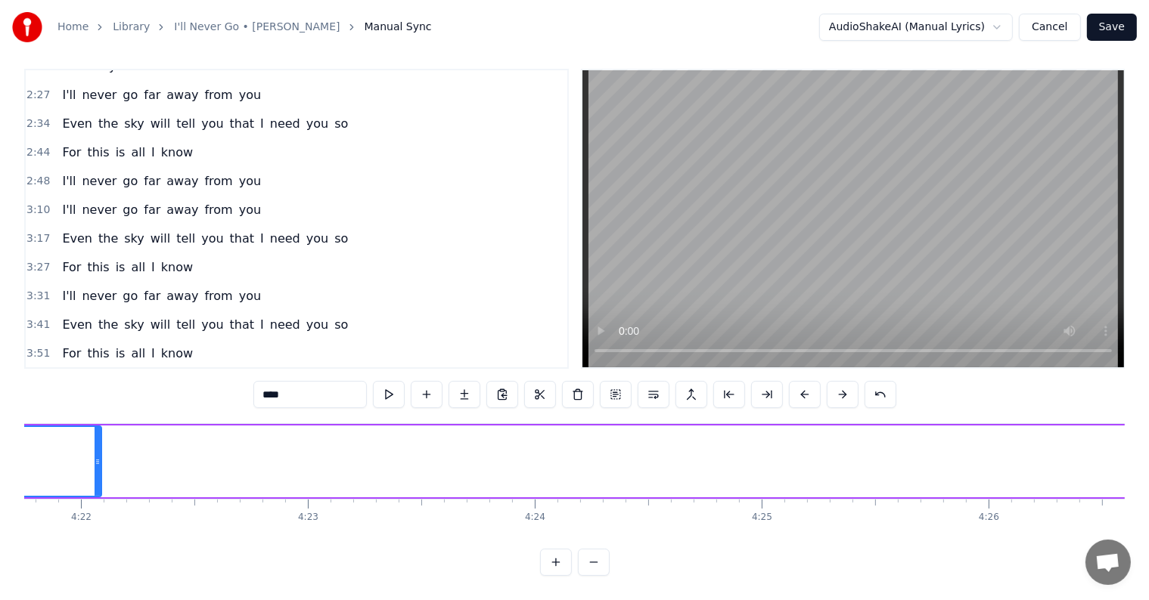
drag, startPoint x: 717, startPoint y: 447, endPoint x: 91, endPoint y: 397, distance: 628.1
click at [97, 399] on div "0:13 You always ask me those words I say 0:20 And telling me what it means to m…" at bounding box center [574, 322] width 1100 height 507
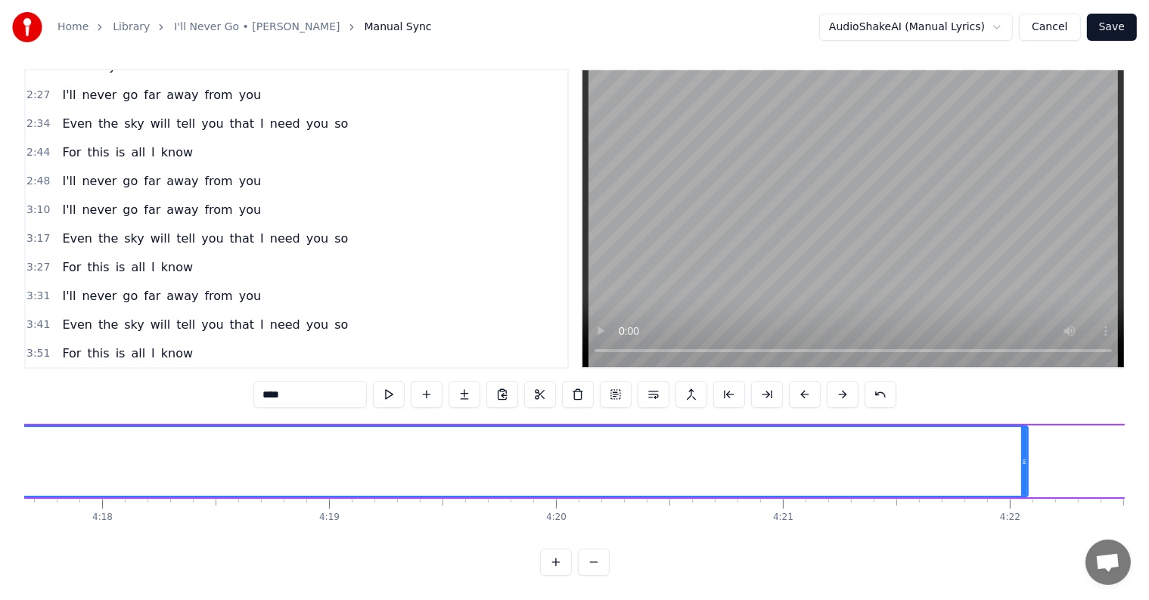
scroll to position [0, 58486]
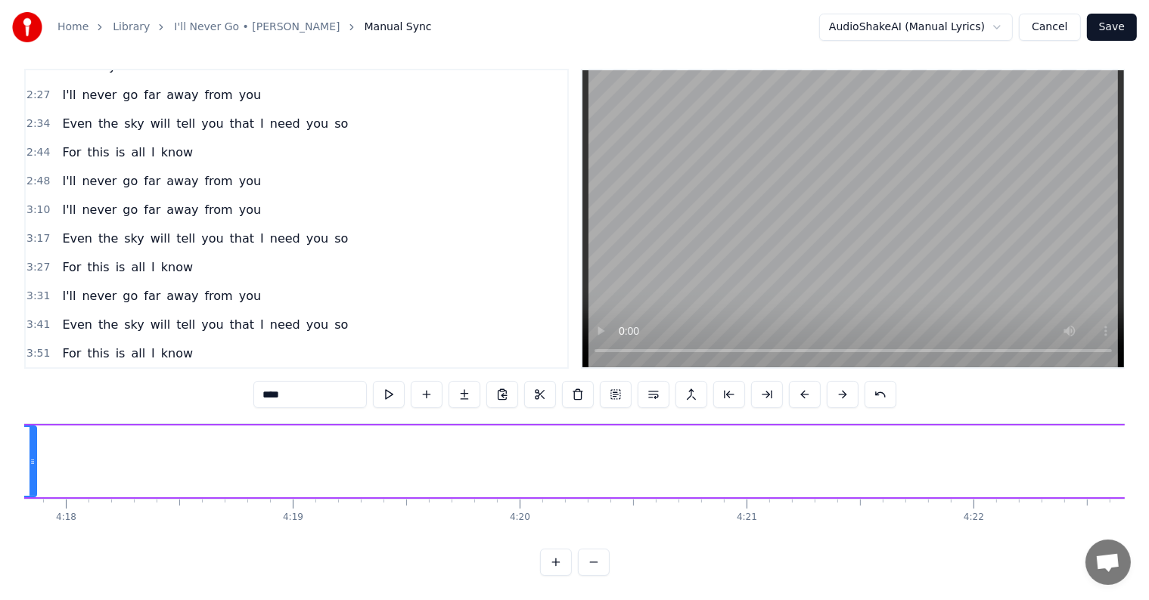
drag, startPoint x: 987, startPoint y: 451, endPoint x: 20, endPoint y: 426, distance: 967.4
click at [22, 428] on div "Home Library I'll Never Go • [PERSON_NAME] Manual Sync AudioShakeAI (Manual Lyr…" at bounding box center [574, 283] width 1149 height 586
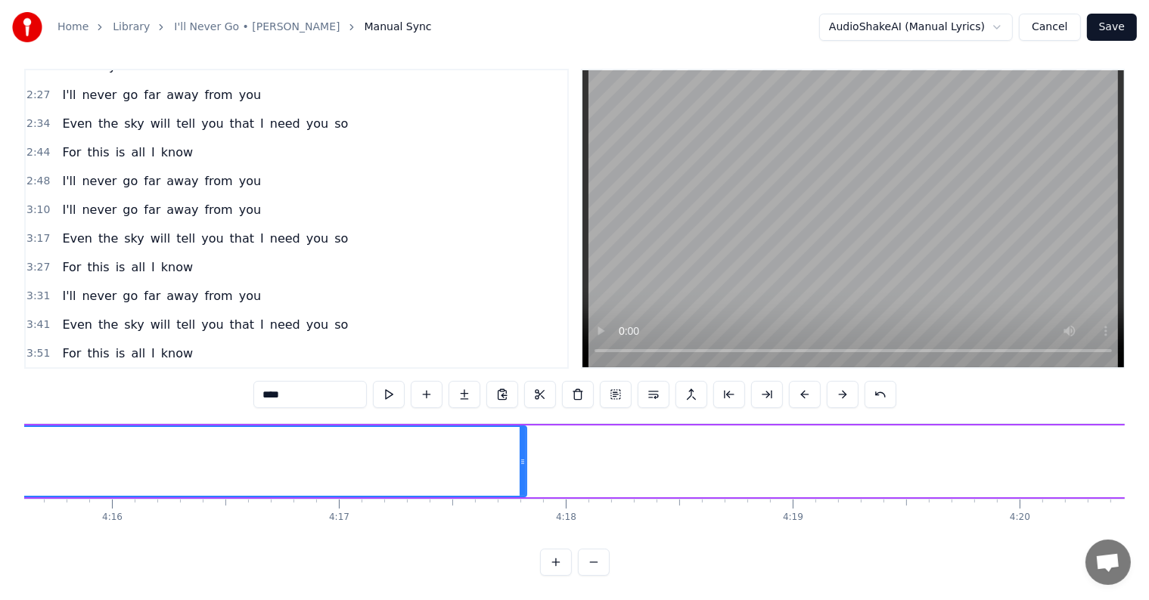
scroll to position [0, 57665]
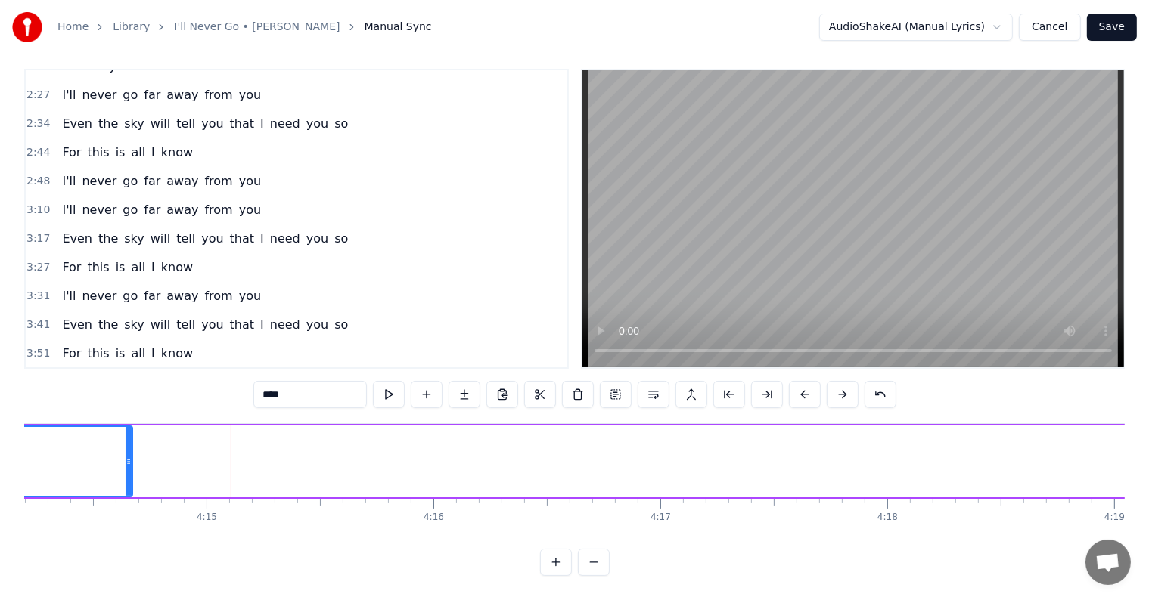
drag, startPoint x: 843, startPoint y: 456, endPoint x: 70, endPoint y: 428, distance: 774.1
click at [126, 432] on div at bounding box center [129, 461] width 6 height 69
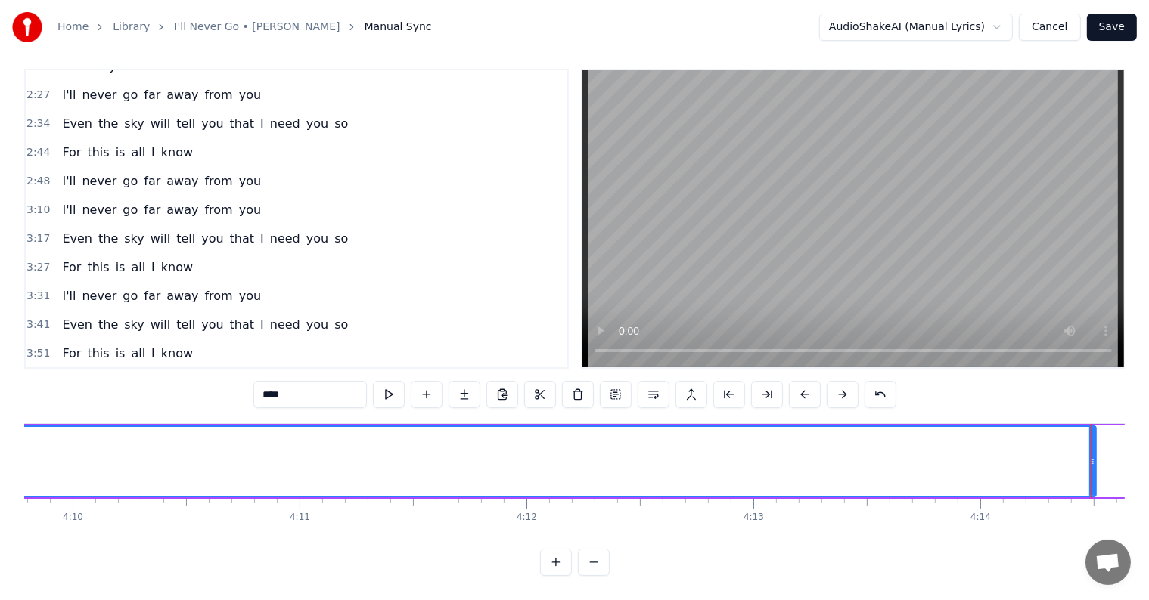
scroll to position [0, 56772]
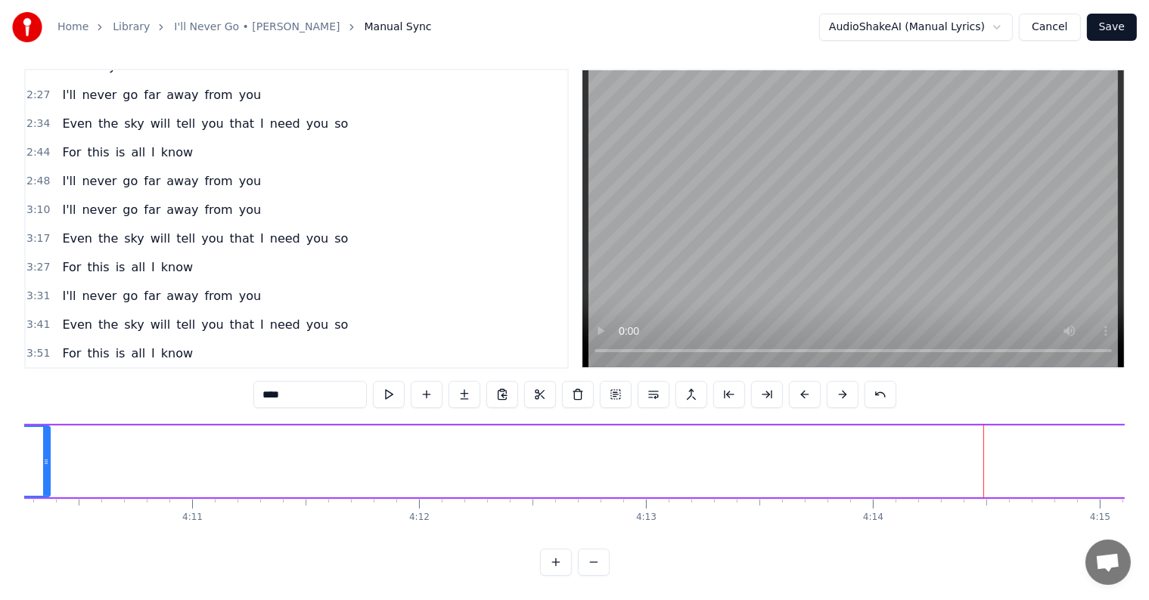
drag, startPoint x: 984, startPoint y: 447, endPoint x: 0, endPoint y: 417, distance: 984.2
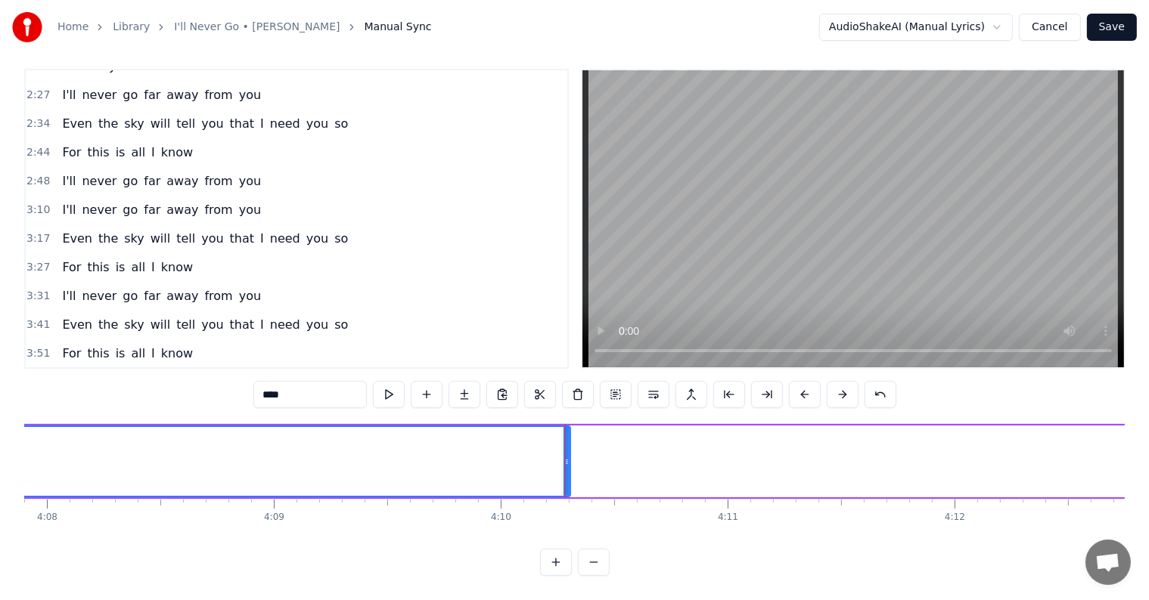
scroll to position [0, 55844]
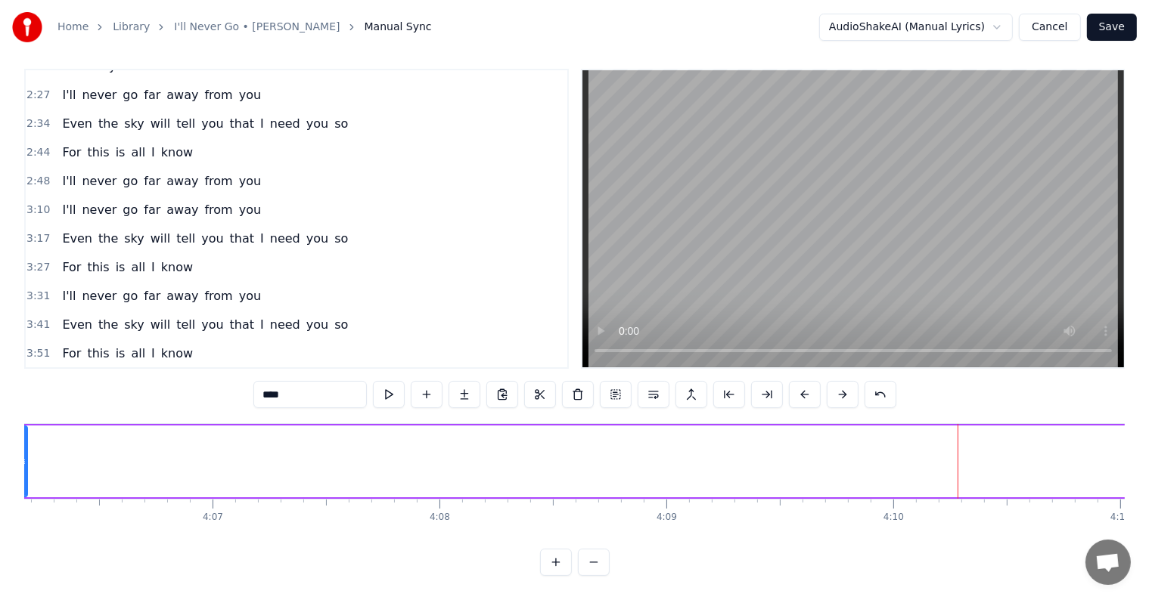
drag, startPoint x: 960, startPoint y: 448, endPoint x: 31, endPoint y: 435, distance: 928.7
click at [23, 433] on div "Home Library I'll Never Go • [PERSON_NAME] Manual Sync AudioShakeAI (Manual Lyr…" at bounding box center [574, 283] width 1149 height 586
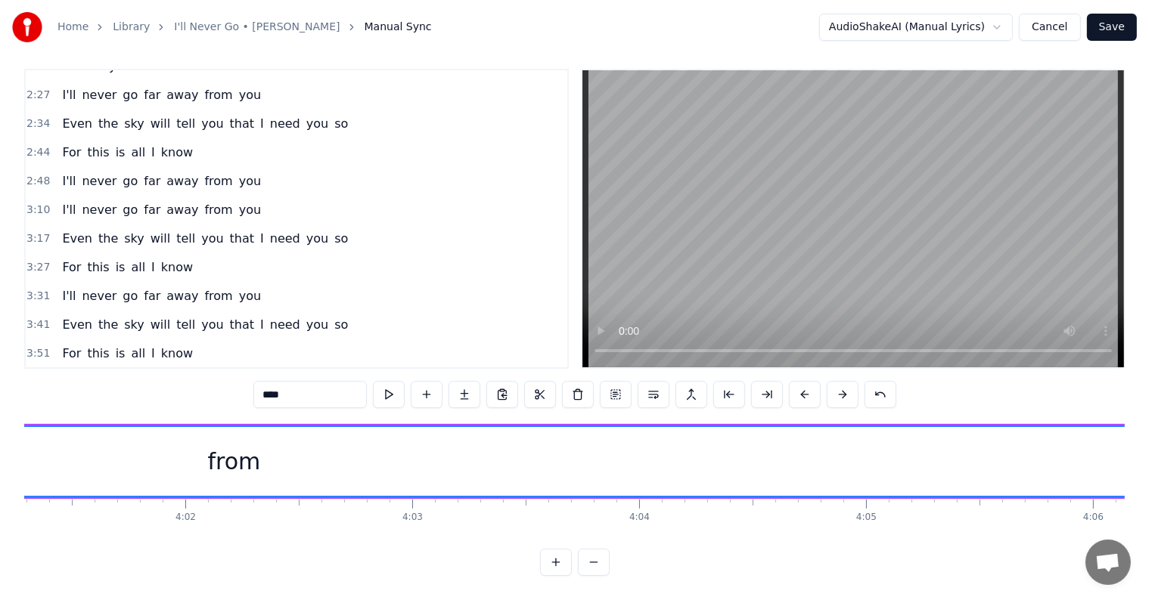
scroll to position [0, 54986]
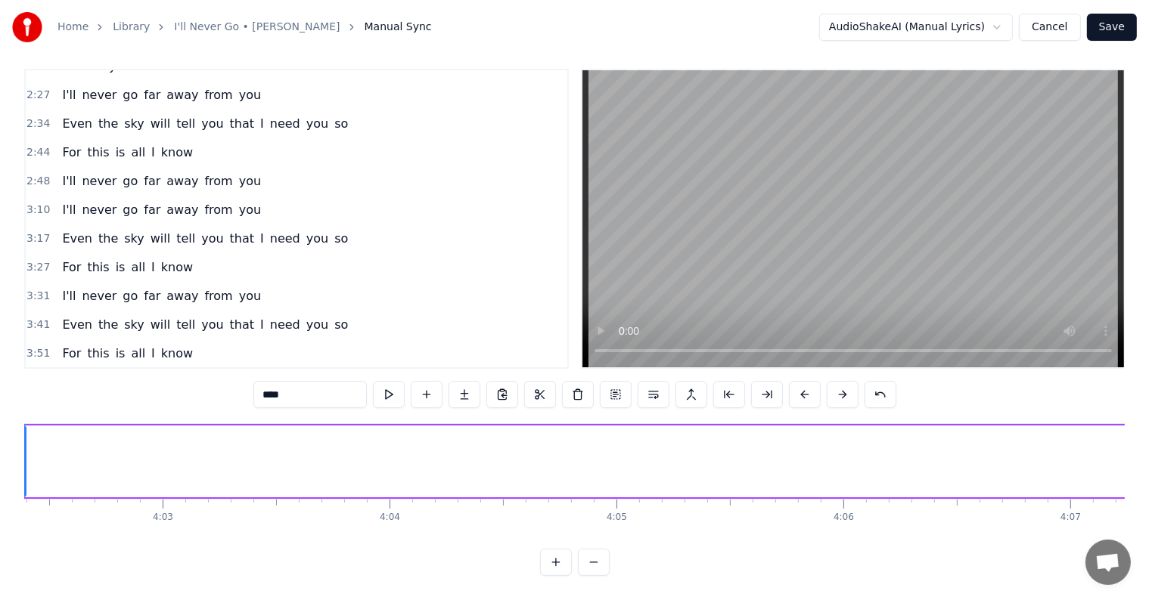
drag, startPoint x: 882, startPoint y: 453, endPoint x: 20, endPoint y: 433, distance: 863.0
click at [19, 433] on div "Home Library I'll Never Go • [PERSON_NAME] Manual Sync AudioShakeAI (Manual Lyr…" at bounding box center [574, 283] width 1149 height 586
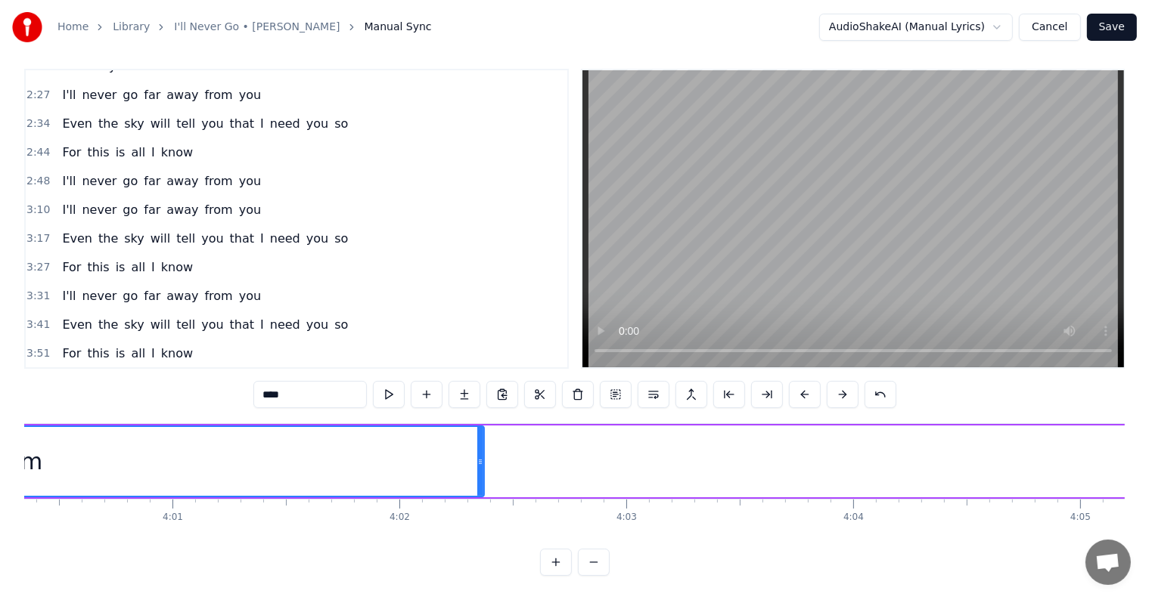
scroll to position [0, 54201]
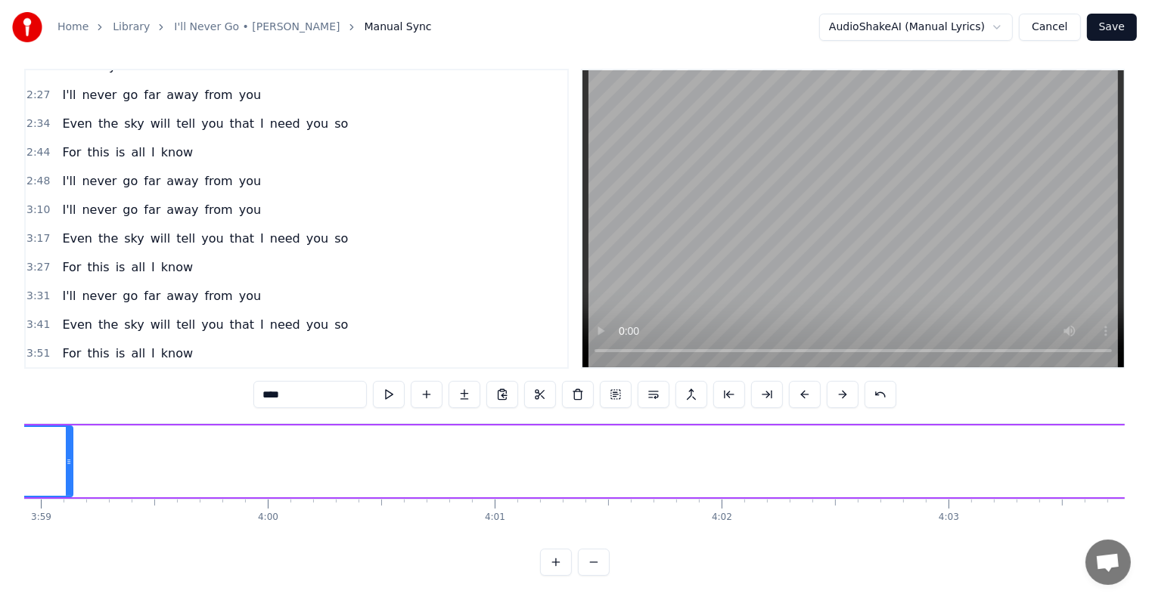
drag, startPoint x: 805, startPoint y: 448, endPoint x: 9, endPoint y: 402, distance: 796.8
click at [33, 408] on div "0:13 You always ask me those words I say 0:20 And telling me what it means to m…" at bounding box center [574, 322] width 1100 height 507
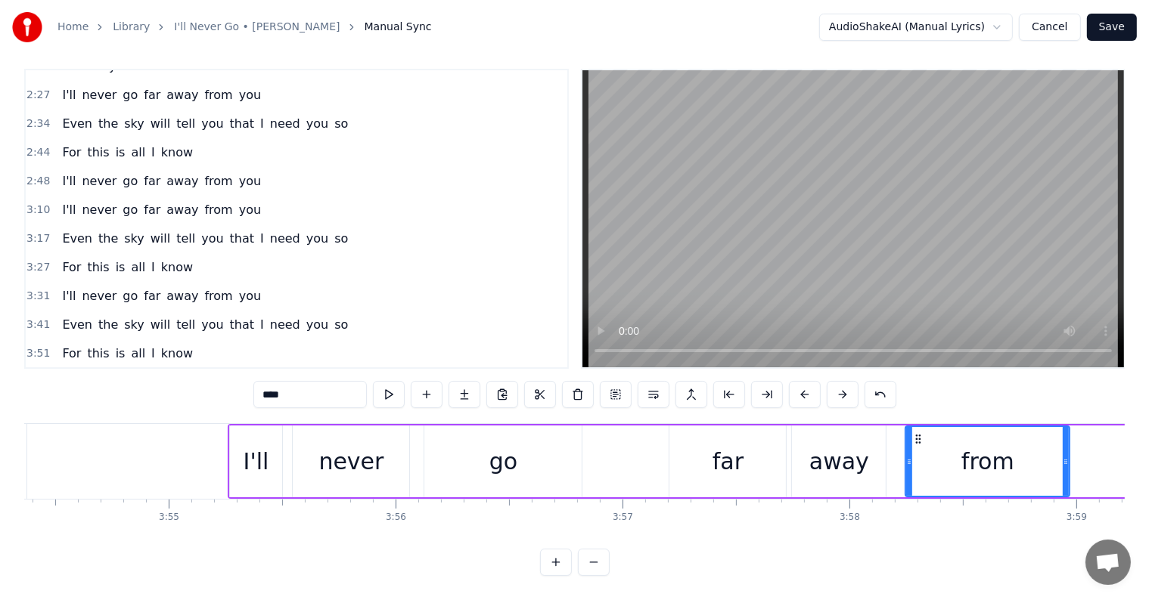
scroll to position [0, 53273]
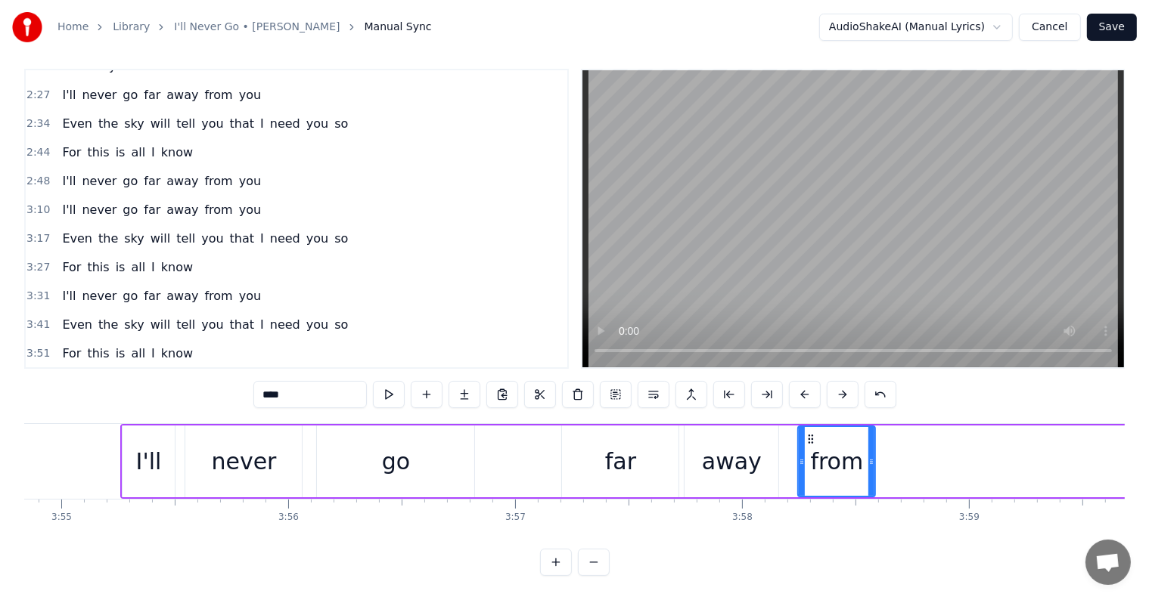
drag, startPoint x: 958, startPoint y: 458, endPoint x: 871, endPoint y: 455, distance: 87.0
click at [871, 455] on div at bounding box center [871, 461] width 6 height 69
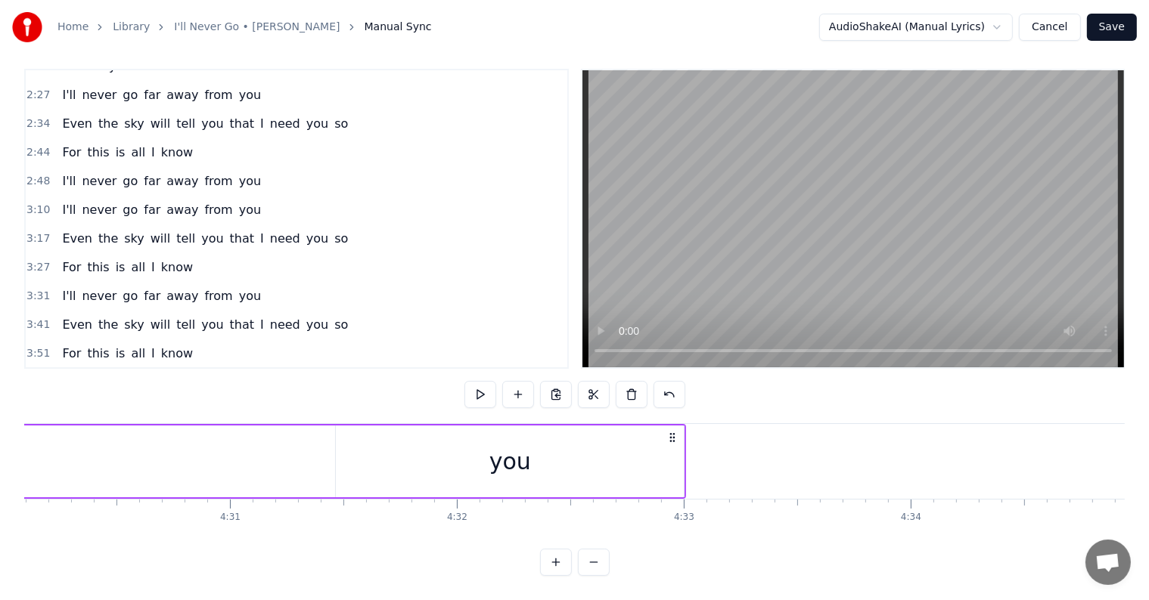
scroll to position [0, 61164]
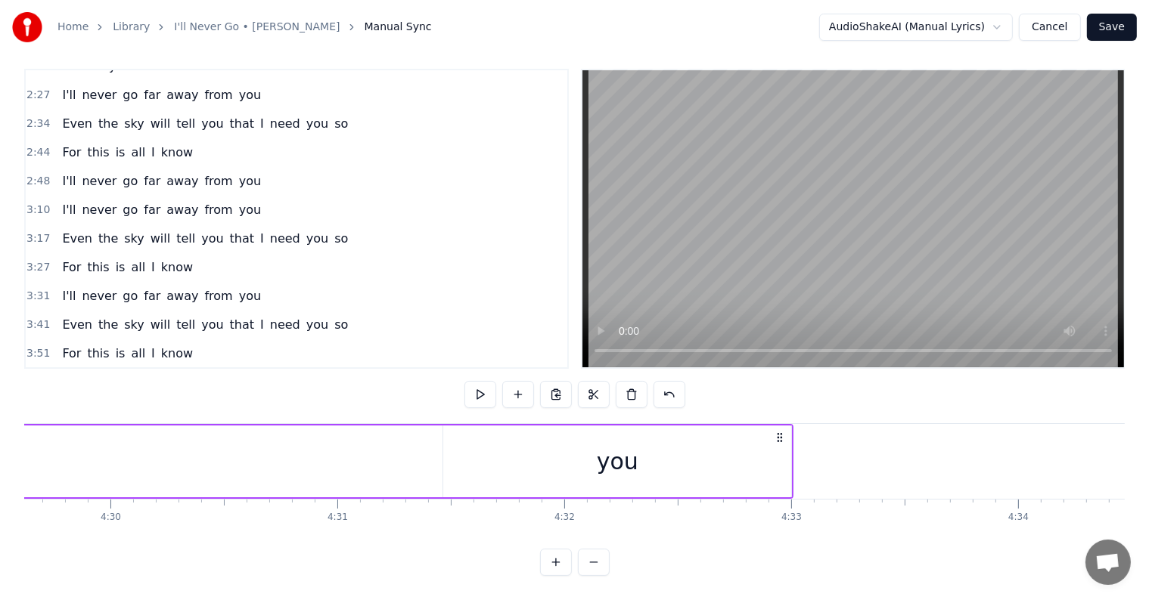
click at [626, 453] on div "you" at bounding box center [618, 462] width 42 height 34
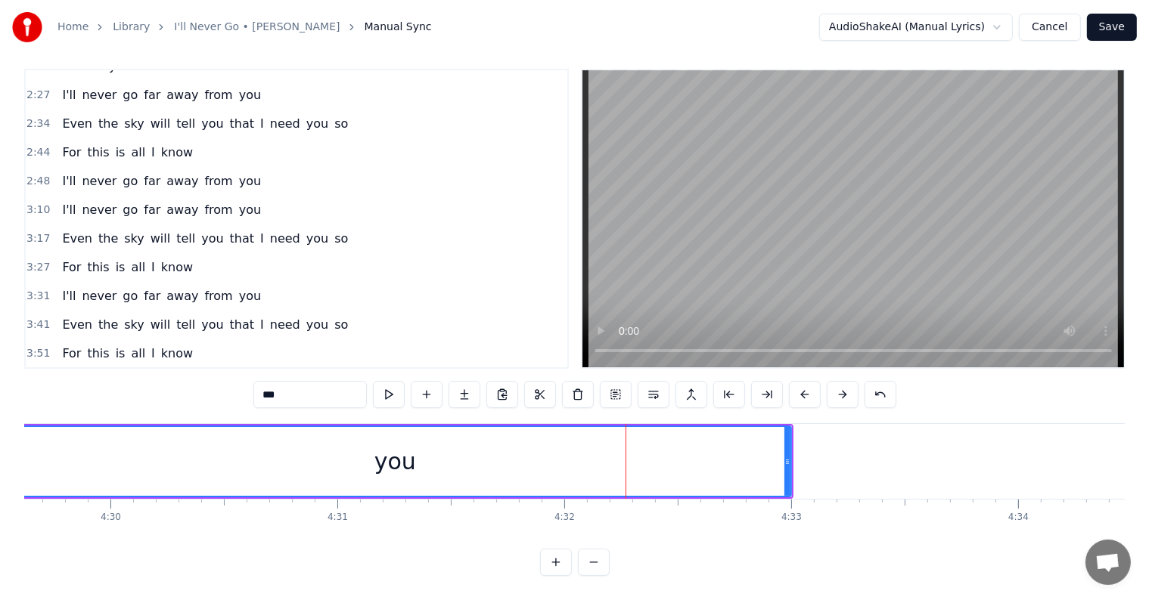
drag, startPoint x: 445, startPoint y: 448, endPoint x: 113, endPoint y: 441, distance: 331.3
click at [2, 442] on div "Home Library I'll Never Go • [PERSON_NAME] Manual Sync AudioShakeAI (Manual Lyr…" at bounding box center [574, 283] width 1149 height 586
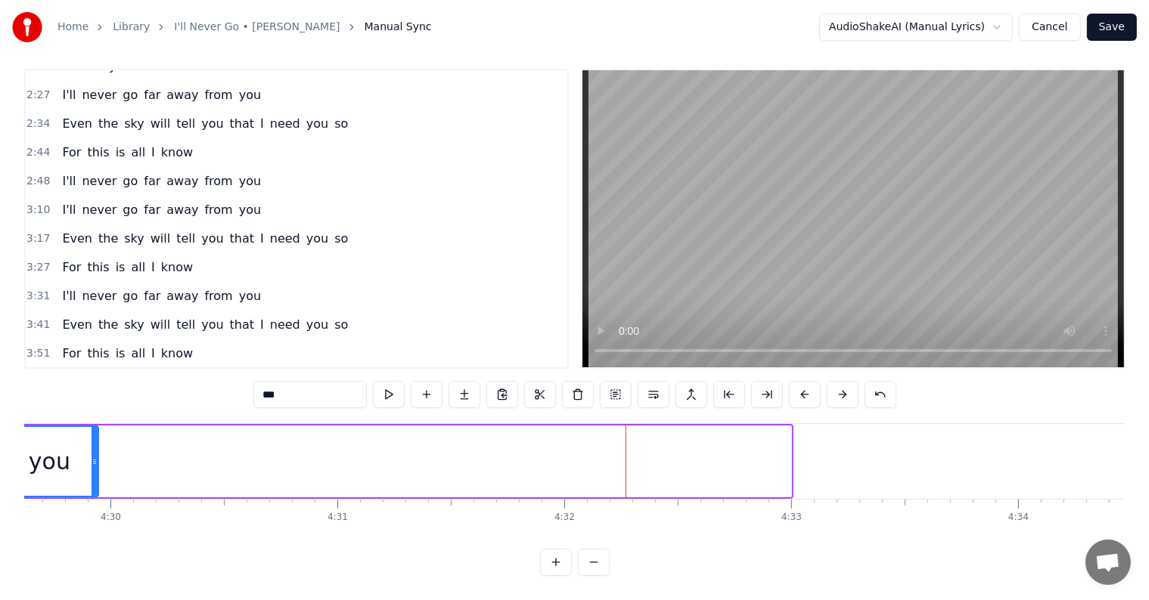
drag, startPoint x: 787, startPoint y: 451, endPoint x: 95, endPoint y: 442, distance: 692.7
click at [95, 456] on icon at bounding box center [94, 462] width 6 height 12
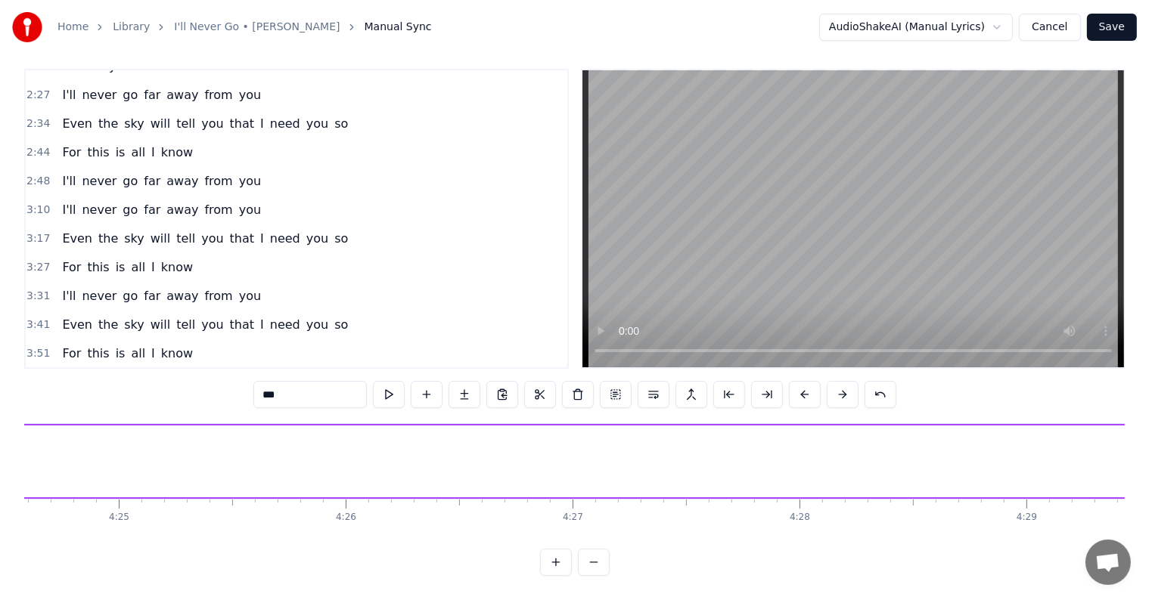
scroll to position [0, 60128]
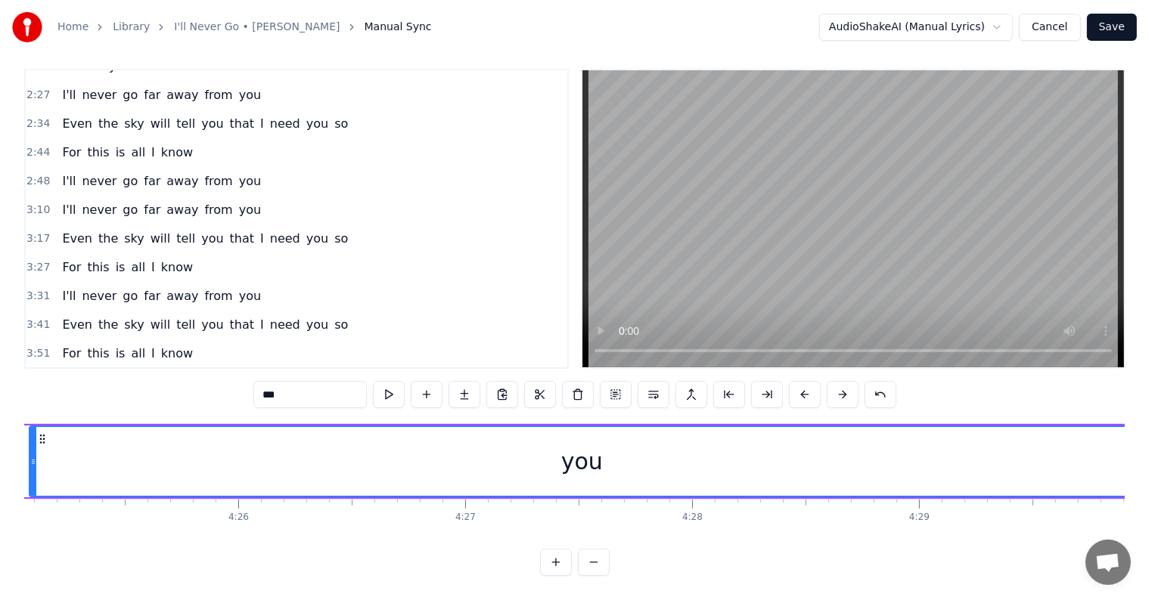
drag, startPoint x: 1036, startPoint y: 454, endPoint x: 26, endPoint y: 436, distance: 1010.4
click at [30, 436] on div at bounding box center [33, 461] width 6 height 69
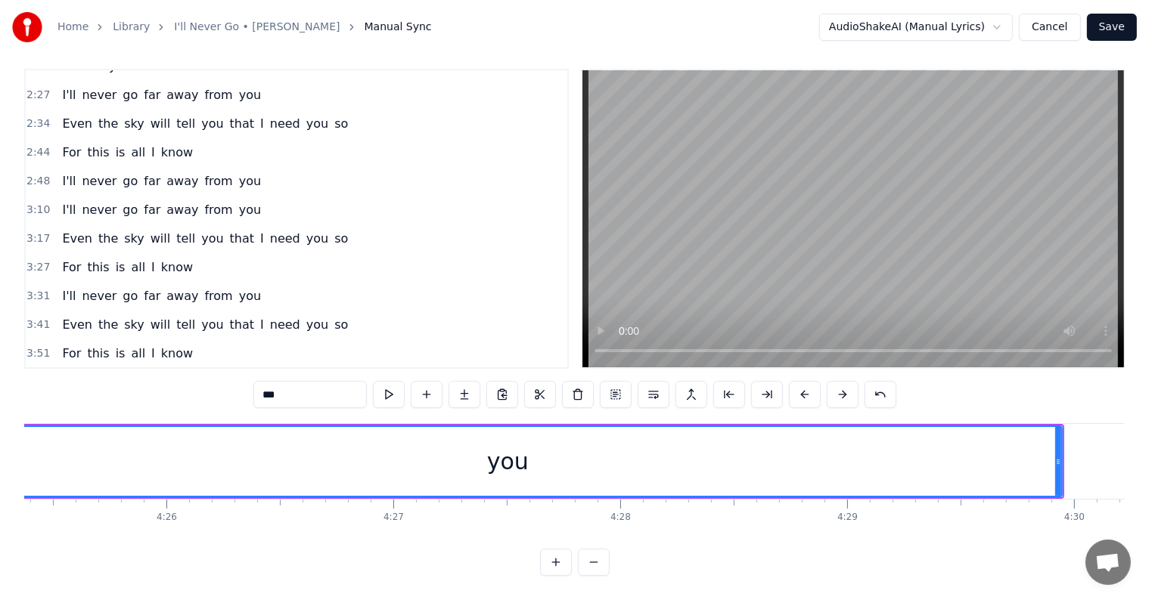
scroll to position [0, 60236]
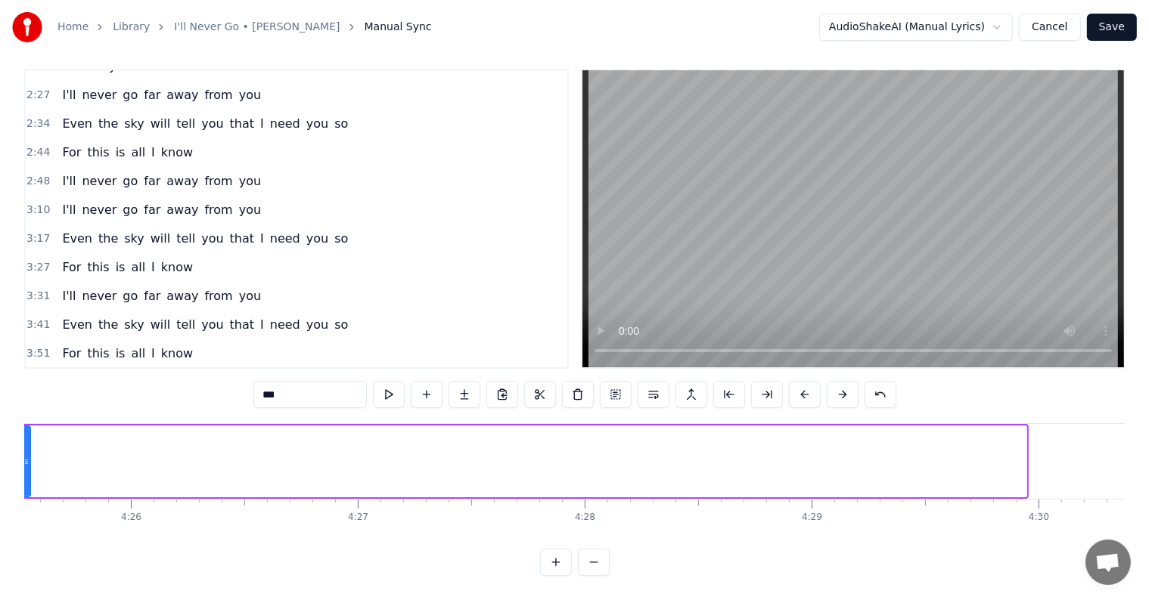
drag, startPoint x: 1023, startPoint y: 455, endPoint x: 27, endPoint y: 420, distance: 996.5
click at [27, 427] on div at bounding box center [26, 461] width 6 height 69
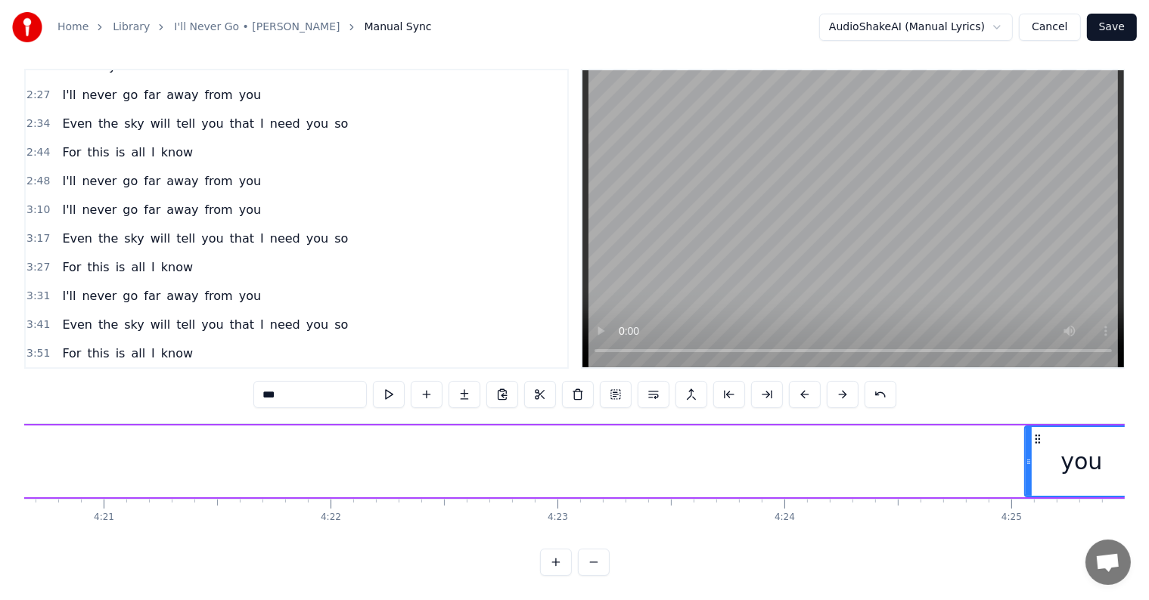
scroll to position [0, 59092]
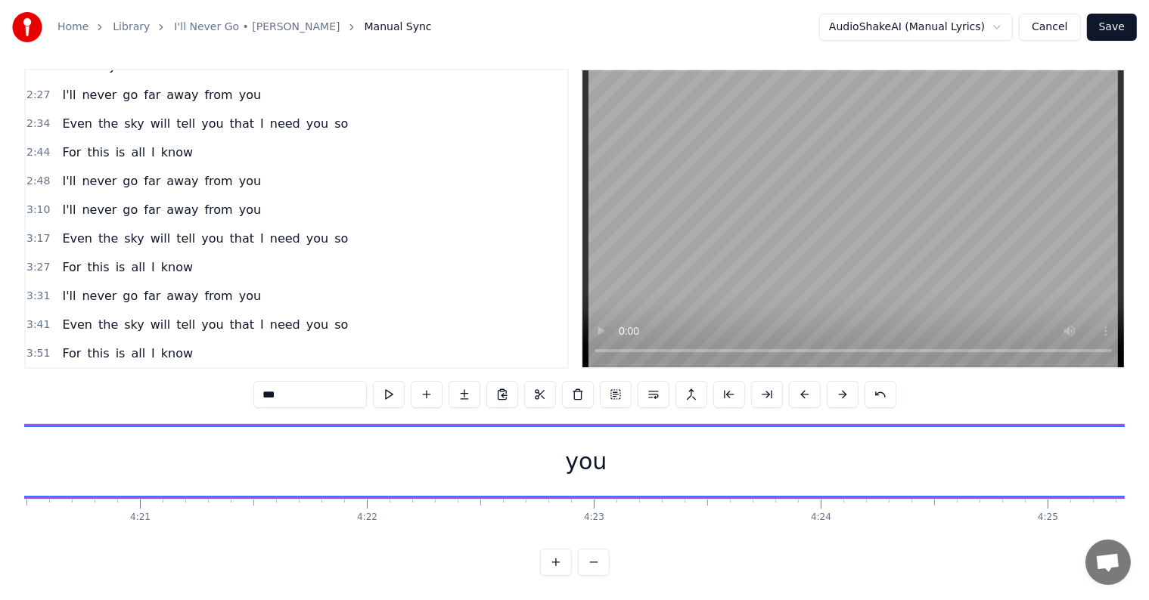
drag, startPoint x: 1063, startPoint y: 442, endPoint x: 0, endPoint y: 414, distance: 1063.5
click at [0, 414] on div "Home Library I'll Never Go • [PERSON_NAME] Manual Sync AudioShakeAI (Manual Lyr…" at bounding box center [574, 283] width 1149 height 586
drag, startPoint x: 1062, startPoint y: 460, endPoint x: 393, endPoint y: 502, distance: 669.8
click at [393, 502] on div "You always ask me those words I say And telling me what it means to me Every si…" at bounding box center [574, 479] width 1100 height 113
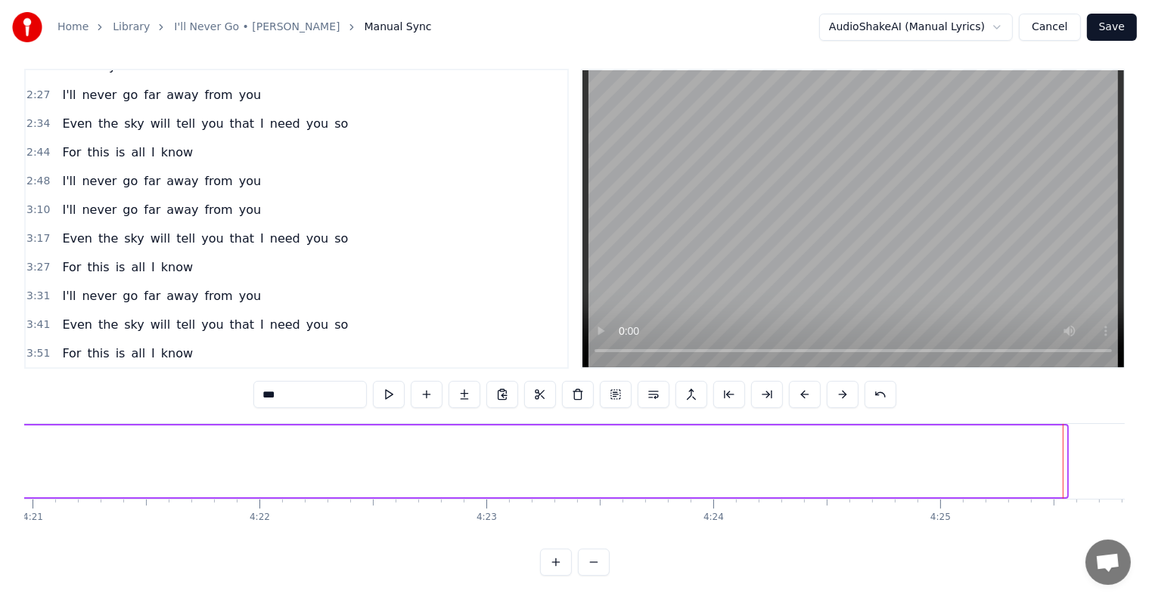
drag, startPoint x: 1062, startPoint y: 445, endPoint x: 2, endPoint y: 433, distance: 1061.0
click at [2, 433] on div "Home Library I'll Never Go • [PERSON_NAME] Manual Sync AudioShakeAI (Manual Lyr…" at bounding box center [574, 283] width 1149 height 586
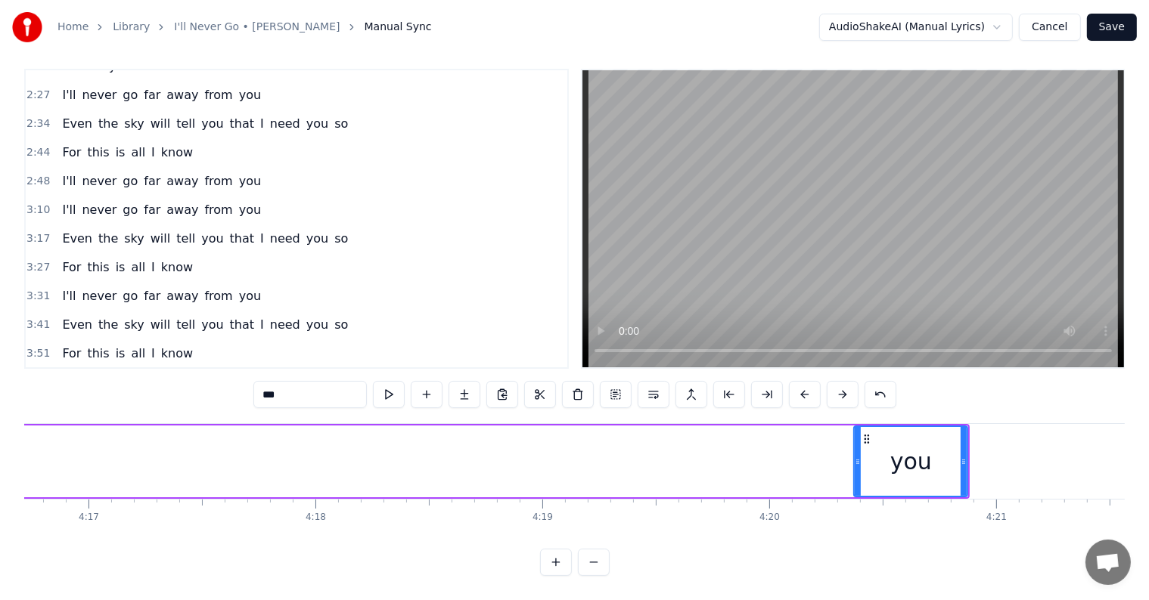
scroll to position [0, 58128]
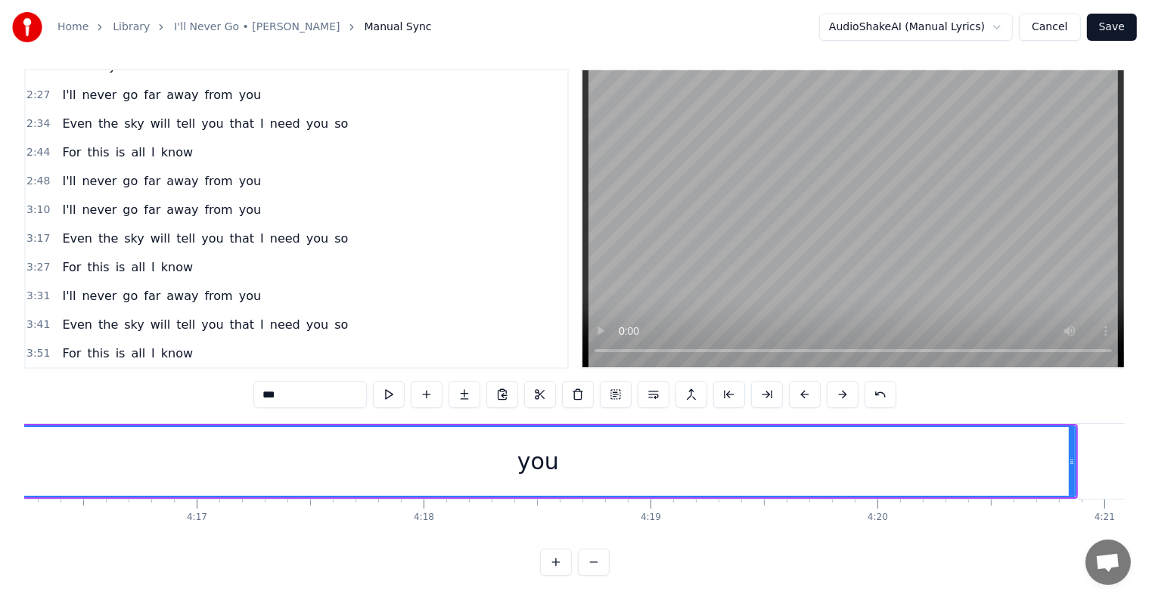
drag, startPoint x: 962, startPoint y: 451, endPoint x: 0, endPoint y: 421, distance: 962.3
click at [0, 421] on div "Home Library I'll Never Go • [PERSON_NAME] Manual Sync AudioShakeAI (Manual Lyr…" at bounding box center [574, 283] width 1149 height 586
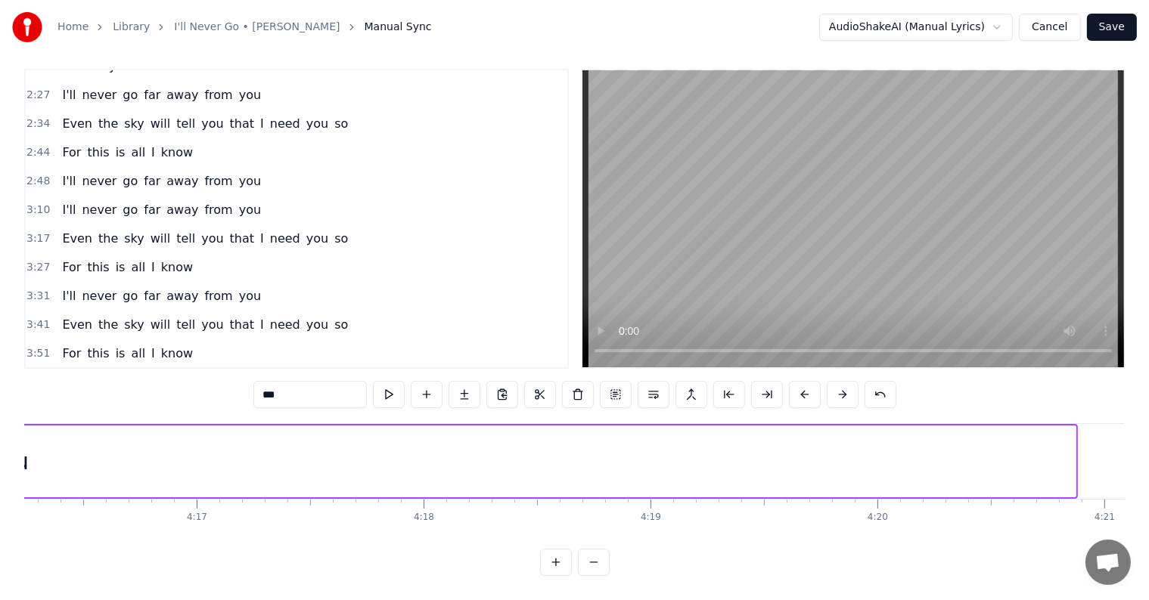
drag, startPoint x: 1071, startPoint y: 448, endPoint x: 15, endPoint y: 431, distance: 1056.5
click at [11, 433] on div "Home Library I'll Never Go • [PERSON_NAME] Manual Sync AudioShakeAI (Manual Lyr…" at bounding box center [574, 283] width 1149 height 586
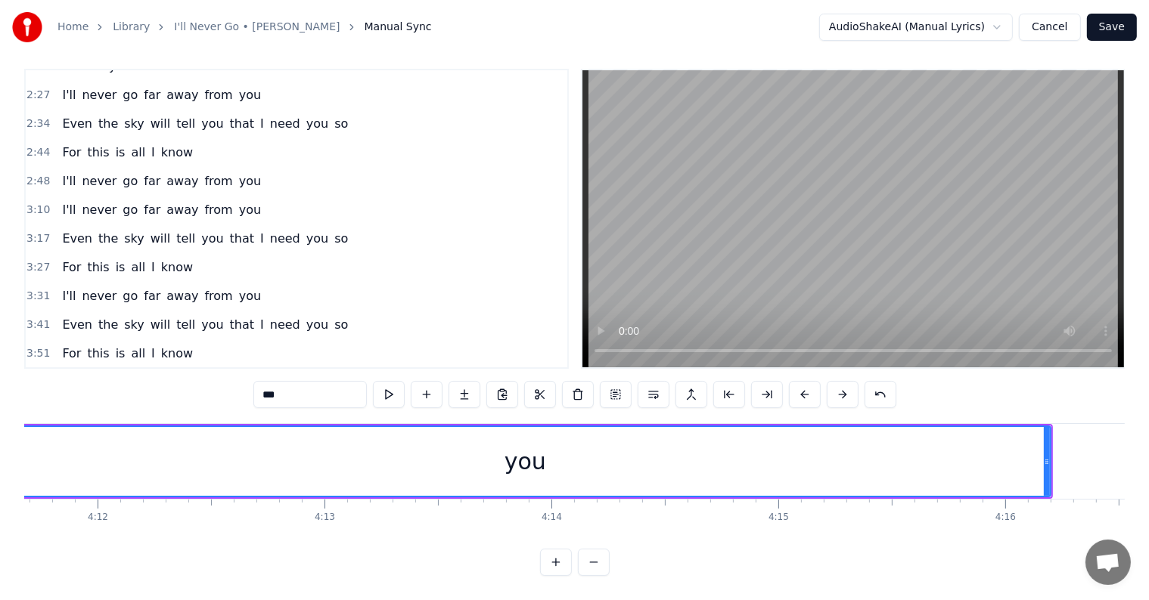
drag, startPoint x: 1036, startPoint y: 447, endPoint x: 0, endPoint y: 487, distance: 1036.7
click at [0, 487] on div "Home Library I'll Never Go • [PERSON_NAME] Manual Sync AudioShakeAI (Manual Lyr…" at bounding box center [574, 283] width 1149 height 586
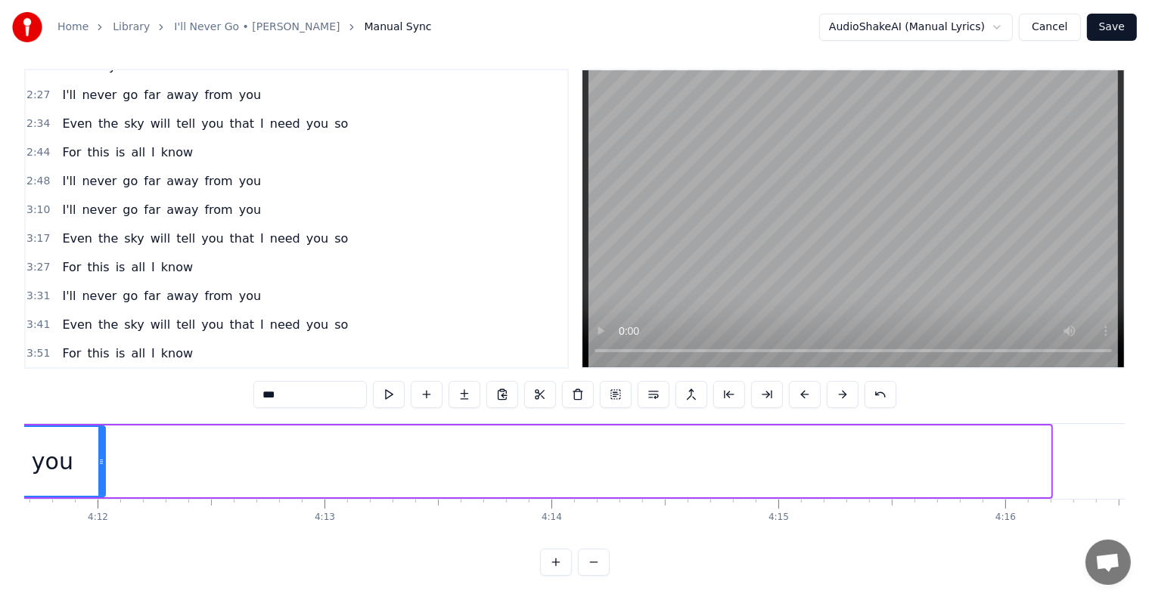
drag, startPoint x: 1045, startPoint y: 453, endPoint x: 69, endPoint y: 451, distance: 976.2
click at [98, 460] on div at bounding box center [101, 461] width 6 height 69
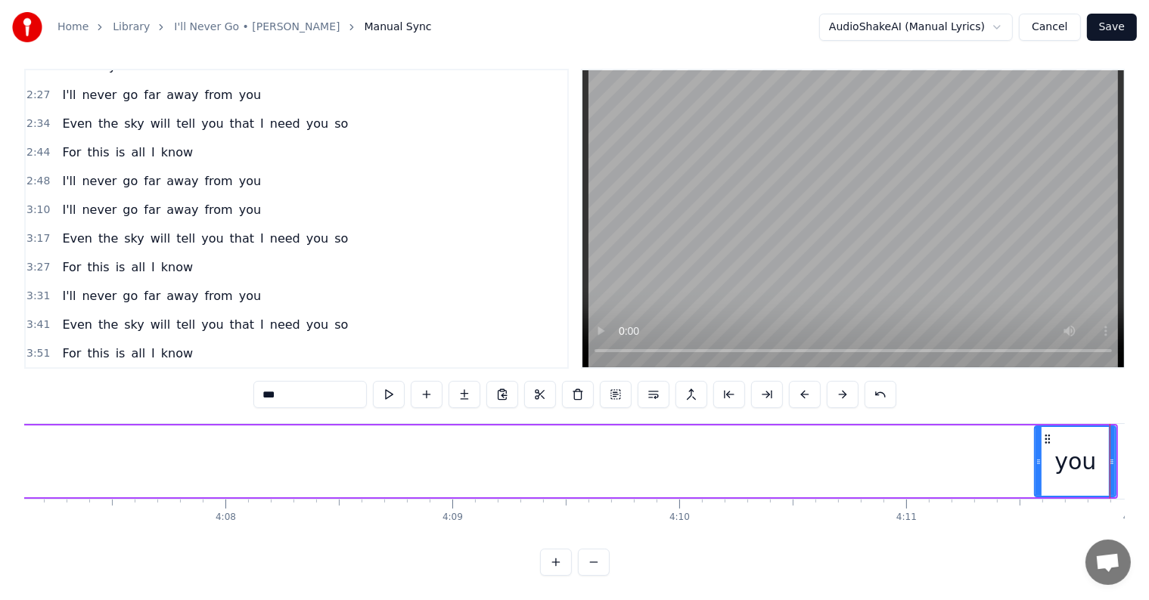
scroll to position [0, 56022]
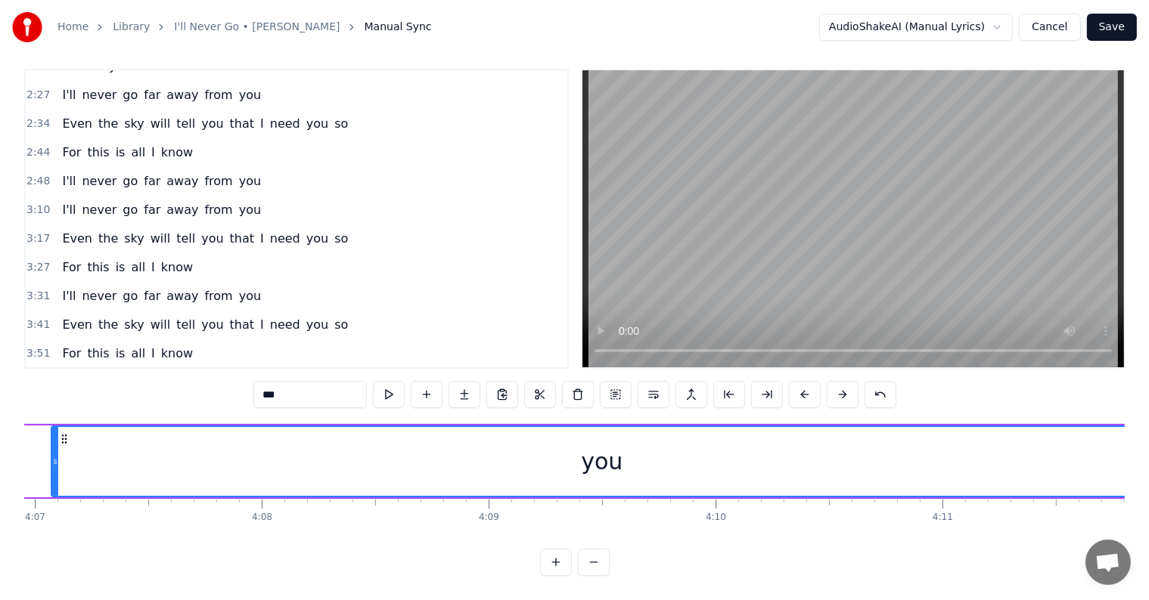
drag, startPoint x: 1071, startPoint y: 451, endPoint x: 15, endPoint y: 451, distance: 1056.4
click at [15, 451] on div "Home Library I'll Never Go • [PERSON_NAME] Manual Sync AudioShakeAI (Manual Lyr…" at bounding box center [574, 283] width 1149 height 586
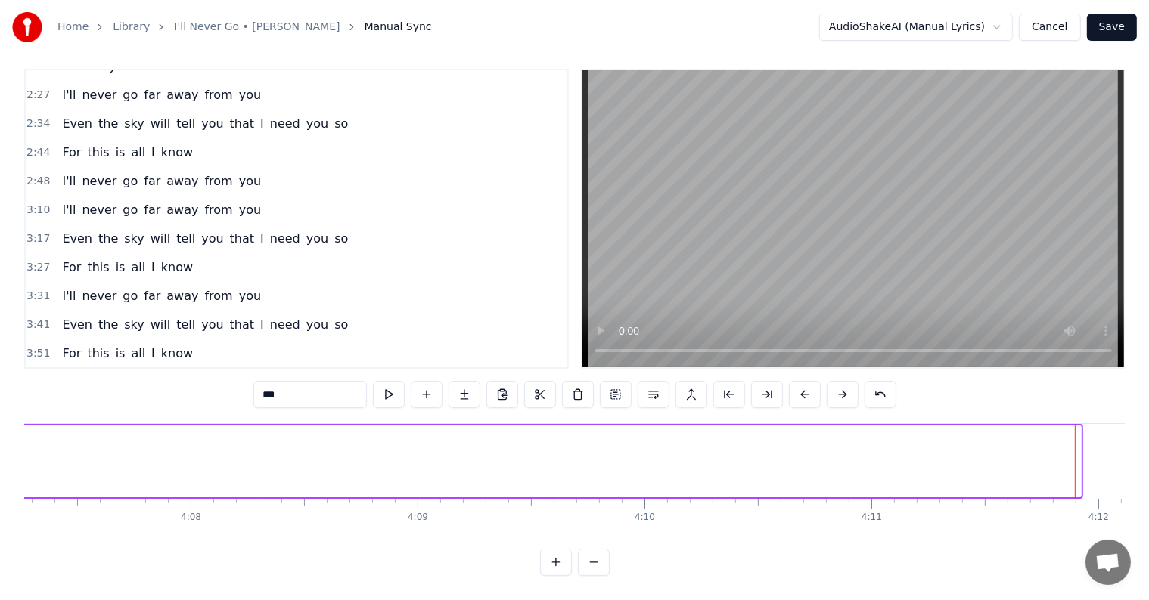
drag, startPoint x: 1078, startPoint y: 445, endPoint x: 0, endPoint y: 446, distance: 1078.3
click at [0, 446] on div "Home Library I'll Never Go • [PERSON_NAME] Manual Sync AudioShakeAI (Manual Lyr…" at bounding box center [574, 283] width 1149 height 586
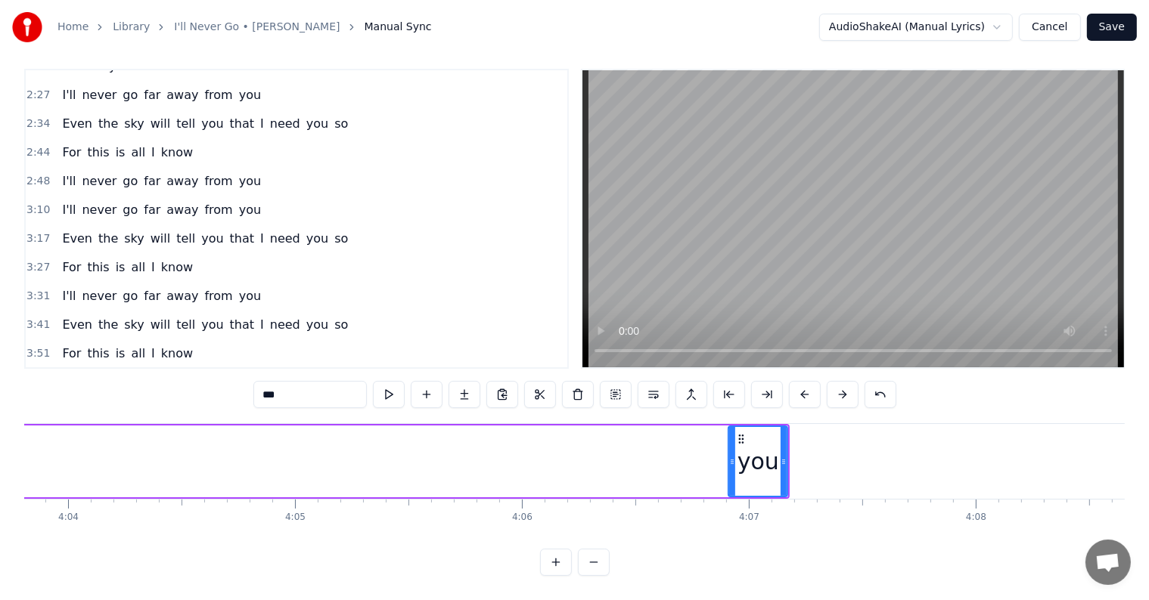
scroll to position [0, 55200]
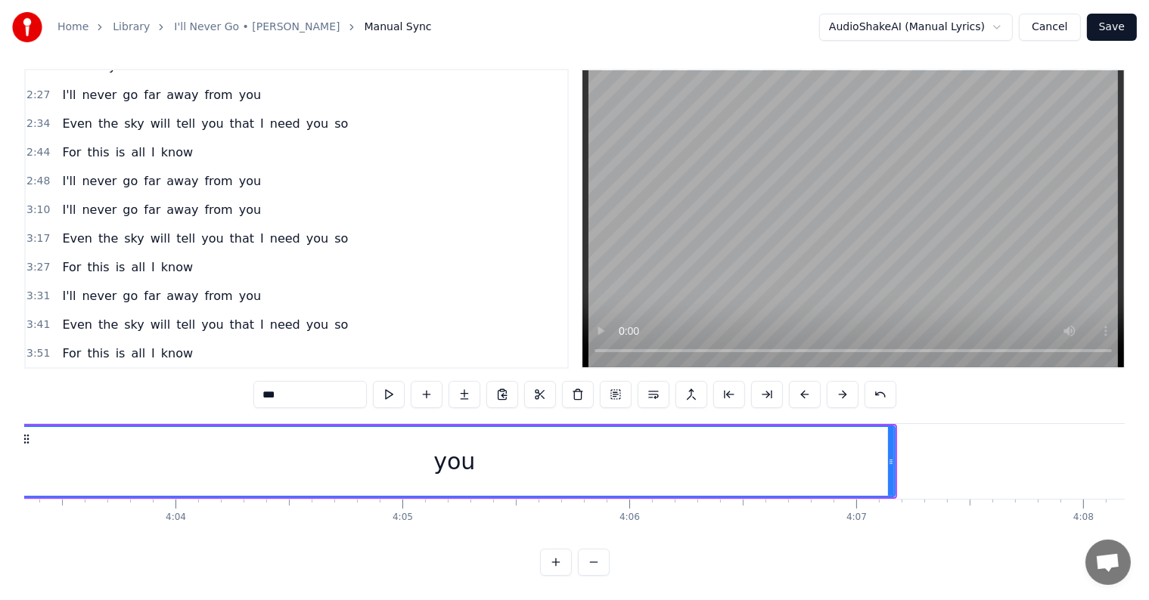
drag, startPoint x: 837, startPoint y: 451, endPoint x: 0, endPoint y: 446, distance: 837.1
click at [0, 446] on div "Home Library I'll Never Go • [PERSON_NAME] Manual Sync AudioShakeAI (Manual Lyr…" at bounding box center [574, 283] width 1149 height 586
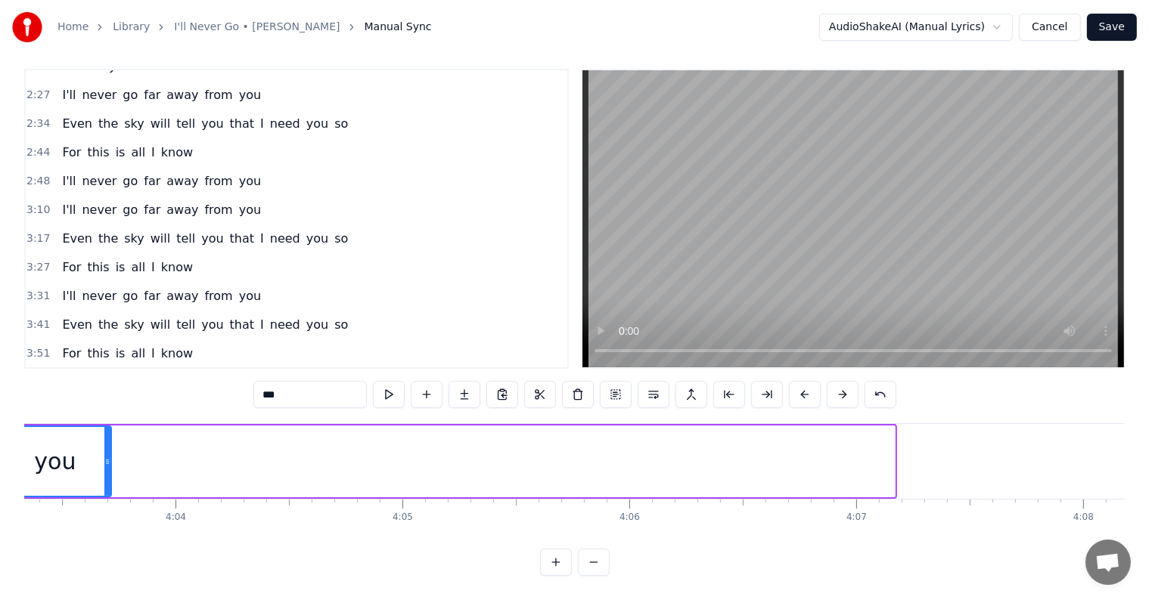
drag, startPoint x: 892, startPoint y: 449, endPoint x: 106, endPoint y: 436, distance: 785.8
click at [106, 436] on div at bounding box center [107, 461] width 6 height 69
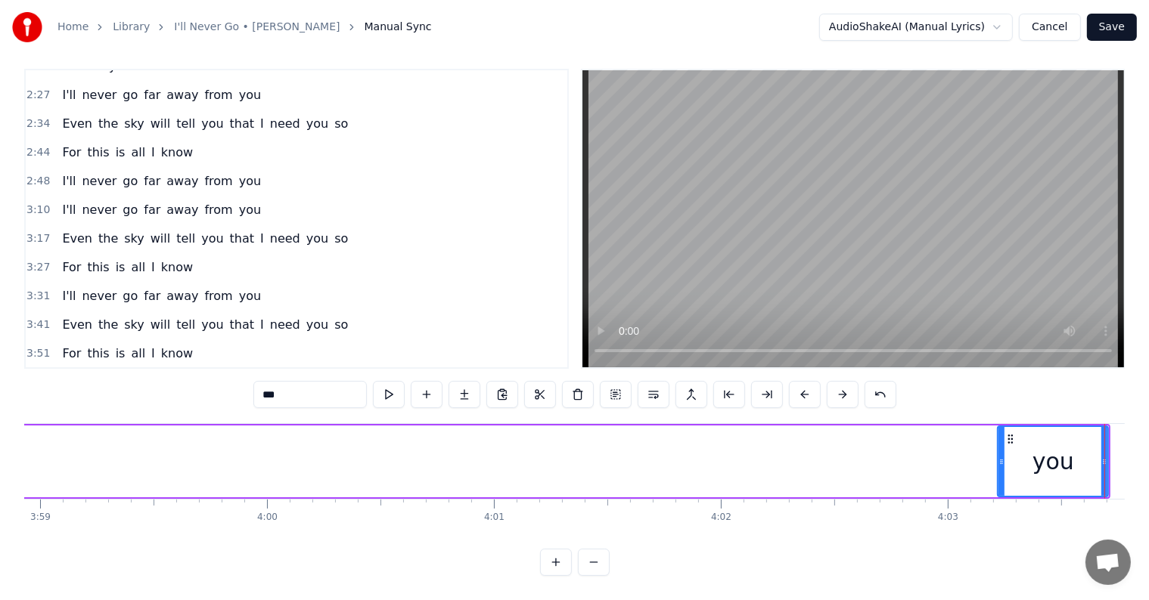
scroll to position [0, 54236]
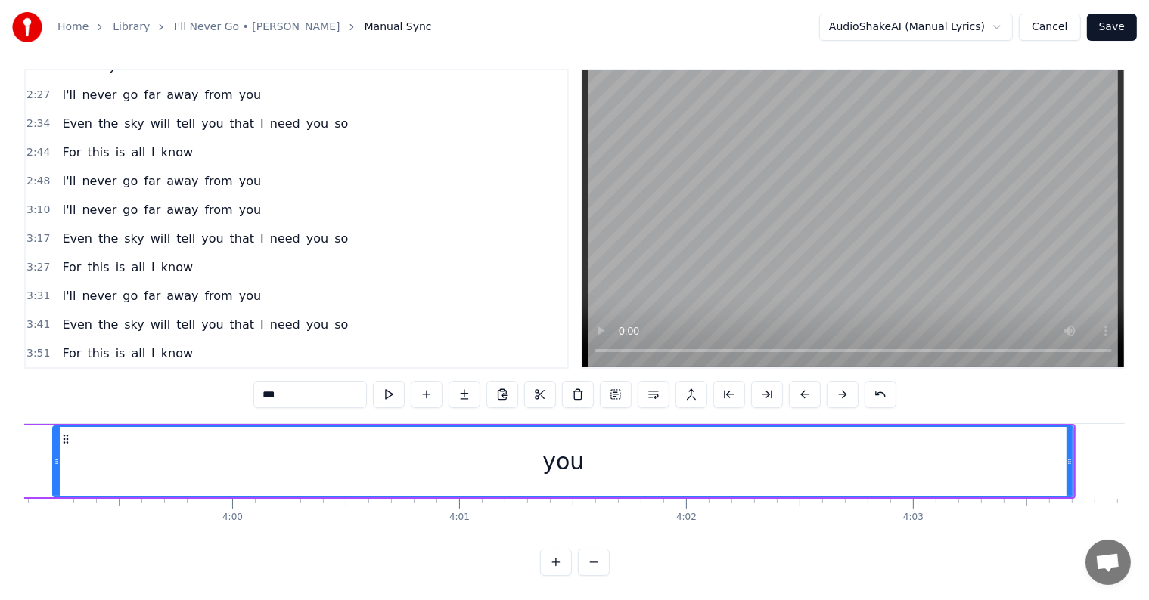
drag, startPoint x: 963, startPoint y: 454, endPoint x: 51, endPoint y: 442, distance: 912.0
click at [54, 442] on div at bounding box center [57, 461] width 6 height 69
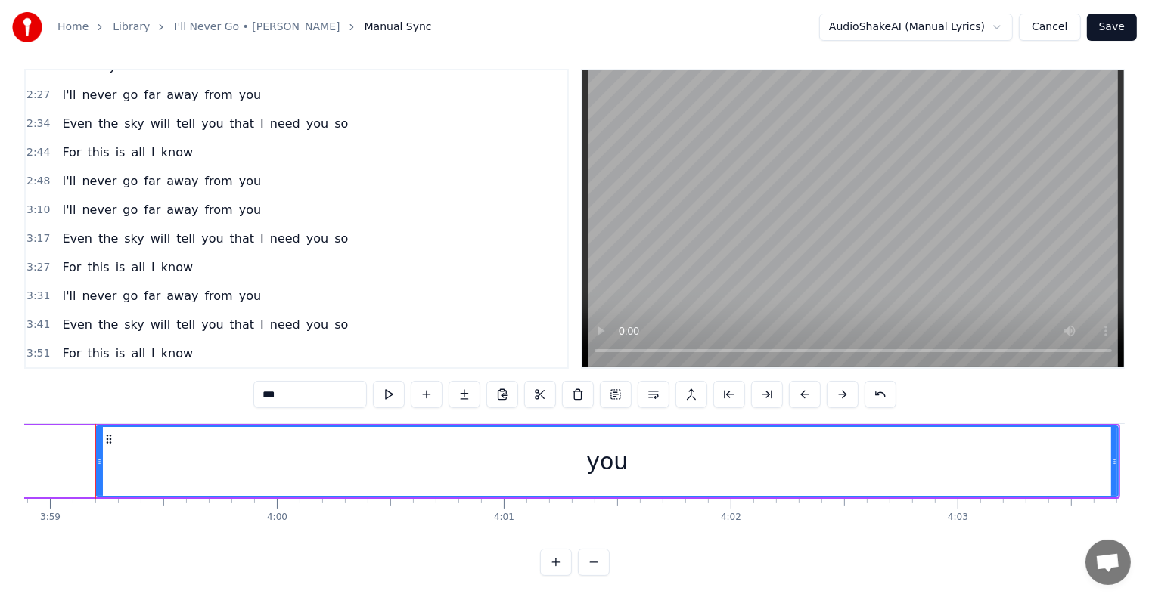
scroll to position [0, 54187]
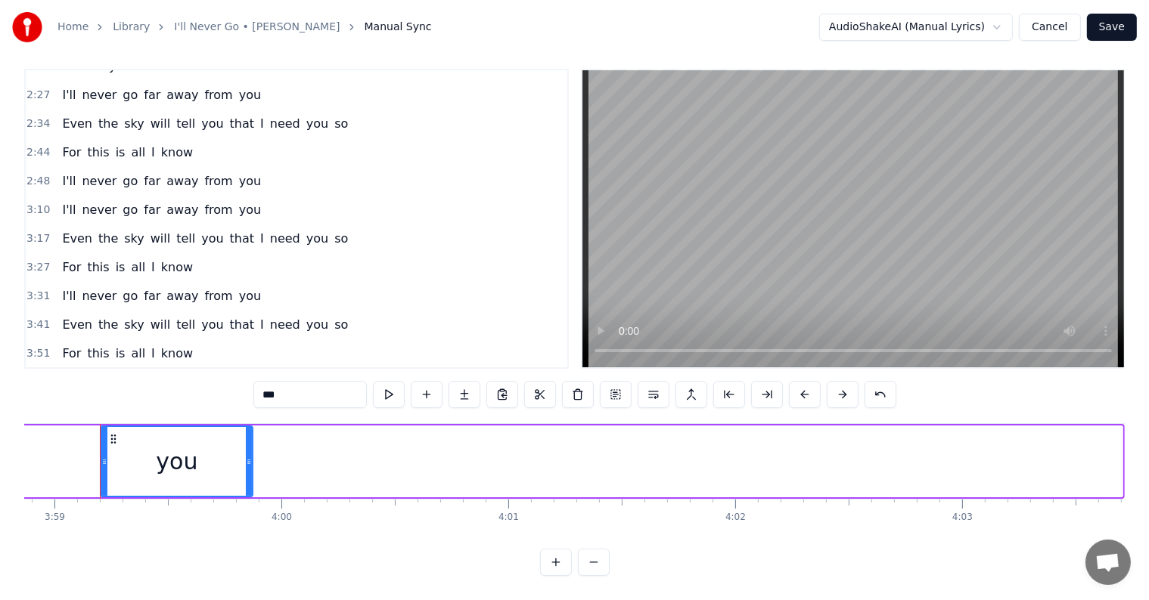
drag, startPoint x: 1117, startPoint y: 454, endPoint x: 247, endPoint y: 440, distance: 869.7
click at [247, 440] on div at bounding box center [249, 461] width 6 height 69
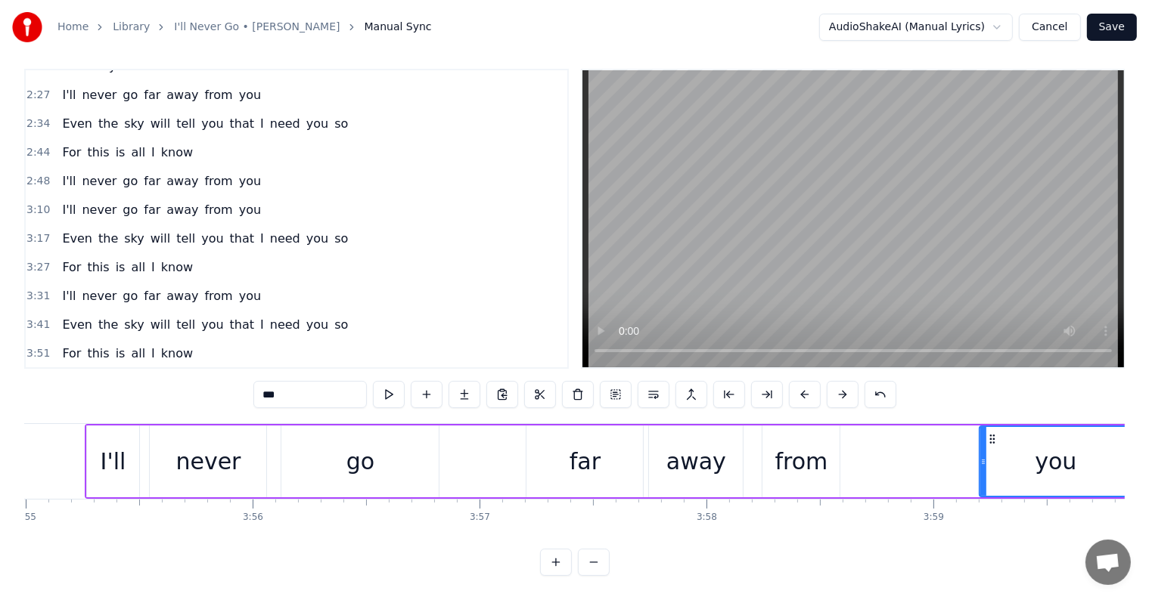
scroll to position [0, 53380]
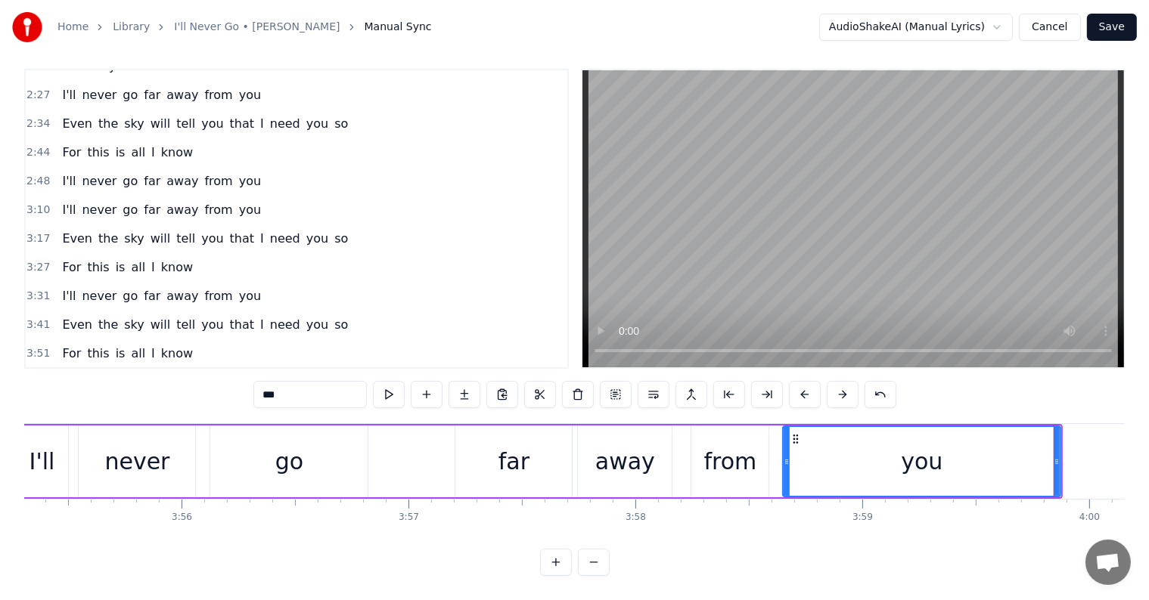
drag, startPoint x: 910, startPoint y: 450, endPoint x: 783, endPoint y: 448, distance: 126.3
click at [783, 456] on icon at bounding box center [786, 462] width 6 height 12
drag, startPoint x: 1056, startPoint y: 451, endPoint x: 1156, endPoint y: 456, distance: 99.9
click at [1149, 456] on html "Home Library I'll Never Go • [PERSON_NAME] Manual Sync AudioShakeAI (Manual Lyr…" at bounding box center [574, 295] width 1149 height 610
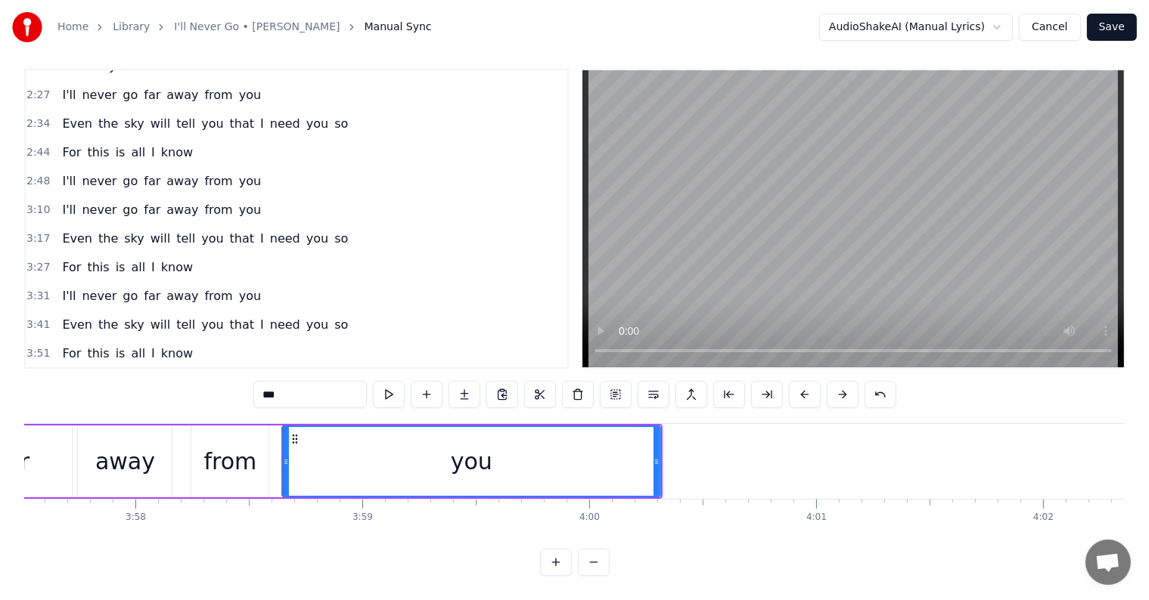
scroll to position [0, 54022]
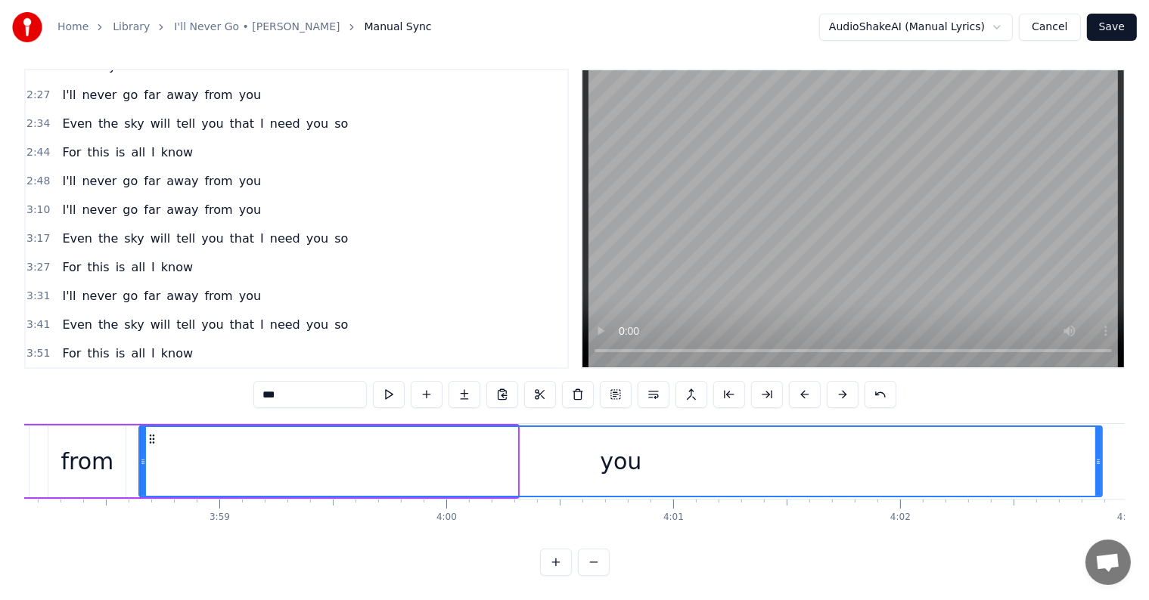
drag, startPoint x: 513, startPoint y: 453, endPoint x: 1112, endPoint y: 467, distance: 599.0
click at [1101, 460] on div at bounding box center [1098, 461] width 6 height 69
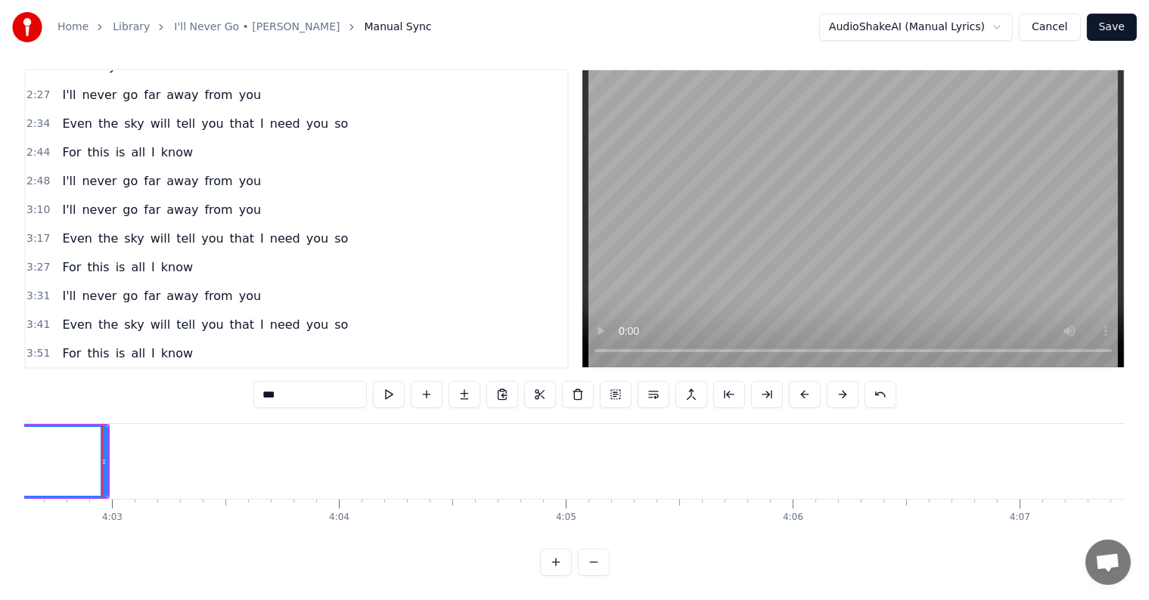
scroll to position [0, 55039]
drag, startPoint x: 103, startPoint y: 446, endPoint x: 315, endPoint y: 457, distance: 212.0
click at [307, 457] on div at bounding box center [304, 461] width 6 height 69
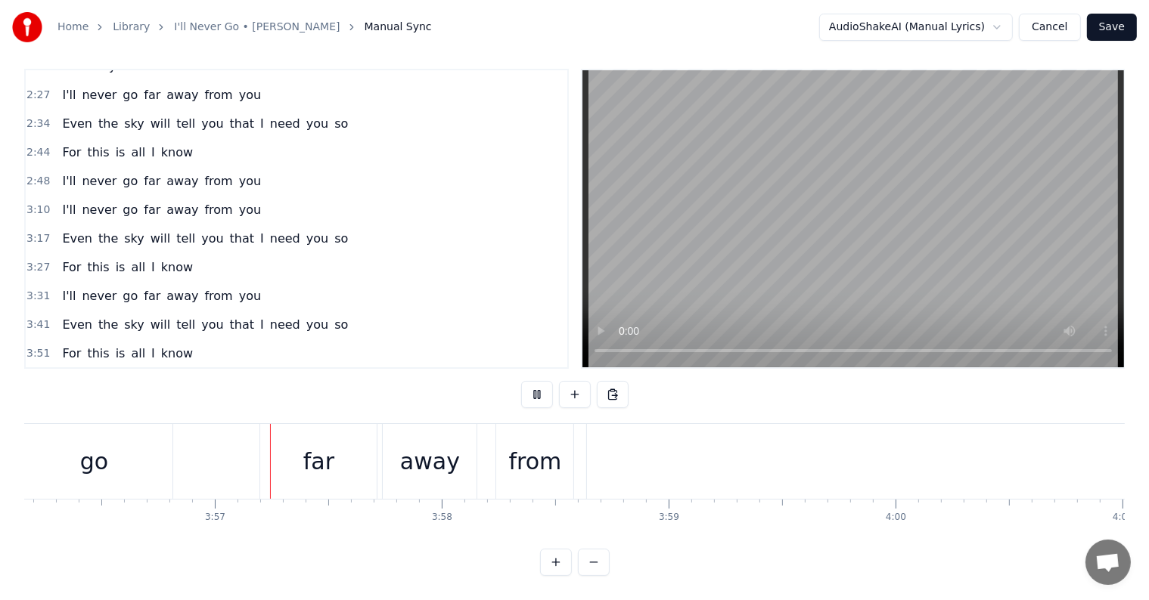
scroll to position [0, 53606]
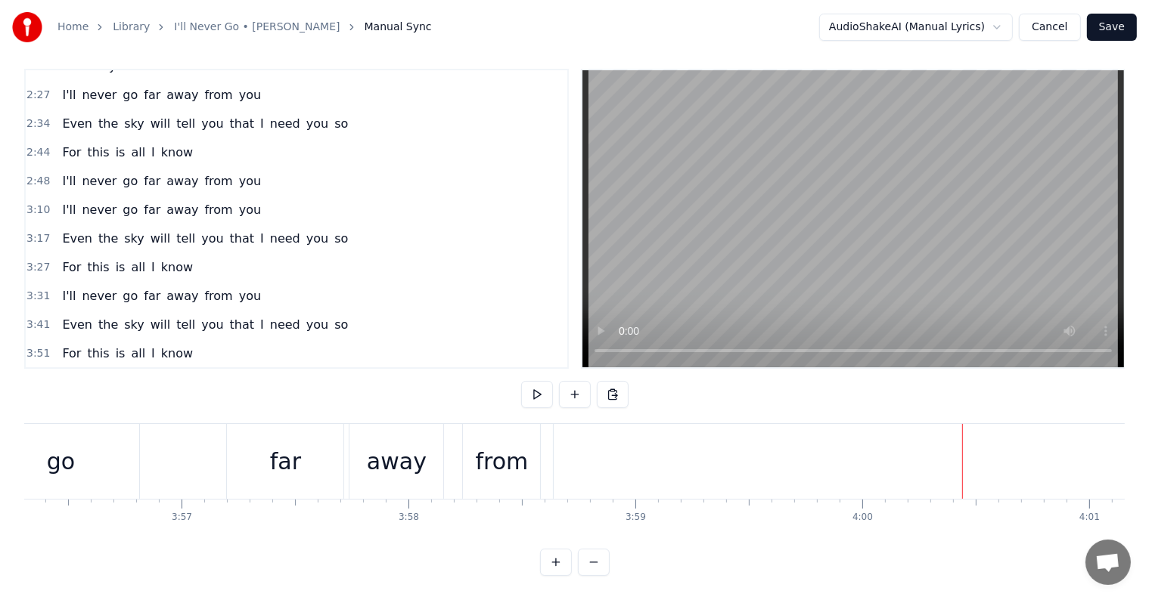
click at [555, 445] on div "you" at bounding box center [1151, 461] width 1195 height 75
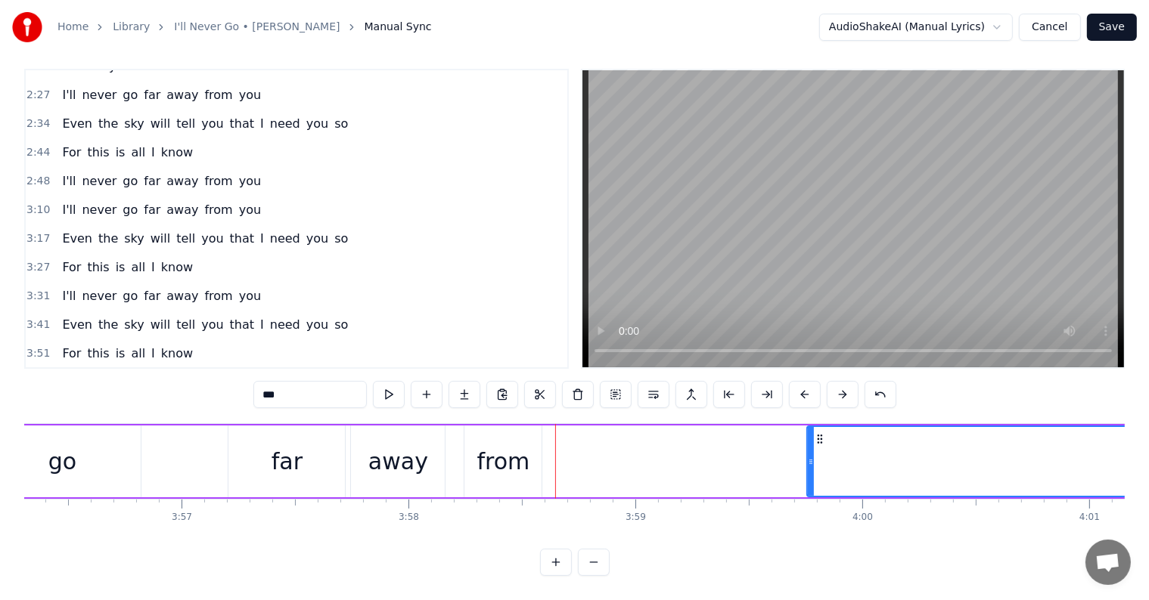
drag, startPoint x: 558, startPoint y: 446, endPoint x: 810, endPoint y: 455, distance: 252.0
click at [810, 455] on div at bounding box center [811, 461] width 6 height 69
click at [523, 445] on div "from" at bounding box center [503, 462] width 53 height 34
type input "****"
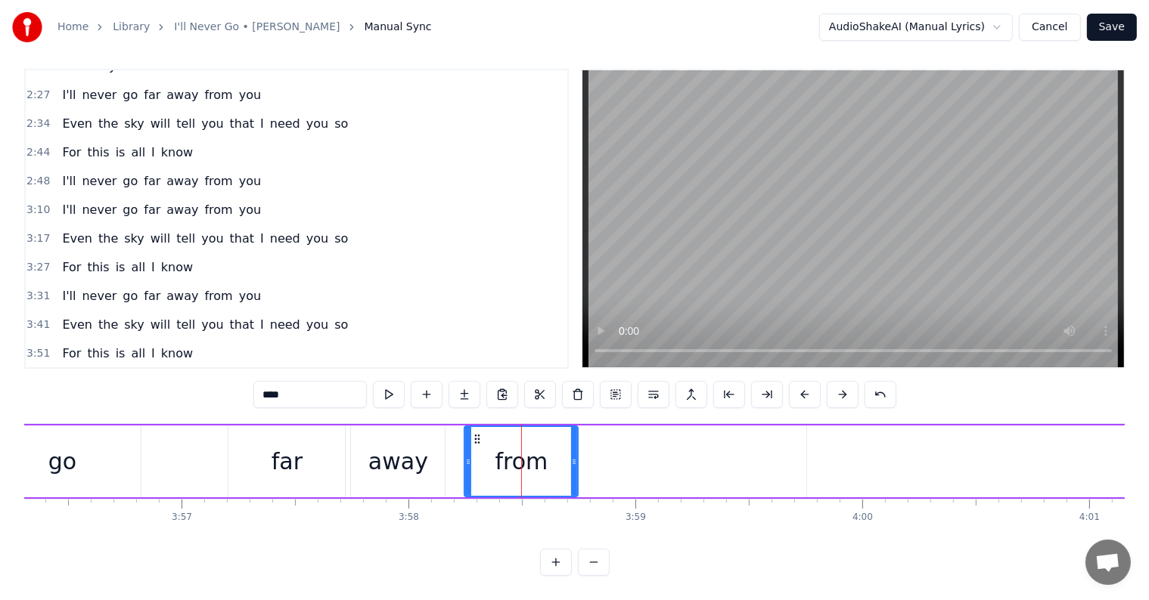
drag, startPoint x: 538, startPoint y: 448, endPoint x: 593, endPoint y: 445, distance: 54.5
click at [577, 456] on icon at bounding box center [574, 462] width 6 height 12
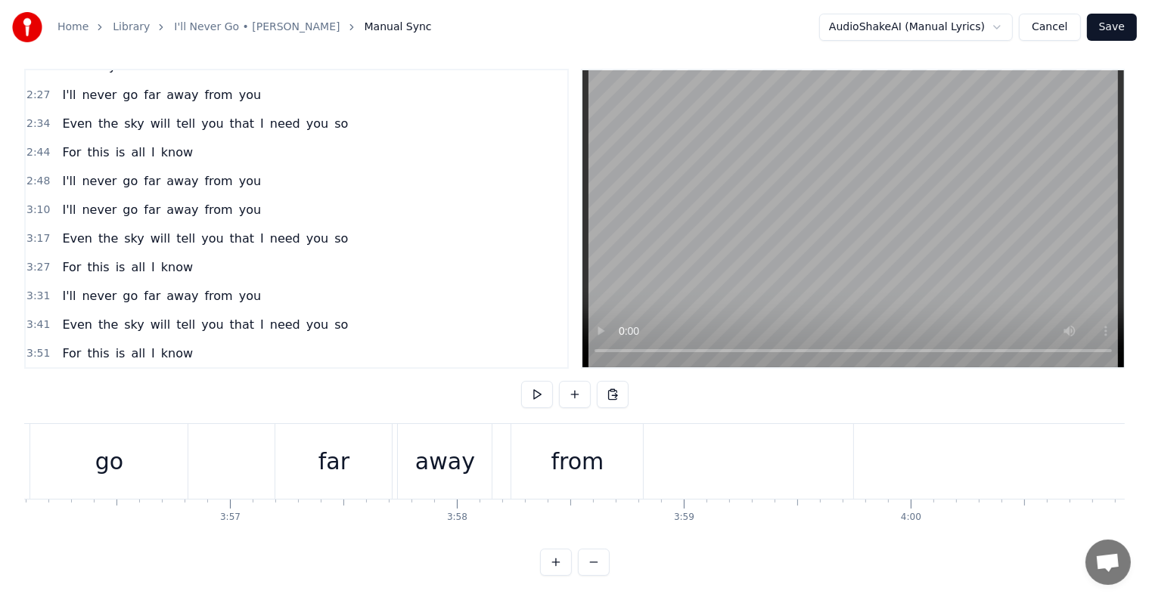
scroll to position [0, 53487]
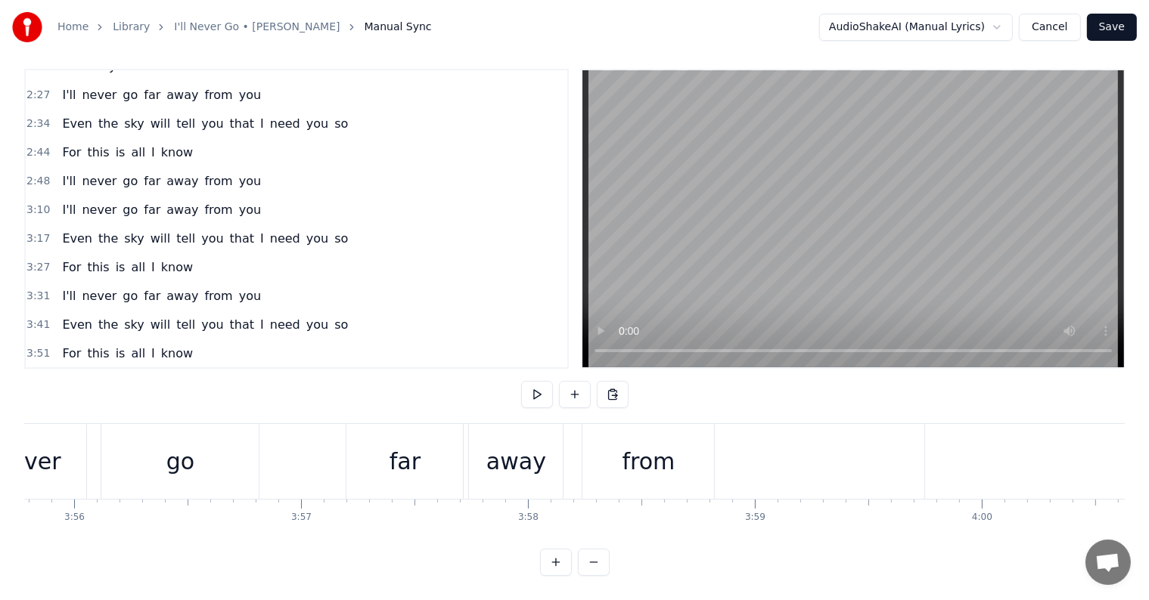
click at [212, 443] on div "go" at bounding box center [179, 461] width 157 height 75
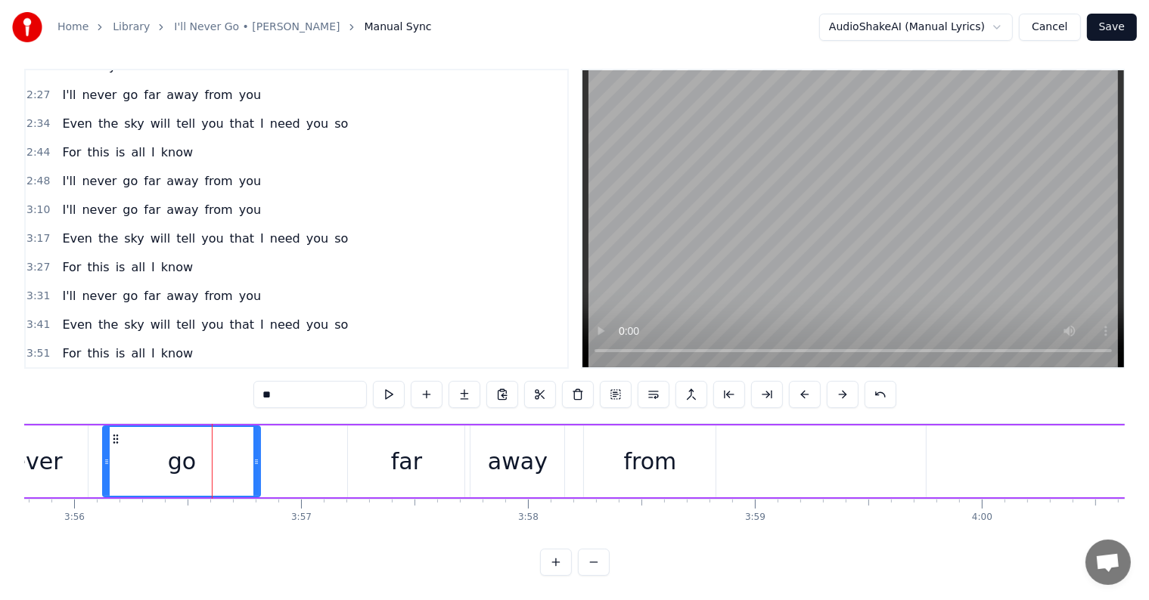
click at [359, 448] on div "far" at bounding box center [406, 462] width 116 height 72
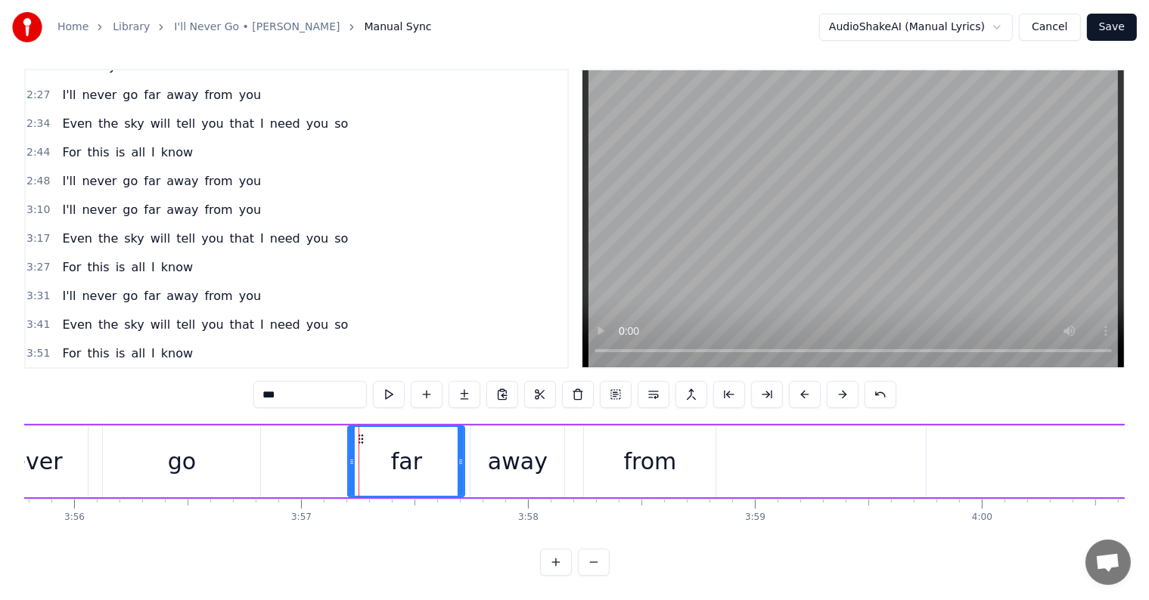
click at [243, 439] on div "go" at bounding box center [181, 462] width 157 height 72
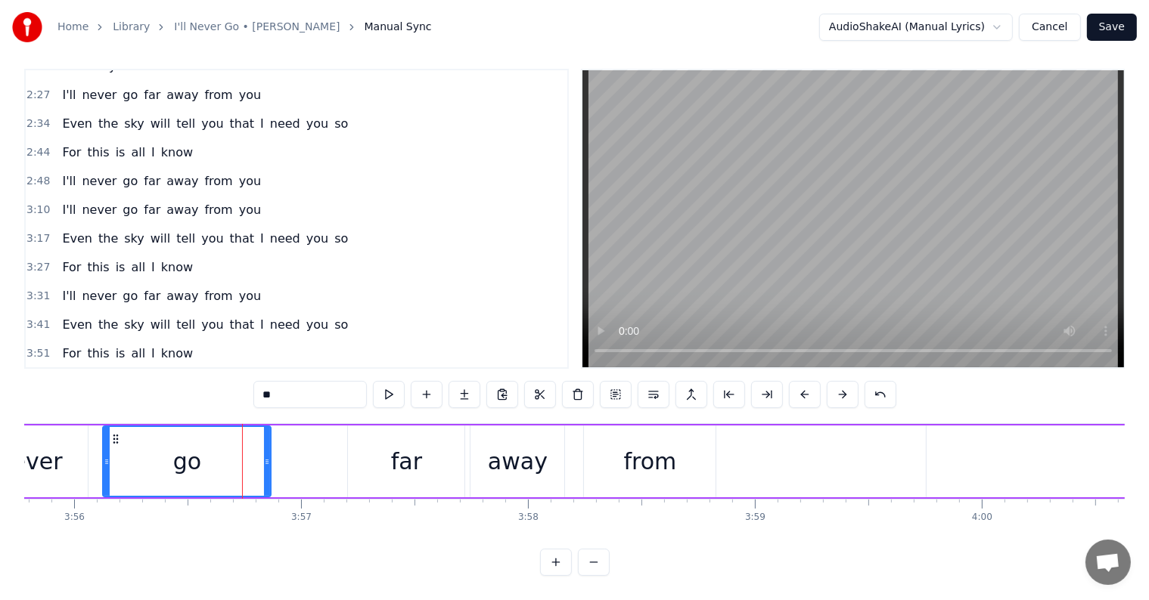
drag, startPoint x: 259, startPoint y: 448, endPoint x: 278, endPoint y: 451, distance: 19.9
click at [270, 456] on icon at bounding box center [267, 462] width 6 height 12
click at [363, 445] on div "far" at bounding box center [406, 462] width 116 height 72
type input "***"
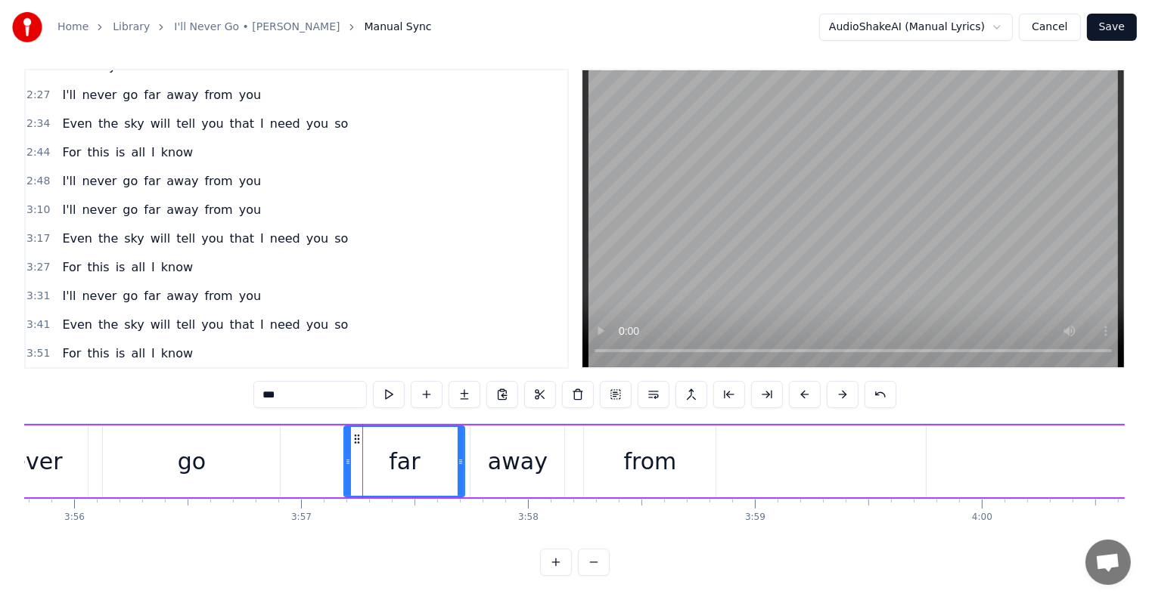
drag, startPoint x: 350, startPoint y: 453, endPoint x: 327, endPoint y: 447, distance: 24.2
click at [345, 456] on icon at bounding box center [348, 462] width 6 height 12
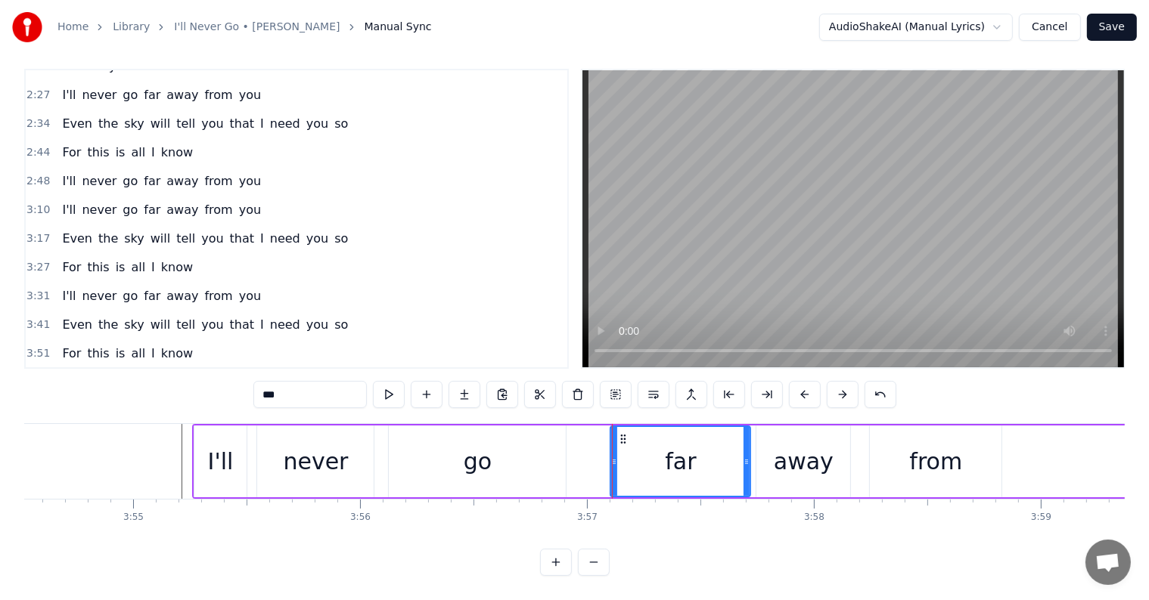
scroll to position [0, 53059]
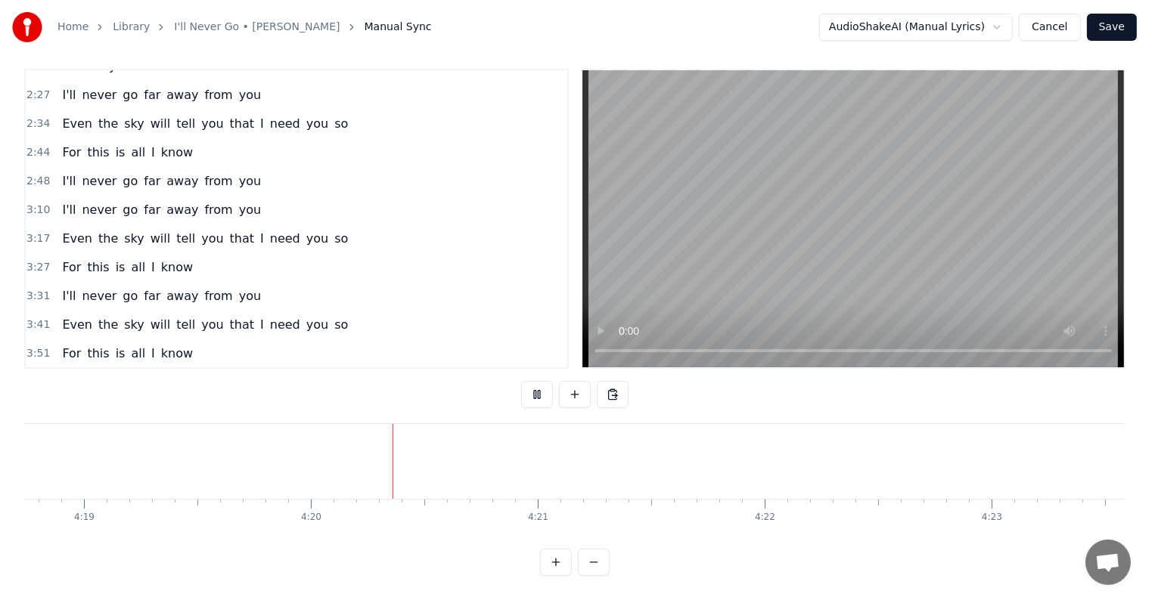
scroll to position [0, 58873]
click at [1116, 30] on button "Save" at bounding box center [1112, 27] width 50 height 27
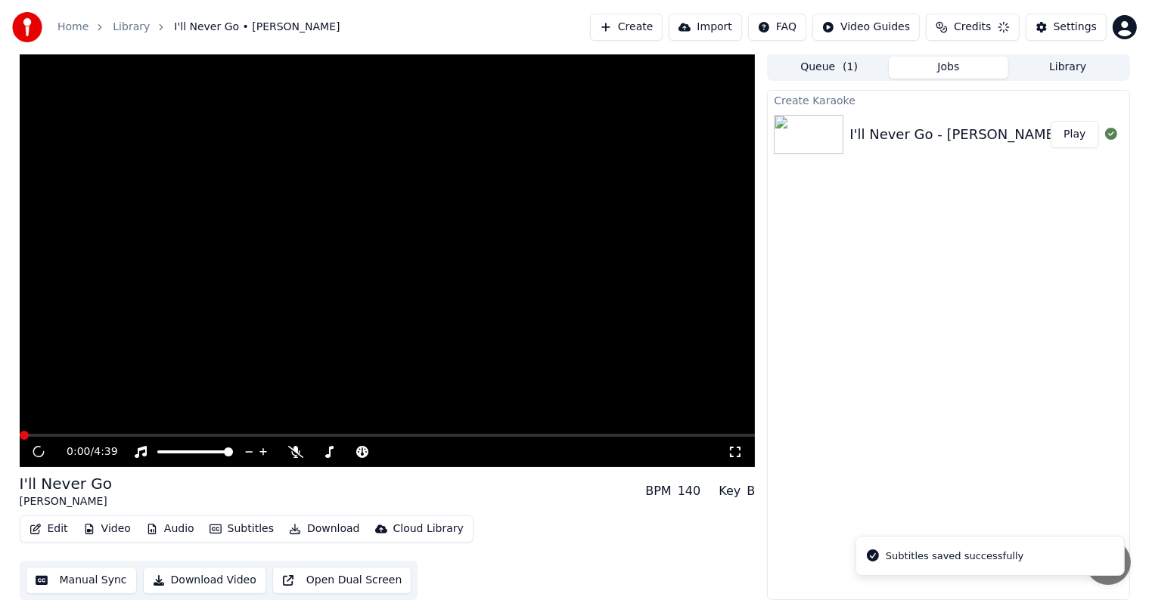
scroll to position [1, 0]
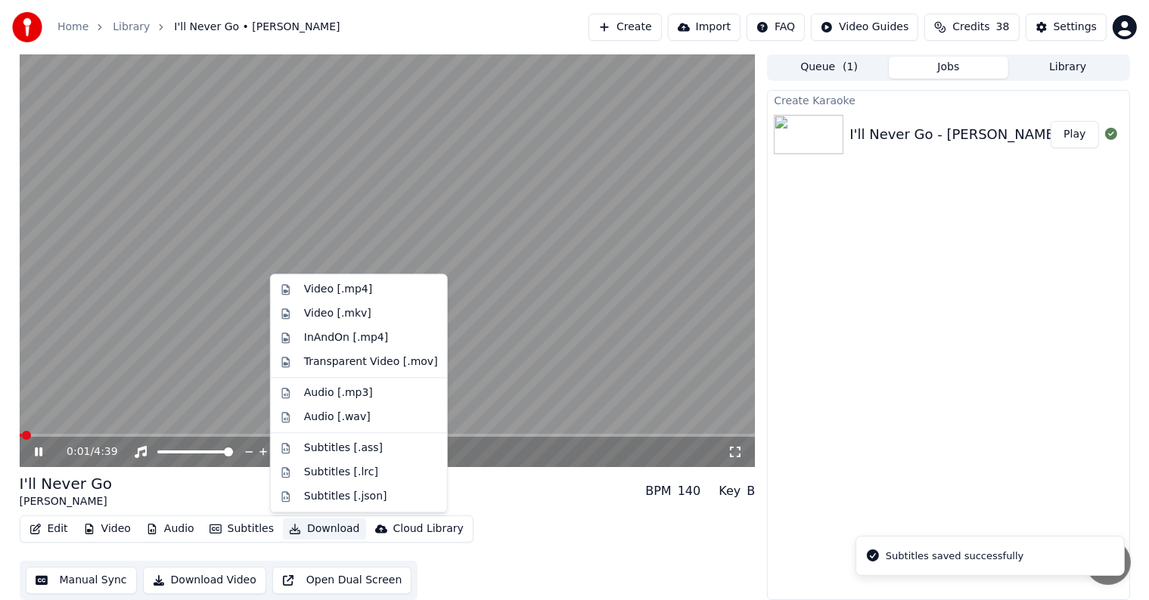
click at [321, 529] on button "Download" at bounding box center [324, 529] width 83 height 21
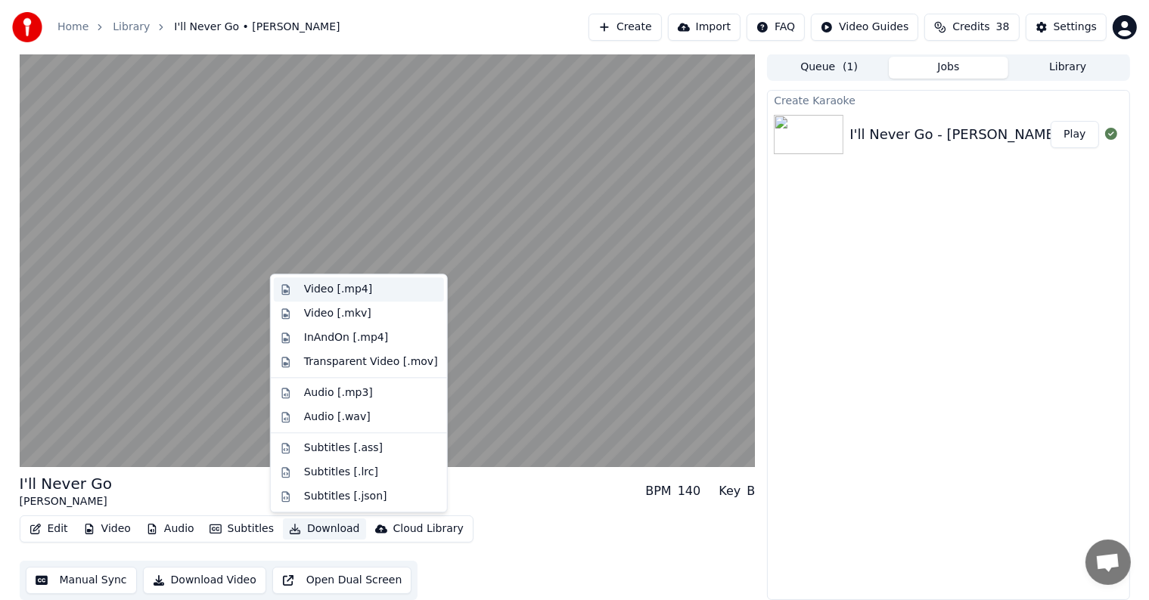
click at [318, 285] on div "Video [.mp4]" at bounding box center [338, 289] width 68 height 15
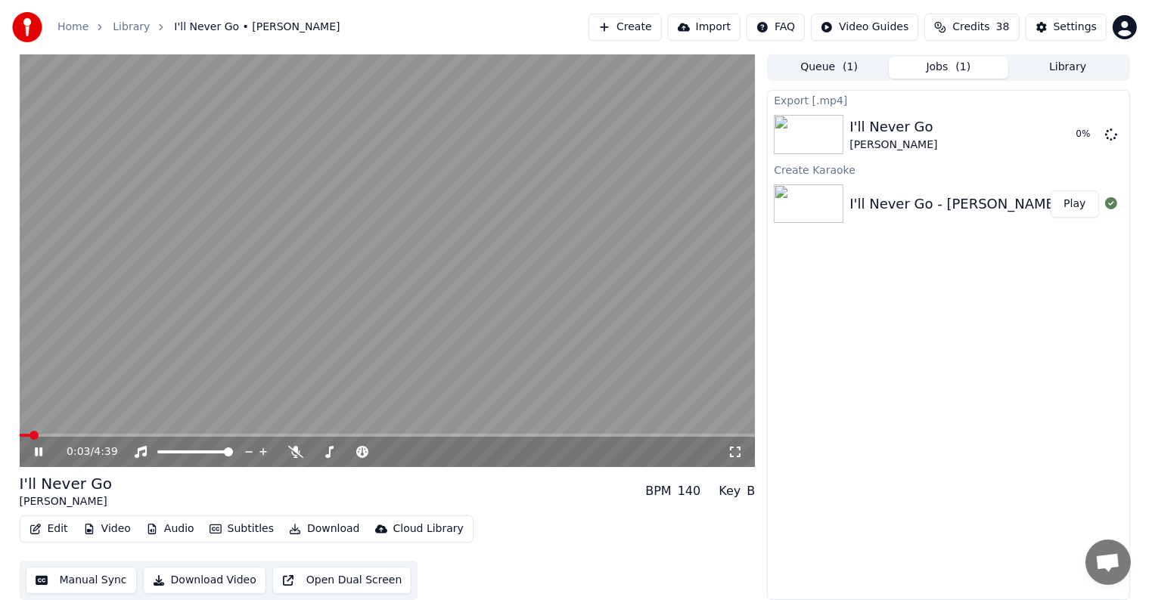
click at [345, 266] on video at bounding box center [388, 261] width 736 height 414
